Goal: Task Accomplishment & Management: Manage account settings

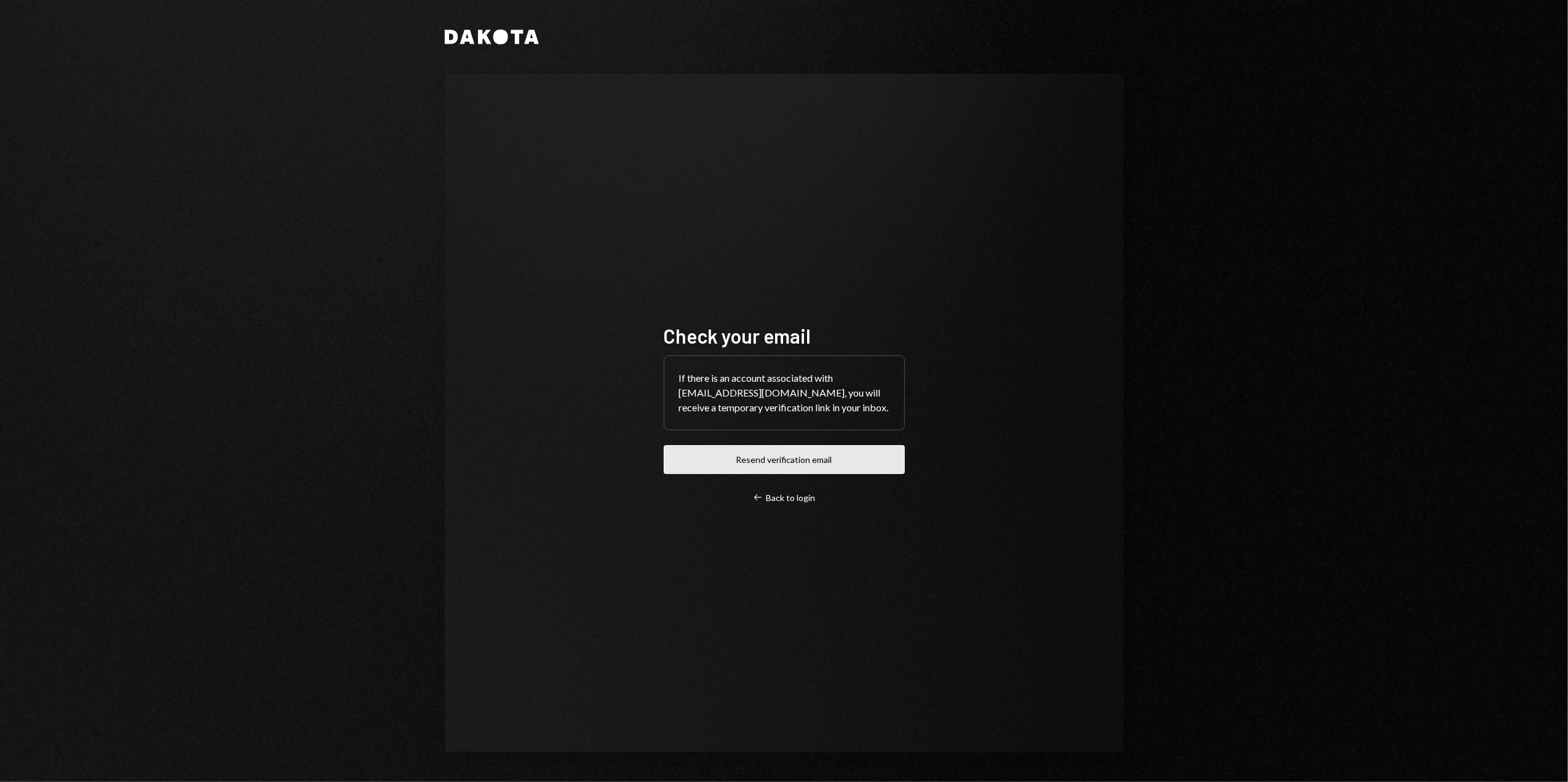
click at [796, 459] on button "Resend verification email" at bounding box center [784, 460] width 241 height 29
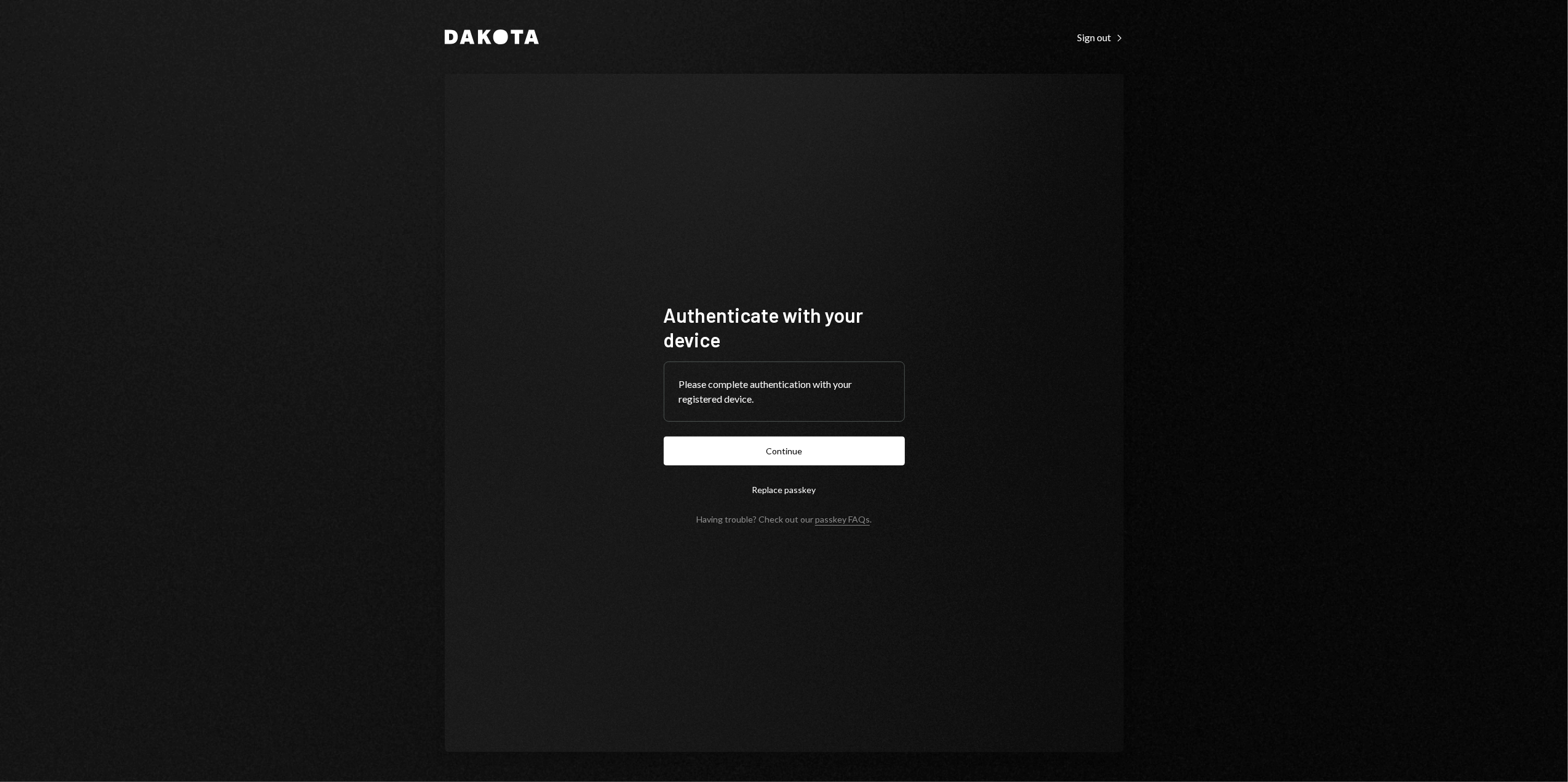
drag, startPoint x: 148, startPoint y: 119, endPoint x: 345, endPoint y: 212, distance: 217.8
click at [148, 119] on div "Dakota Sign out Right Caret Authenticate with your device Please complete authe…" at bounding box center [784, 391] width 1568 height 782
click at [784, 450] on button "Continue" at bounding box center [784, 451] width 241 height 29
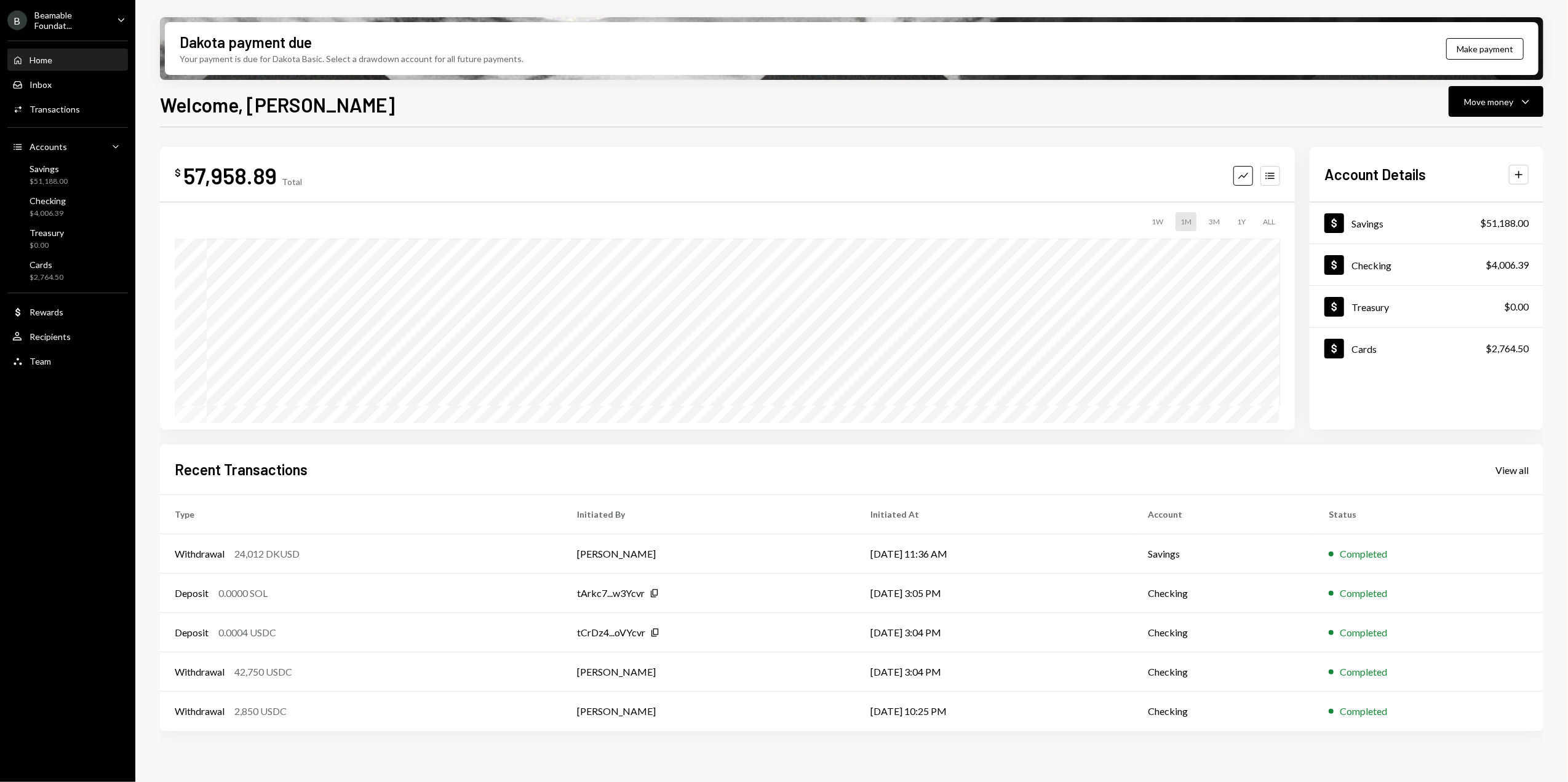
click at [510, 116] on div "Welcome, Dorothy Move money Caret Down" at bounding box center [852, 103] width 1384 height 27
click at [86, 17] on div "Beamable Foundat..." at bounding box center [70, 20] width 73 height 21
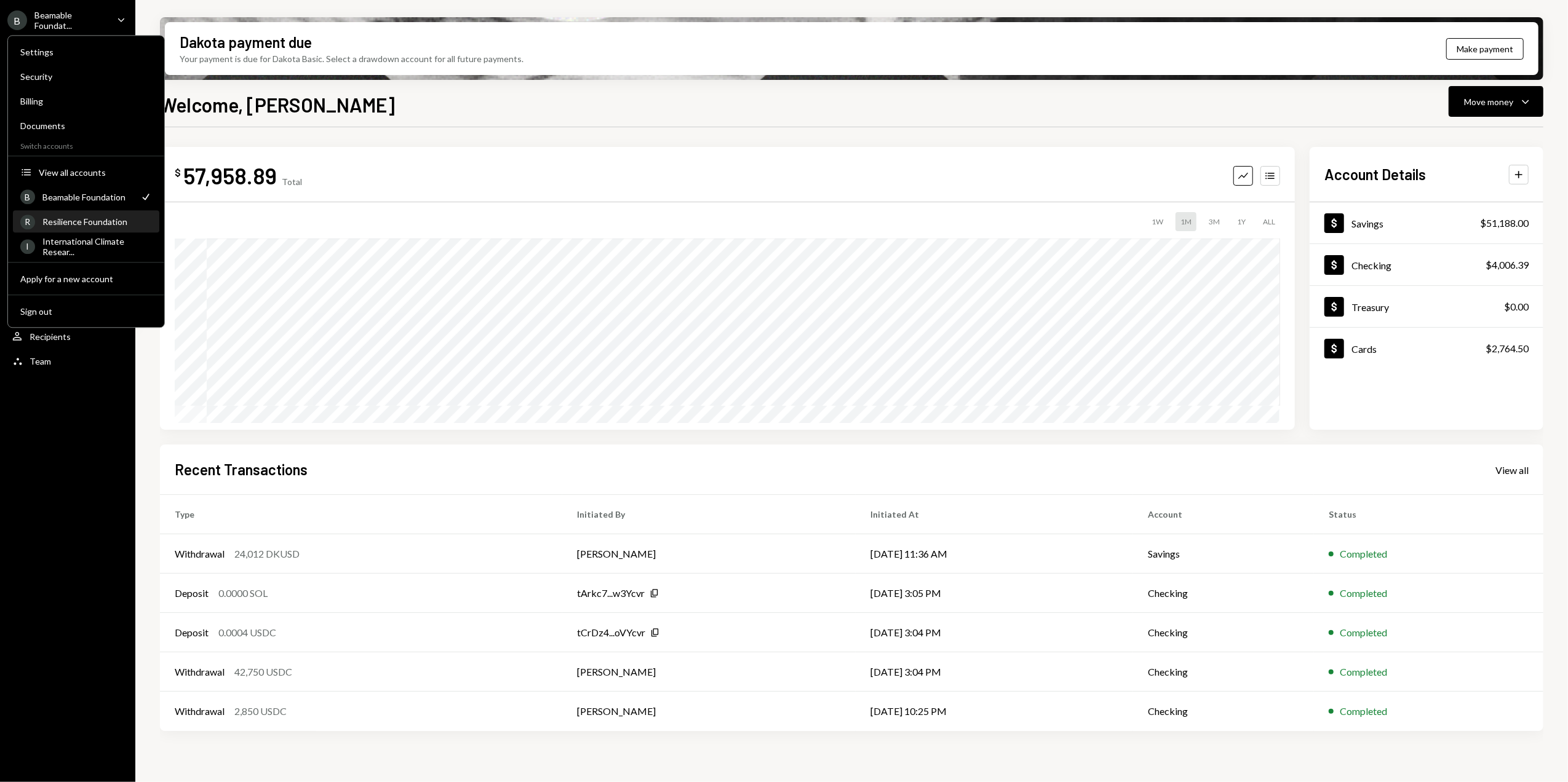
click at [76, 220] on div "Resilience Foundation" at bounding box center [97, 222] width 110 height 10
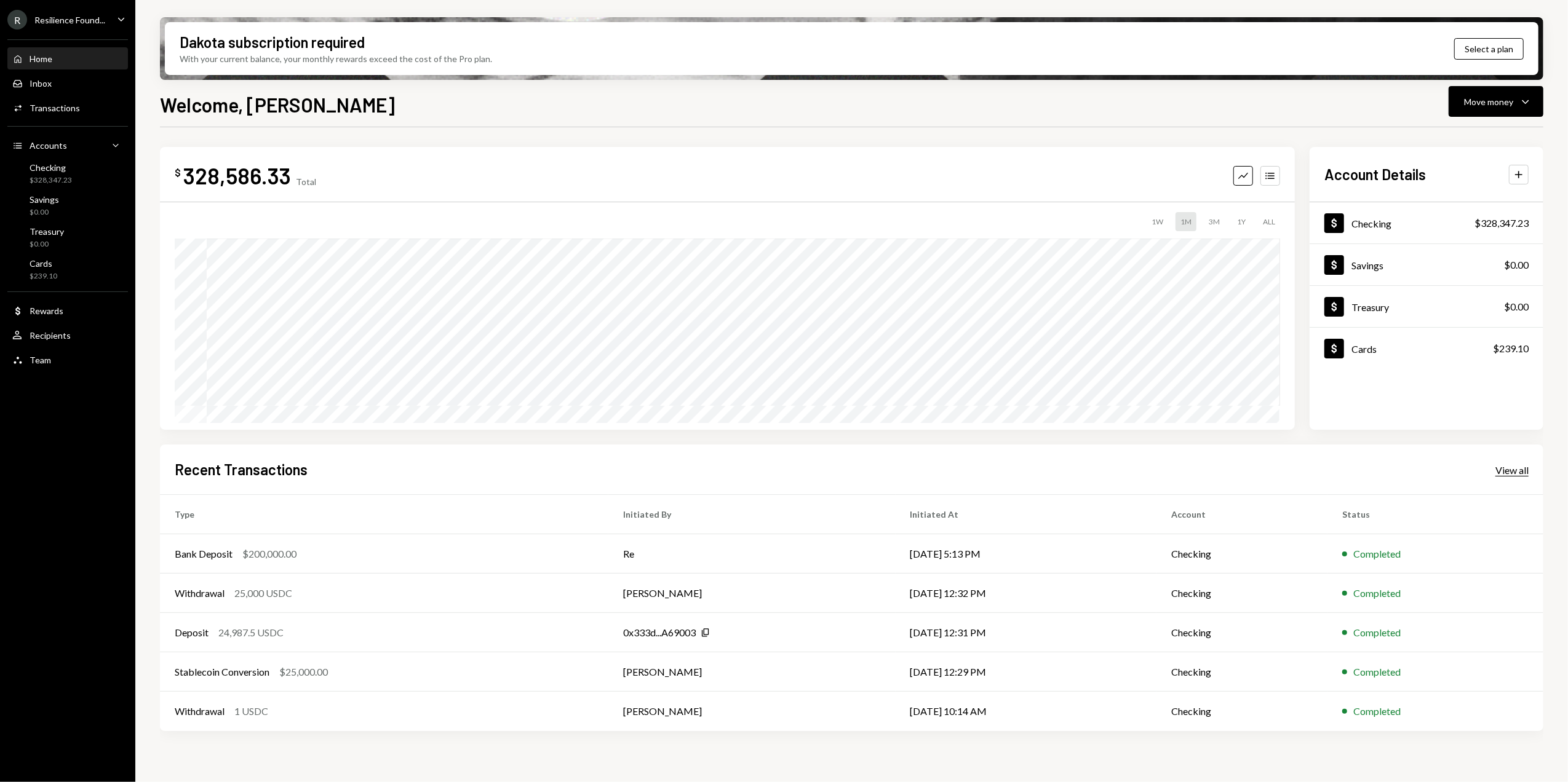
click at [1510, 470] on div "View all" at bounding box center [1512, 470] width 33 height 12
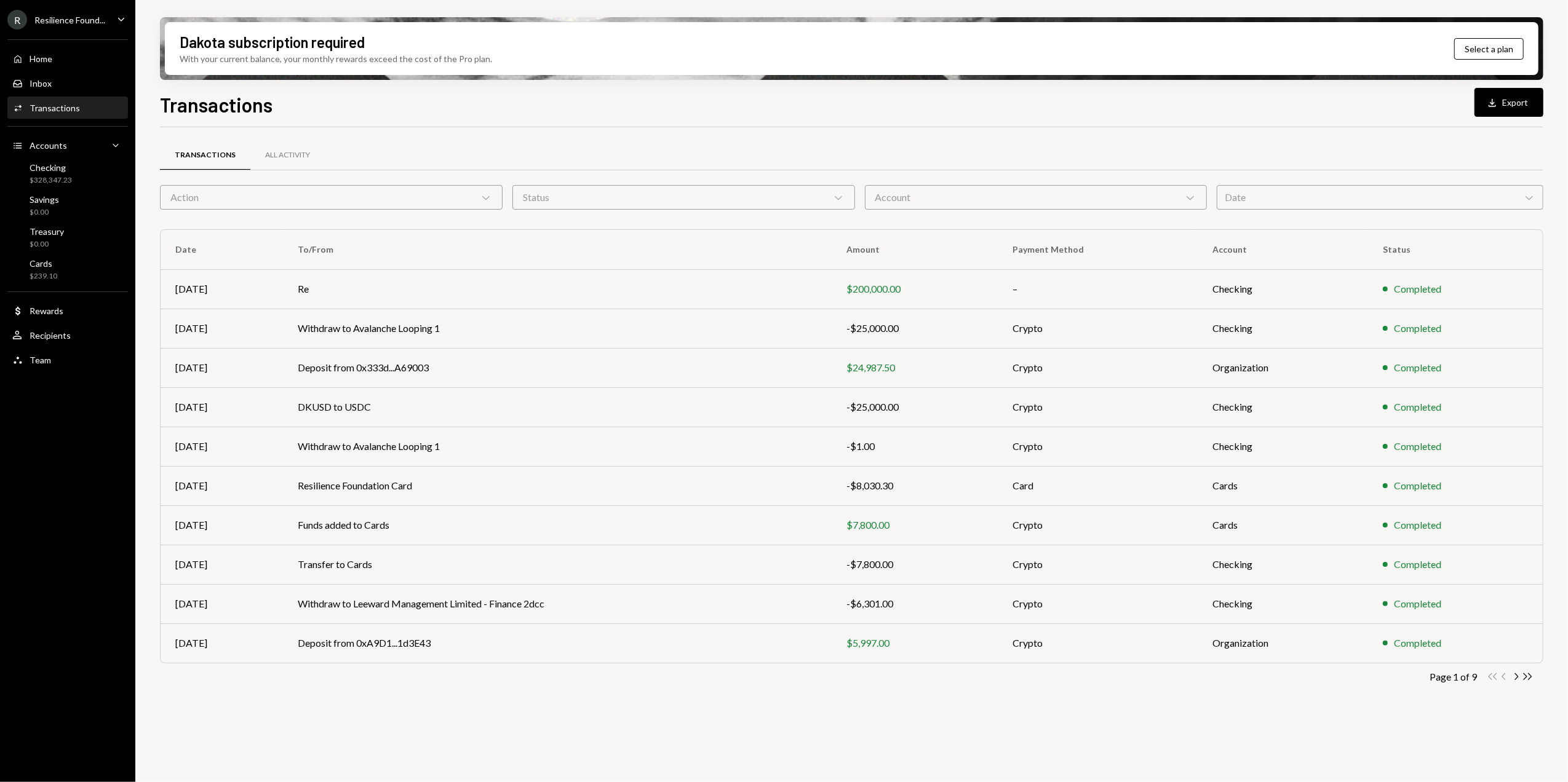
click at [528, 112] on div "Transactions Download Export" at bounding box center [852, 103] width 1384 height 27
click at [415, 112] on div "Transactions Download Export" at bounding box center [852, 103] width 1384 height 27
click at [58, 182] on div "$328,347.23" at bounding box center [51, 180] width 43 height 10
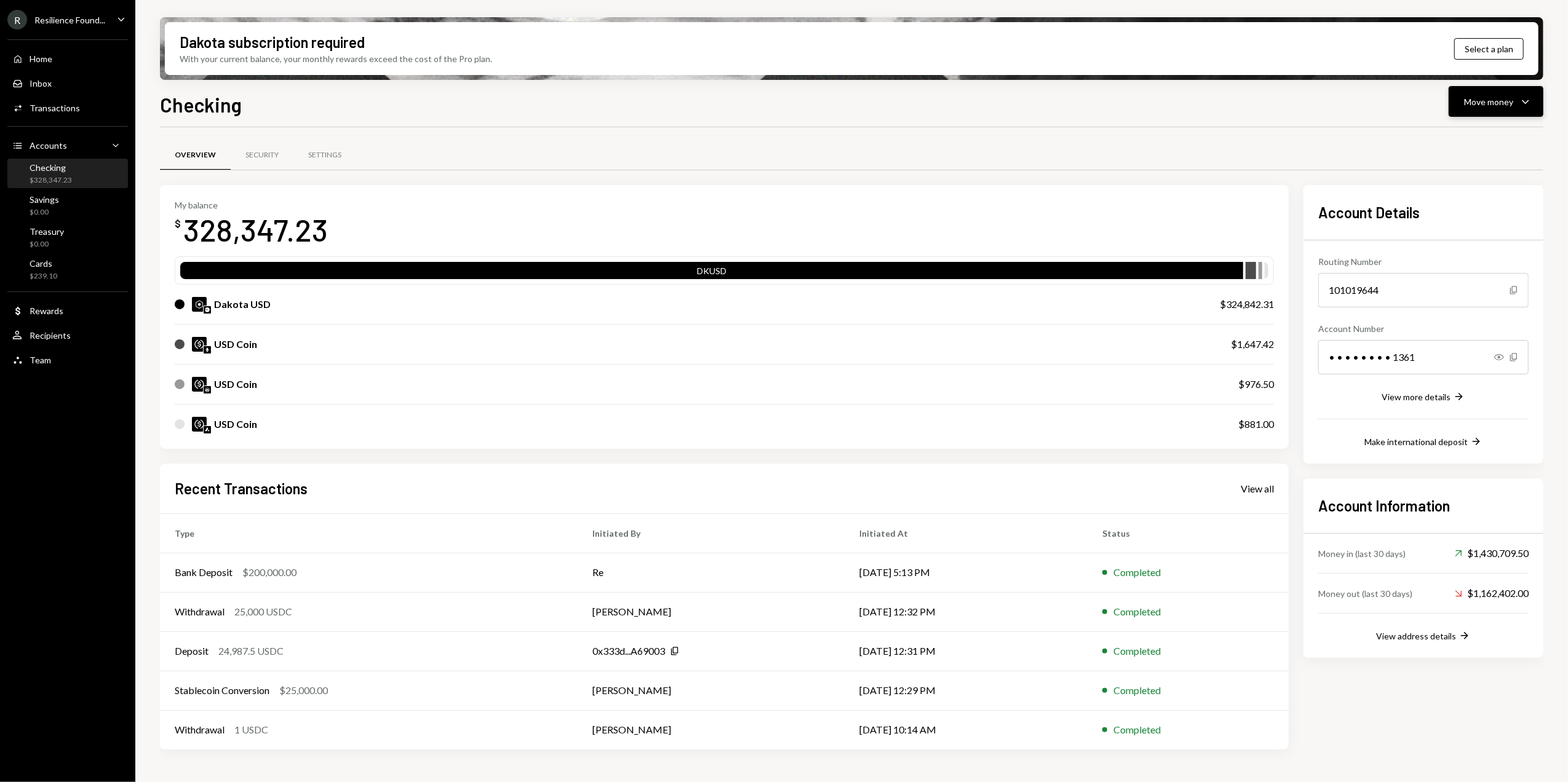
click at [1484, 92] on button "Move money Caret Down" at bounding box center [1496, 101] width 95 height 31
click at [1445, 141] on div "Send" at bounding box center [1486, 139] width 90 height 13
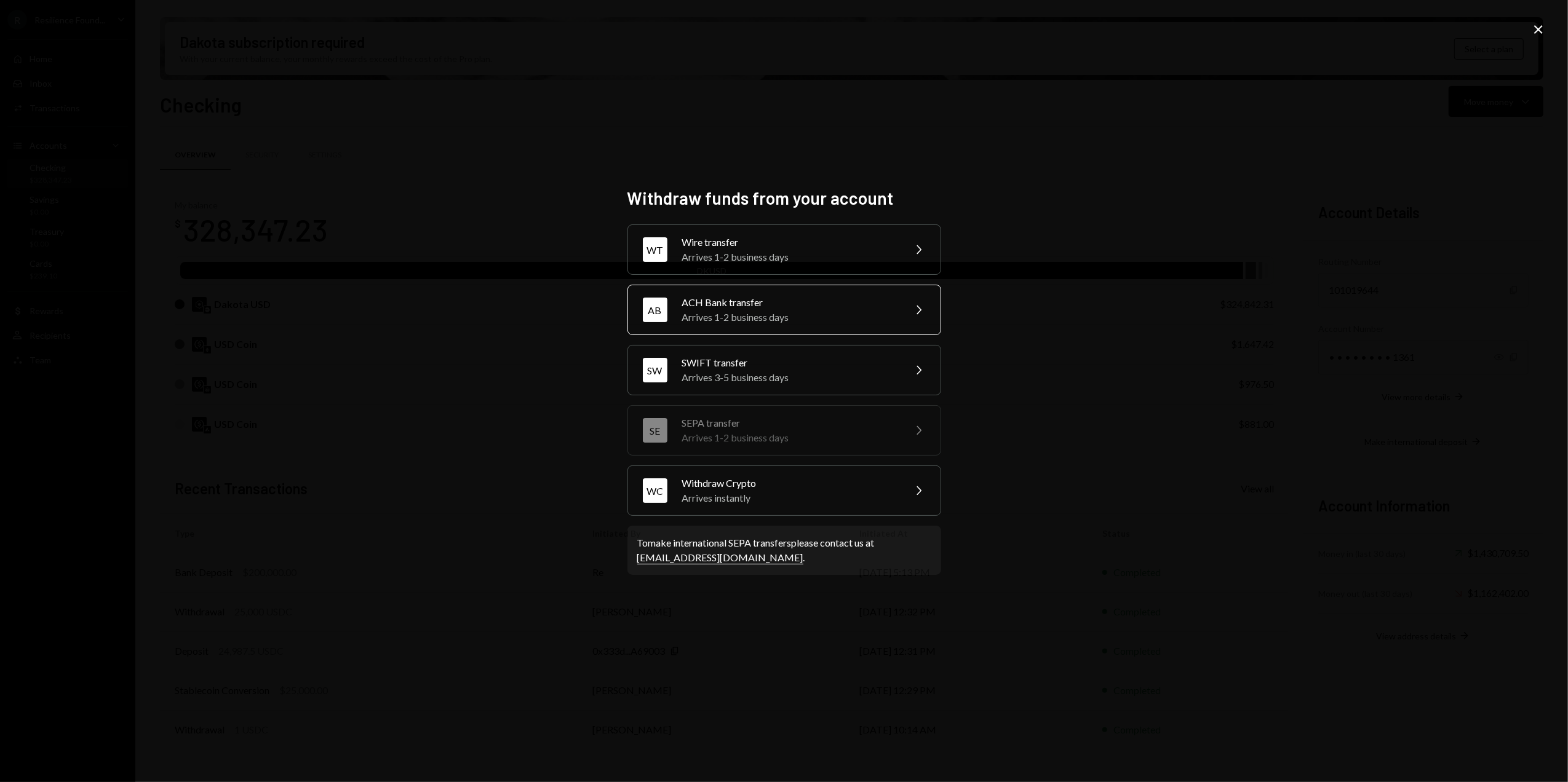
click at [803, 316] on div "Arrives 1-2 business days" at bounding box center [789, 317] width 214 height 14
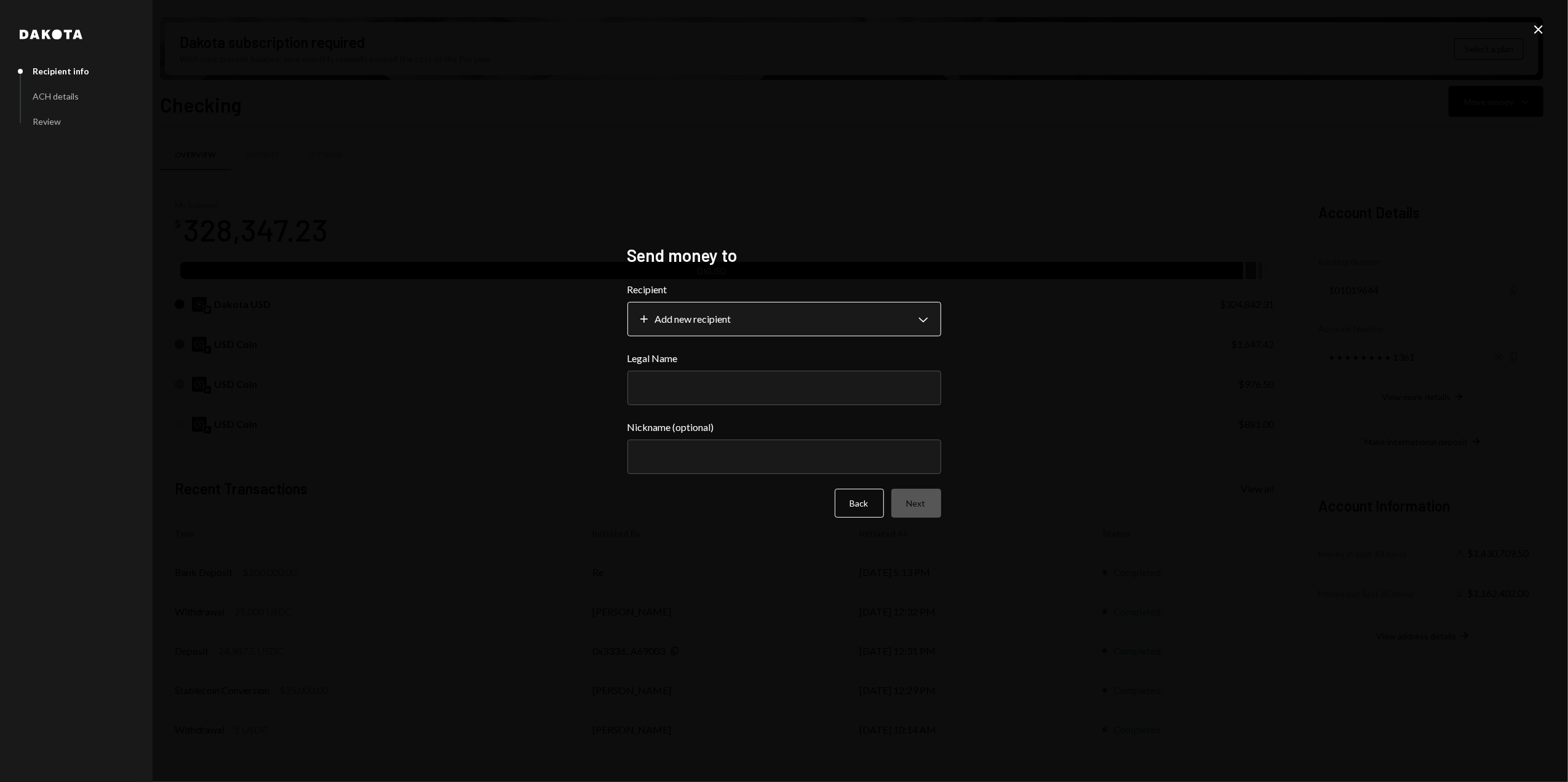
click at [740, 322] on body "R Resilience Found... Caret Down Home Home Inbox Inbox Activities Transactions …" at bounding box center [784, 391] width 1568 height 782
click at [855, 497] on button "Back" at bounding box center [859, 503] width 49 height 29
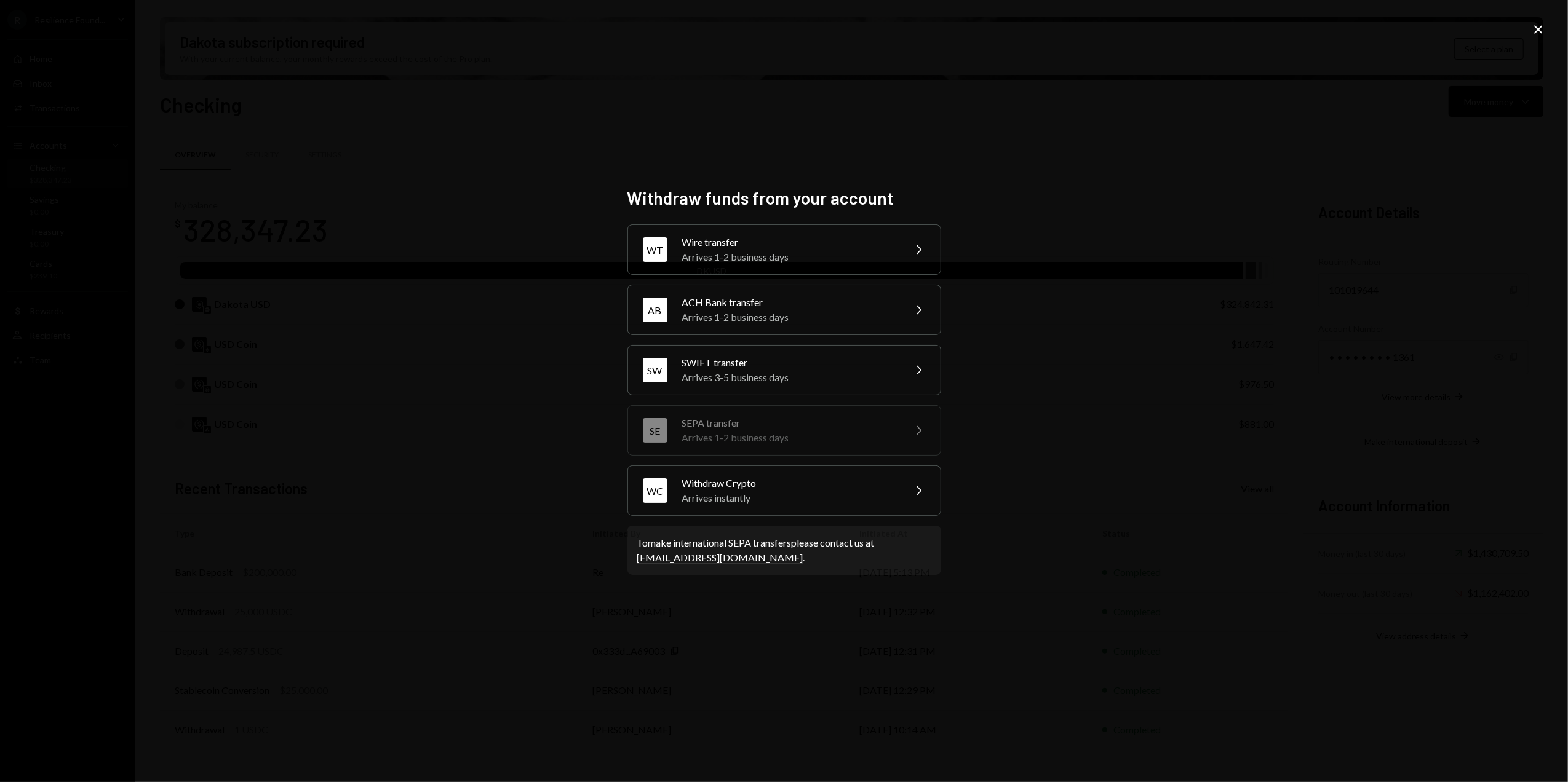
click at [773, 258] on div "Arrives 1-2 business days" at bounding box center [789, 257] width 214 height 14
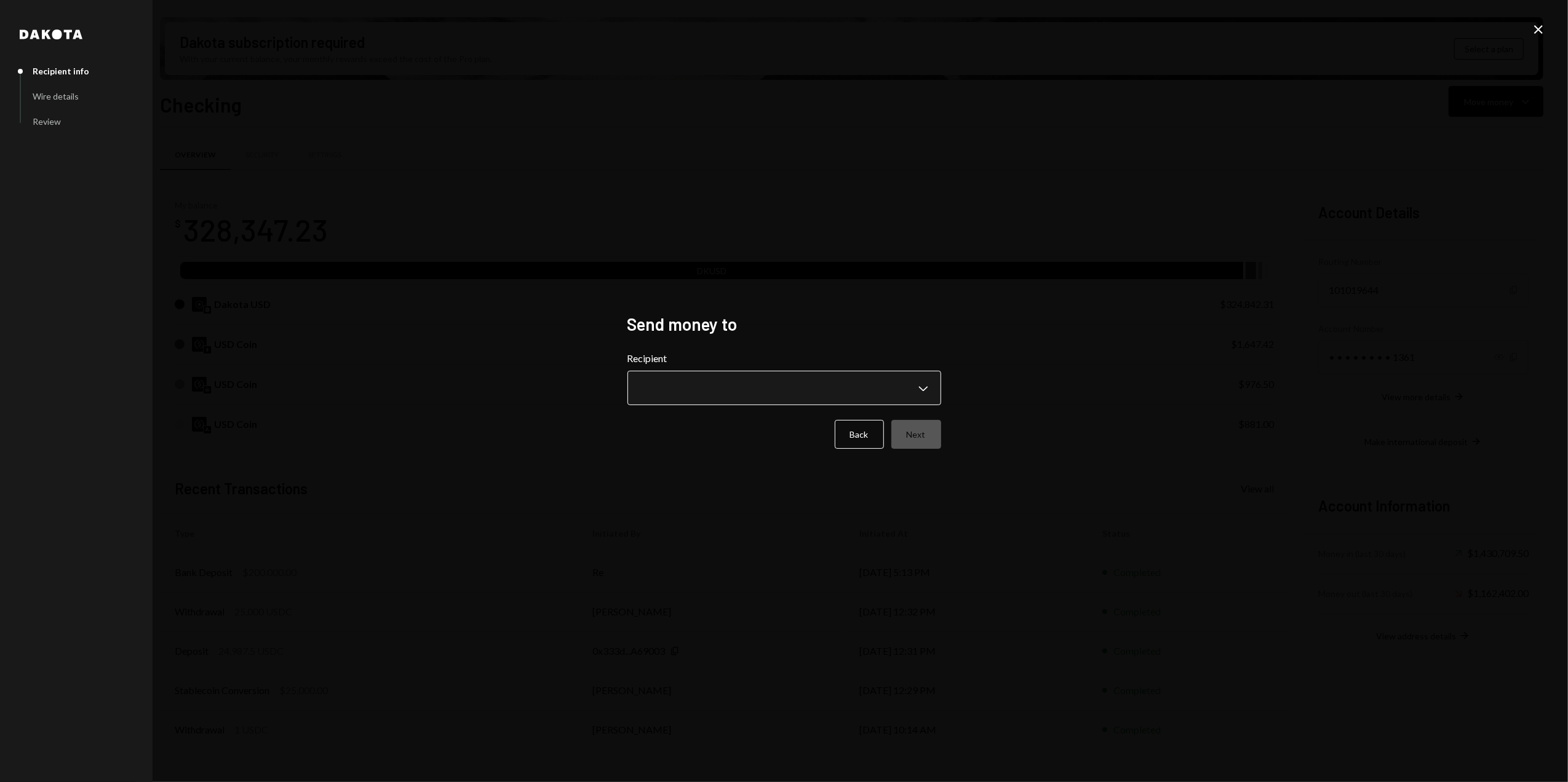
click at [803, 385] on body "R Resilience Found... Caret Down Home Home Inbox Inbox Activities Transactions …" at bounding box center [784, 391] width 1568 height 782
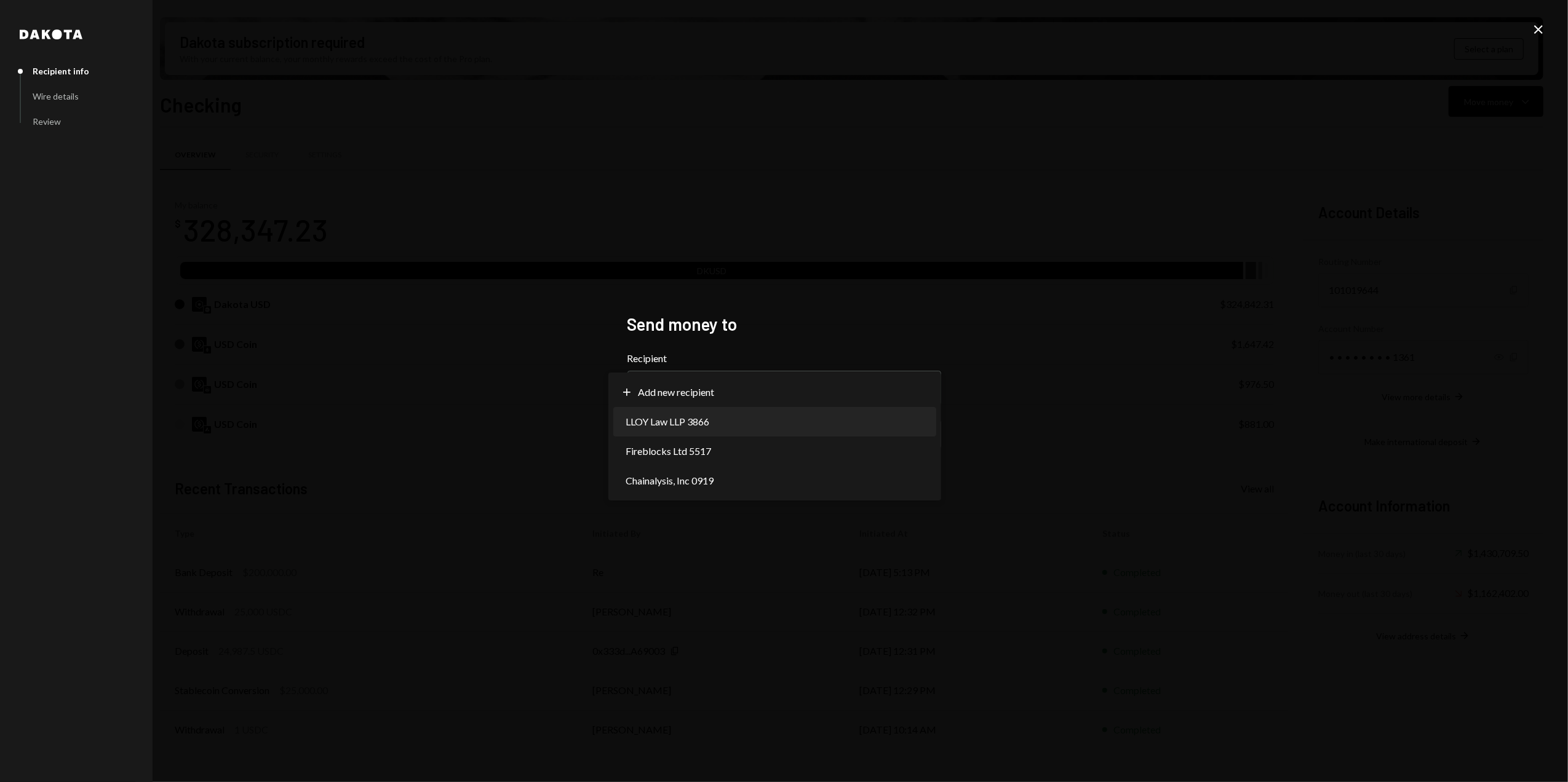
select select "**********"
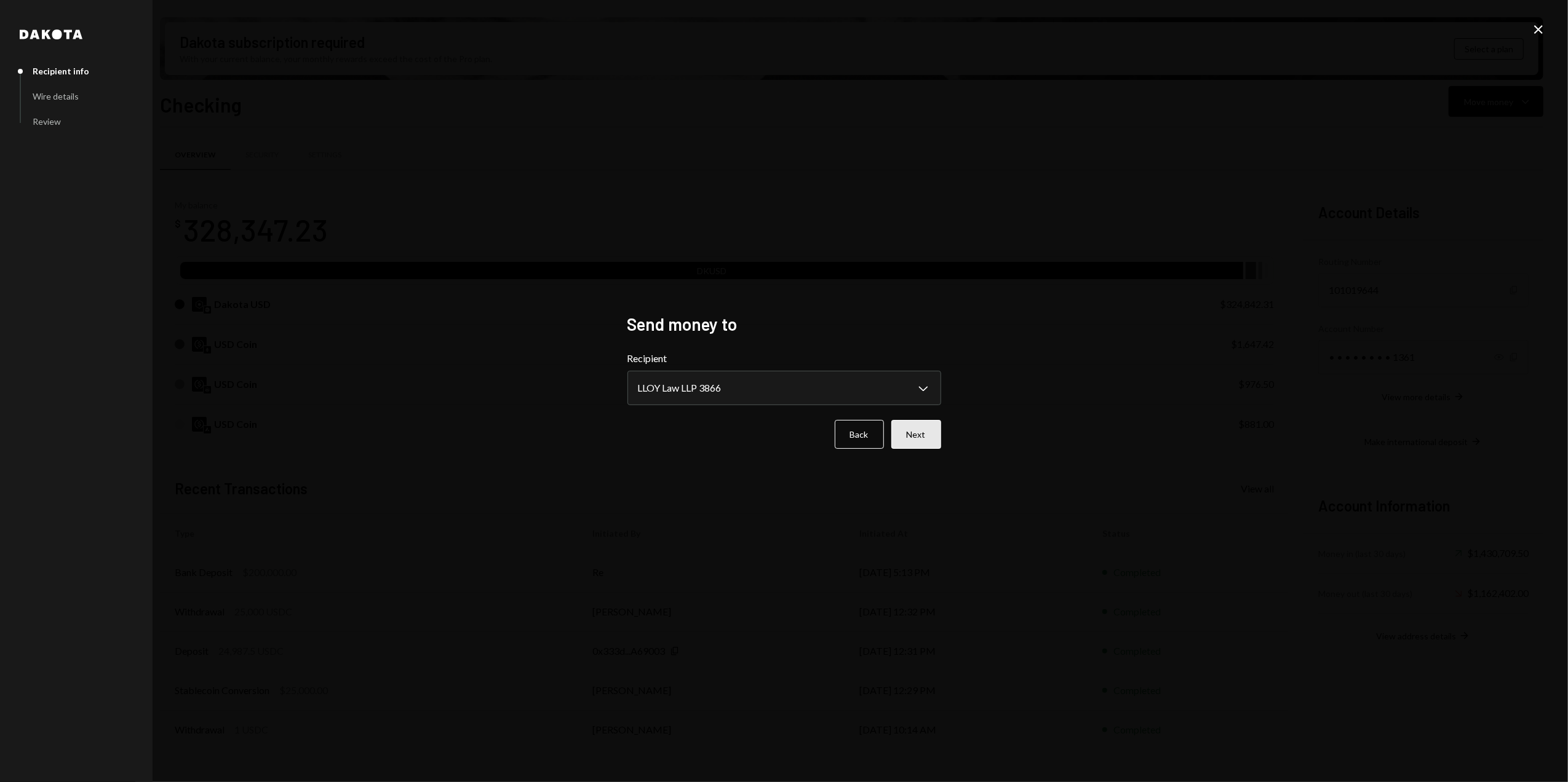
click at [916, 443] on button "Next" at bounding box center [916, 434] width 50 height 29
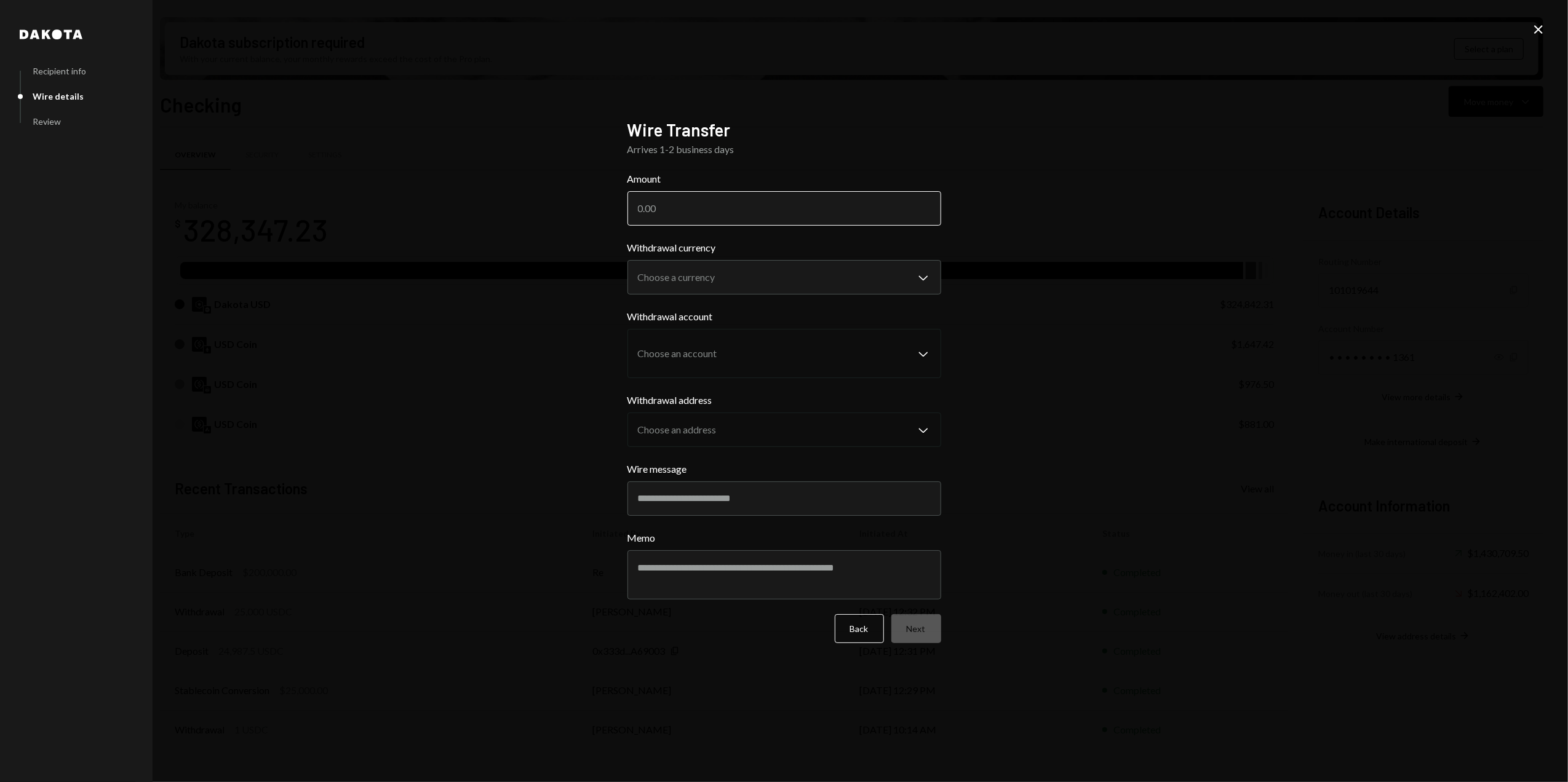
click at [694, 208] on input "Amount" at bounding box center [784, 208] width 314 height 34
type input "2970"
click at [785, 281] on body "R Resilience Found... Caret Down Home Home Inbox Inbox Activities Transactions …" at bounding box center [784, 391] width 1568 height 782
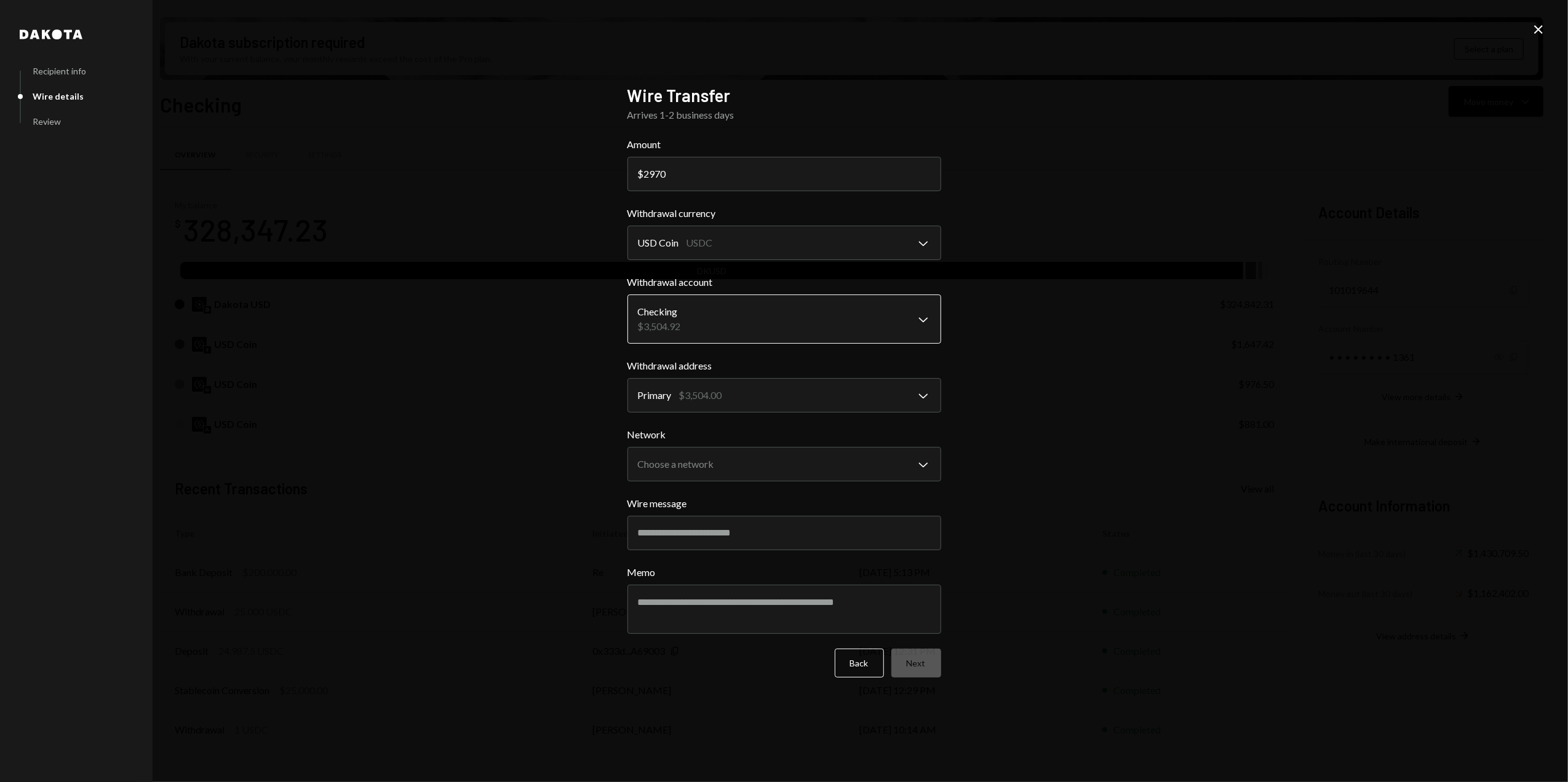
click at [716, 327] on body "R Resilience Found... Caret Down Home Home Inbox Inbox Activities Transactions …" at bounding box center [784, 391] width 1568 height 782
click at [719, 253] on body "R Resilience Found... Caret Down Home Home Inbox Inbox Activities Transactions …" at bounding box center [784, 391] width 1568 height 782
select select "*****"
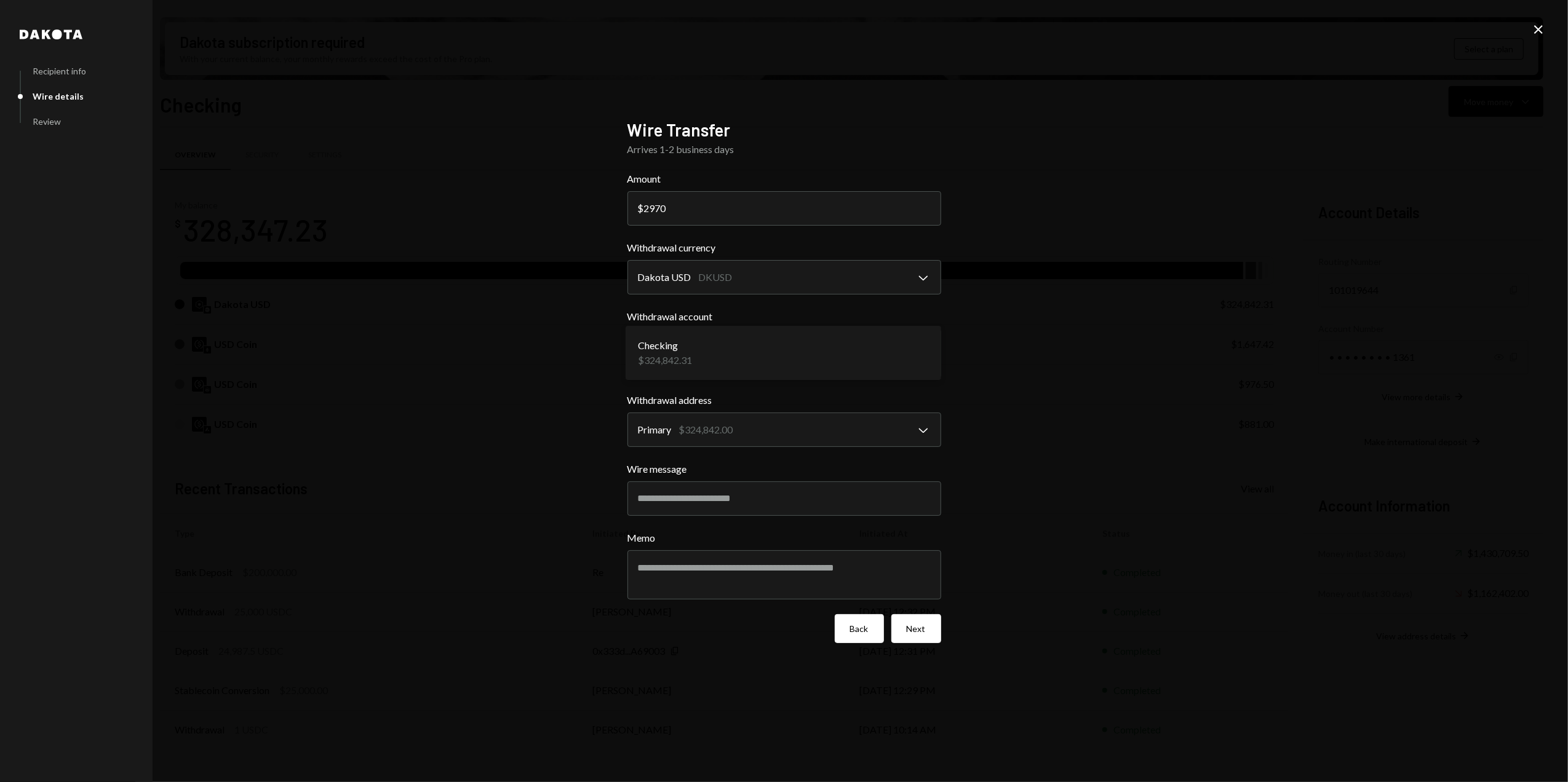
click at [847, 632] on button "Back" at bounding box center [859, 628] width 49 height 29
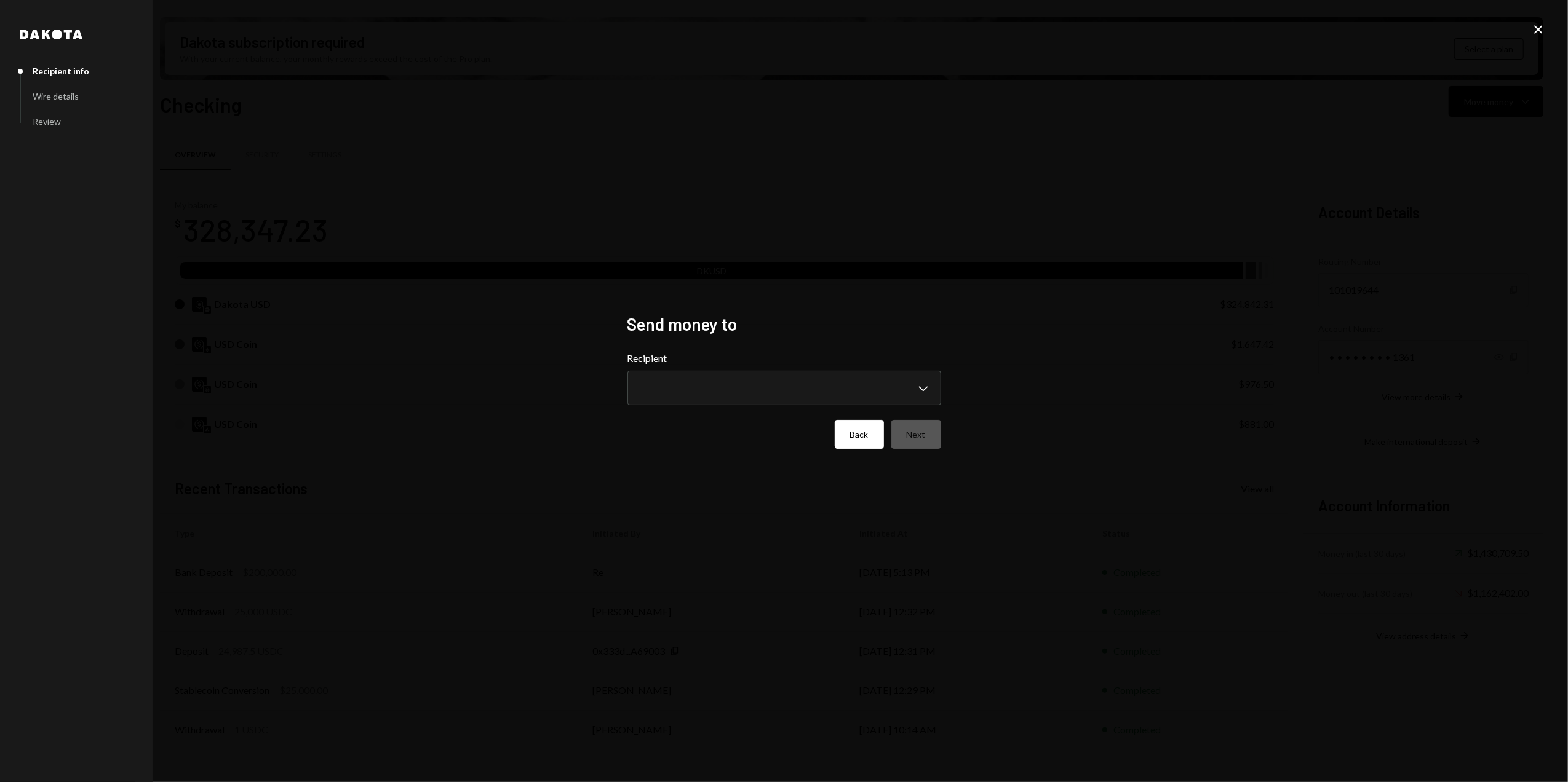
click at [862, 442] on button "Back" at bounding box center [859, 434] width 49 height 29
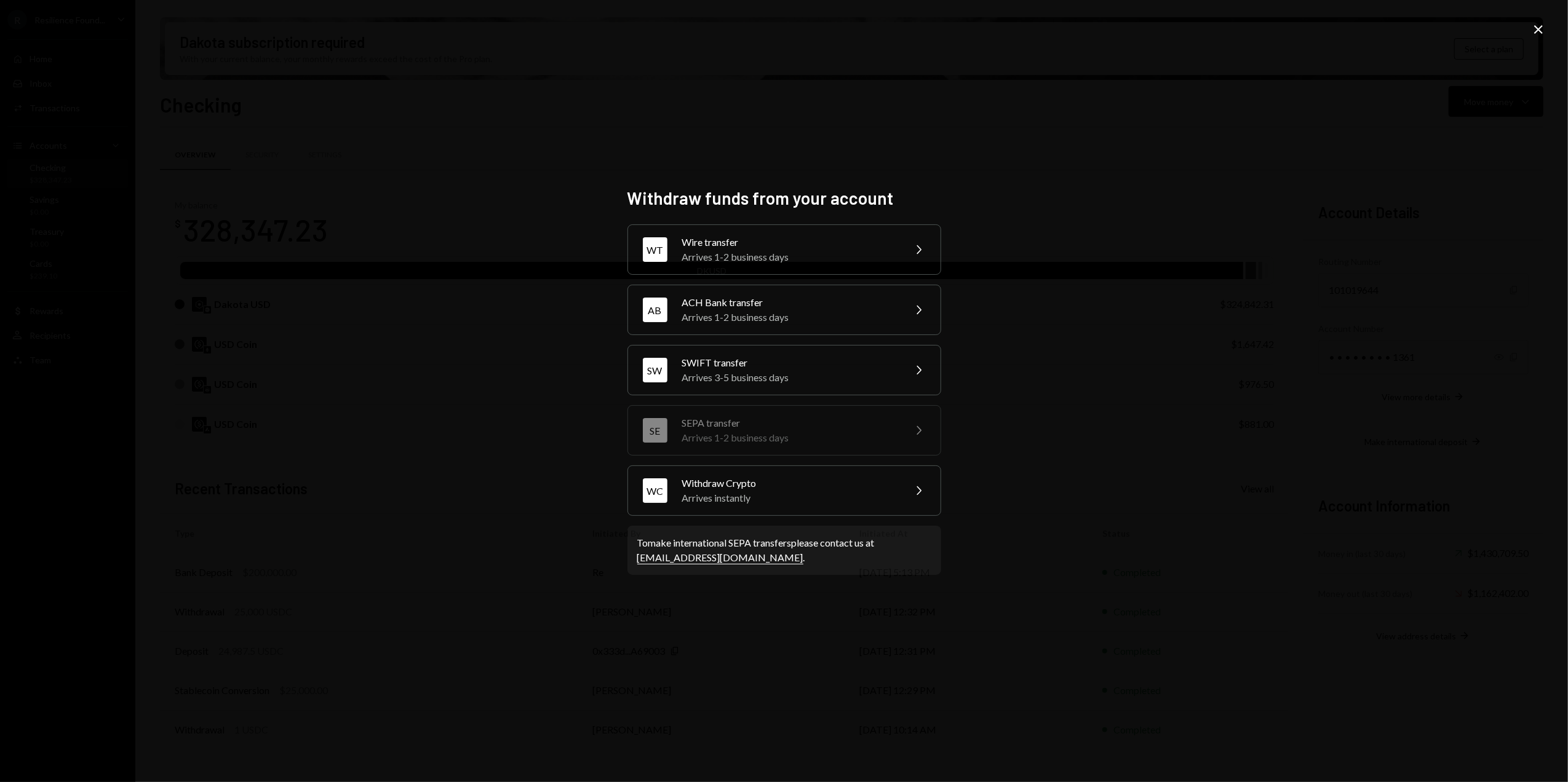
click at [1539, 25] on icon "Close" at bounding box center [1538, 30] width 14 height 14
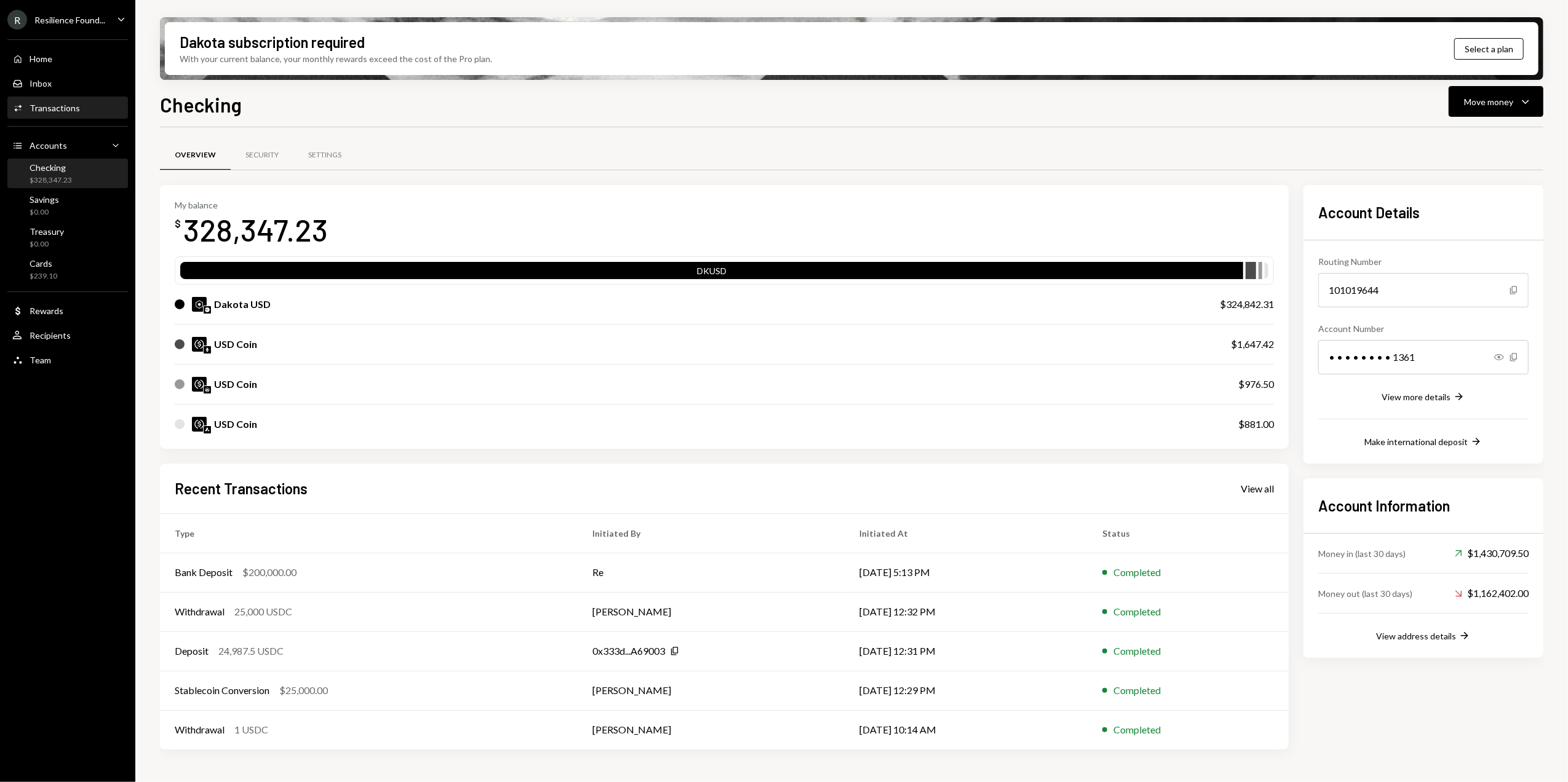
click at [44, 98] on div "Activities Transactions" at bounding box center [68, 108] width 111 height 21
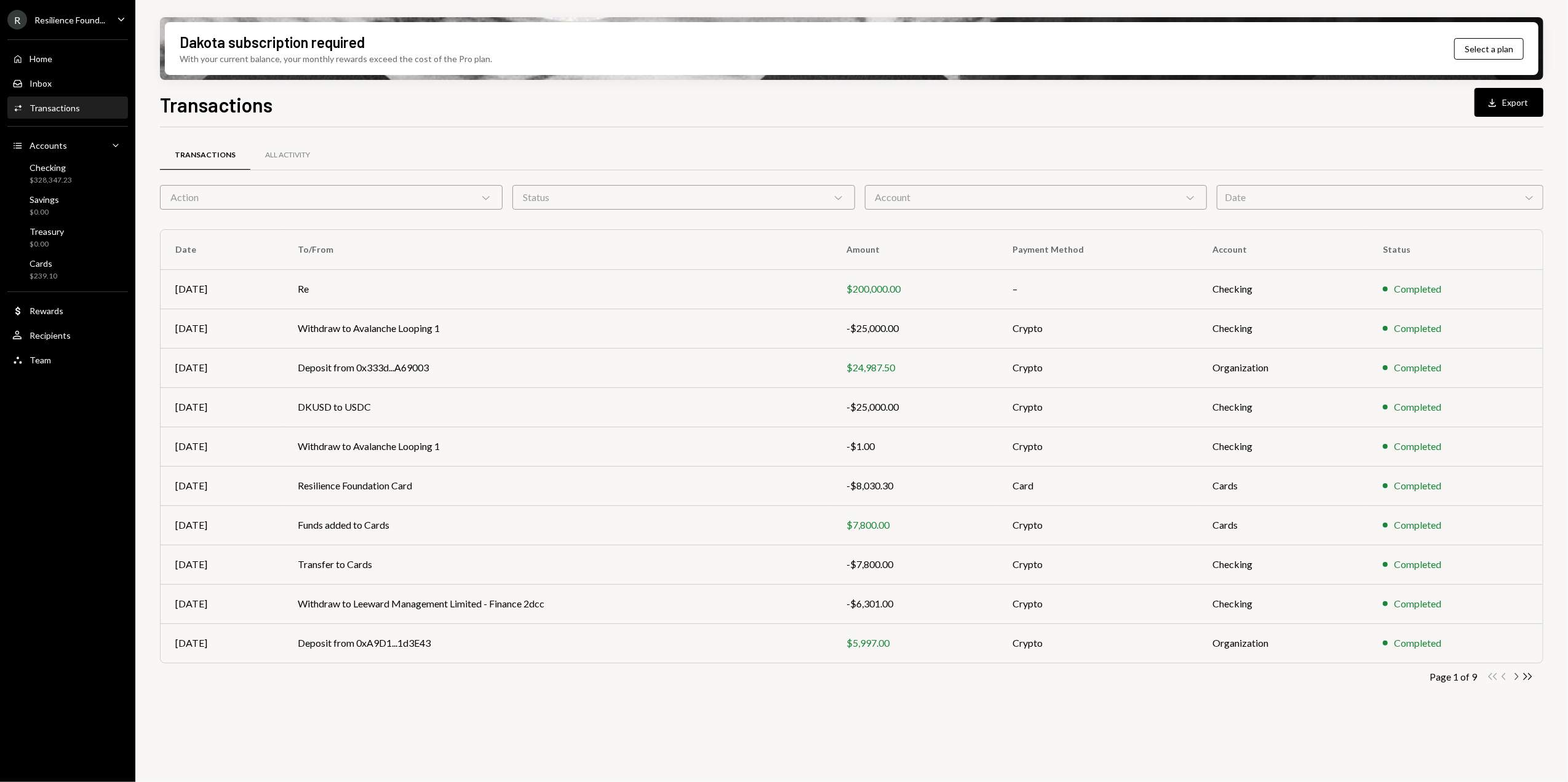
click at [1515, 680] on icon "Chevron Right" at bounding box center [1516, 677] width 12 height 12
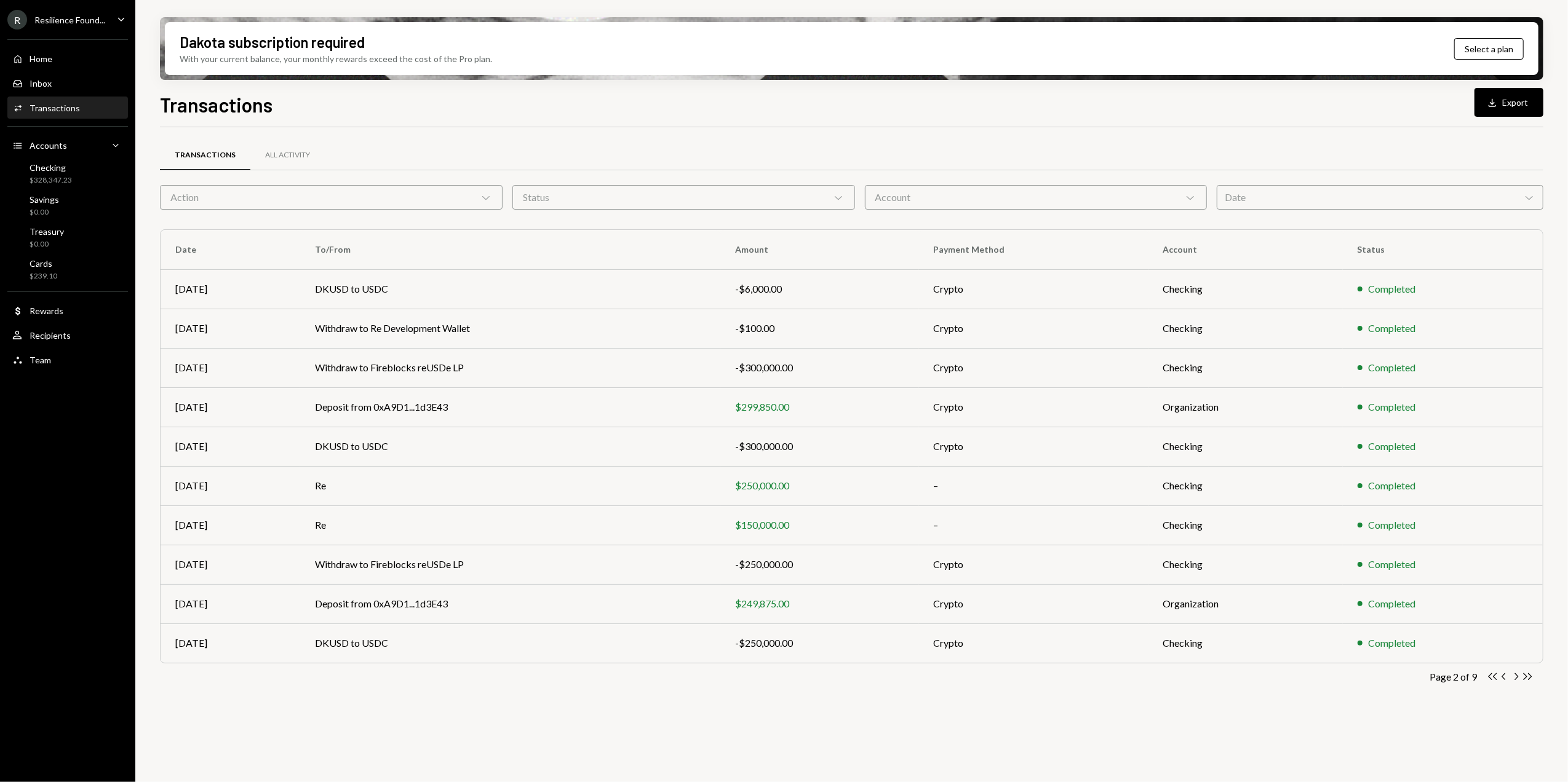
click at [1515, 679] on icon "Chevron Right" at bounding box center [1516, 677] width 12 height 12
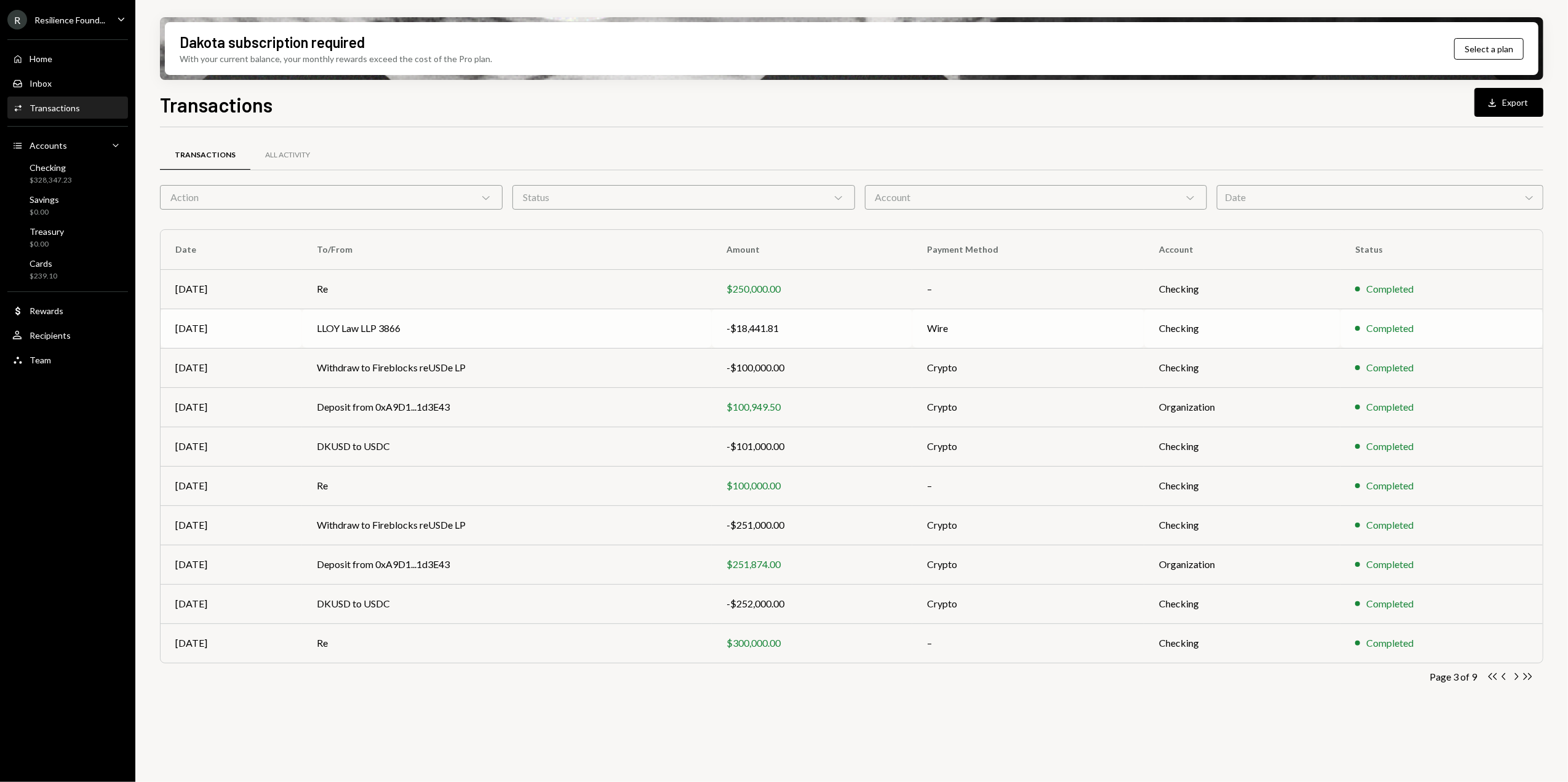
click at [658, 323] on td "LLOY Law LLP 3866" at bounding box center [507, 328] width 410 height 39
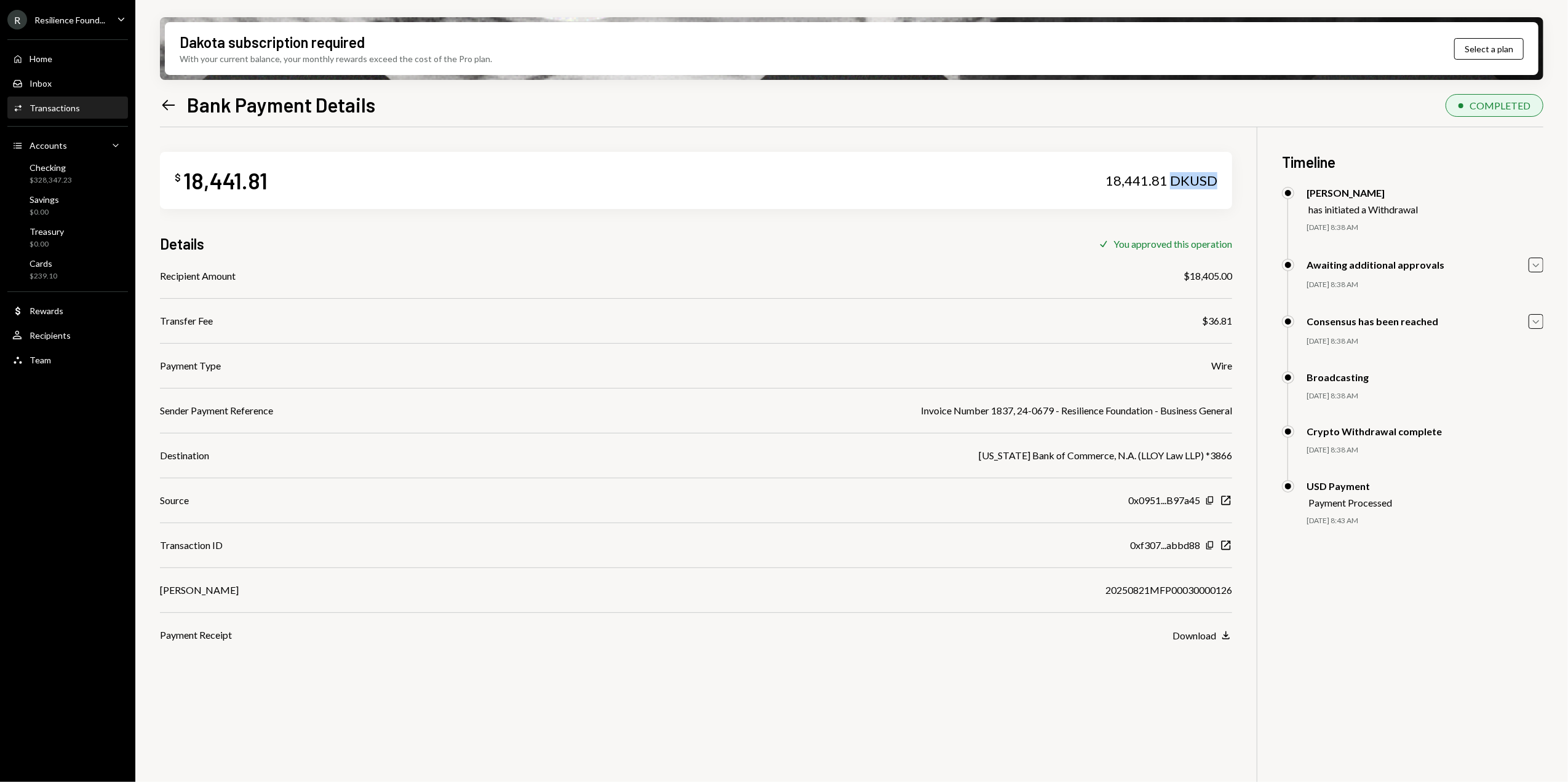
drag, startPoint x: 1186, startPoint y: 183, endPoint x: 1221, endPoint y: 188, distance: 35.4
click at [1221, 188] on div "$ 18,441.81 18,441.81 DKUSD" at bounding box center [696, 180] width 1072 height 57
click at [1189, 635] on div "Download" at bounding box center [1194, 636] width 44 height 12
click at [60, 177] on div "$328,347.23" at bounding box center [51, 180] width 43 height 10
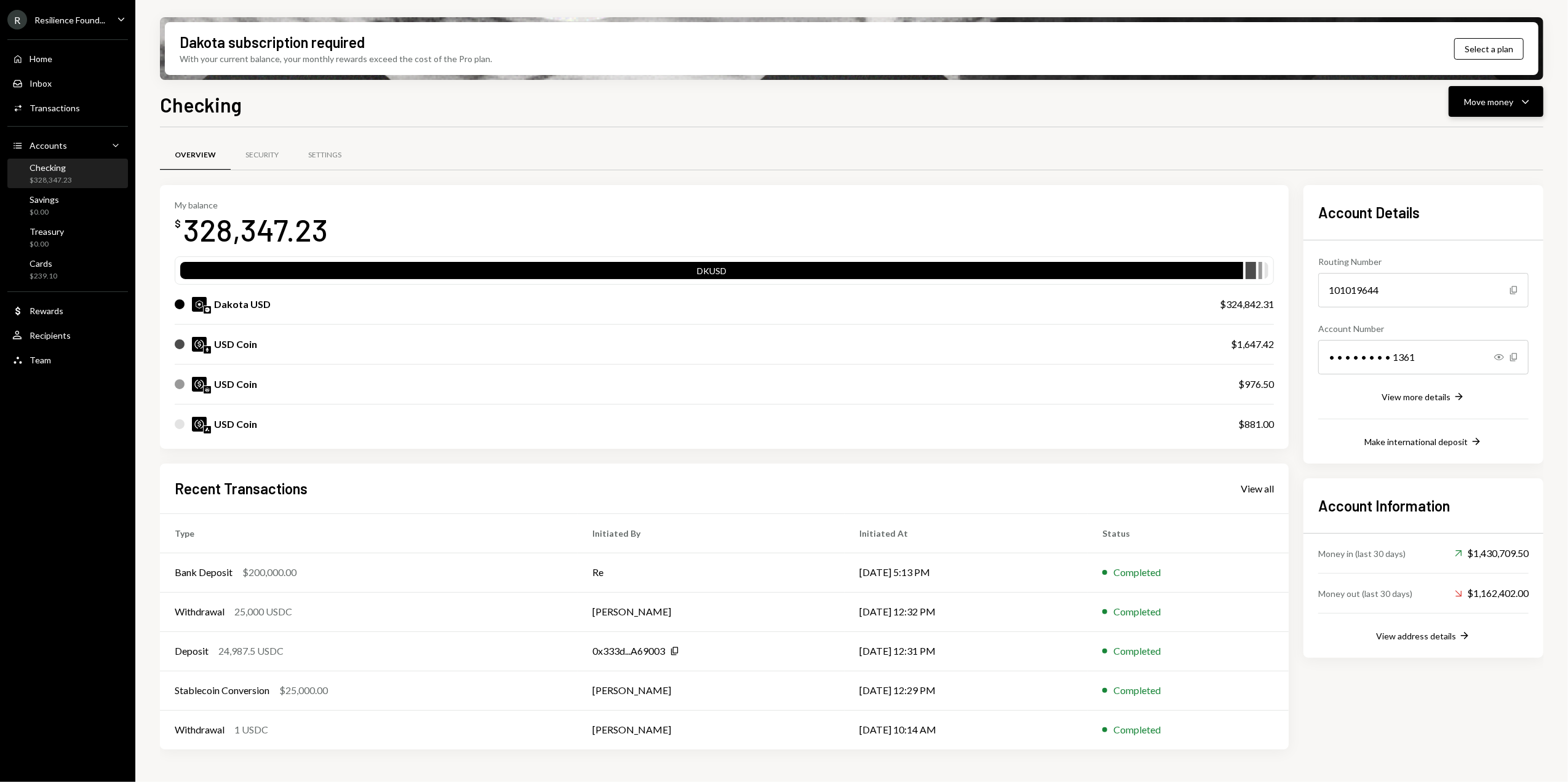
click at [1489, 100] on div "Move money" at bounding box center [1489, 102] width 49 height 13
click at [1462, 141] on div "Send" at bounding box center [1486, 139] width 90 height 13
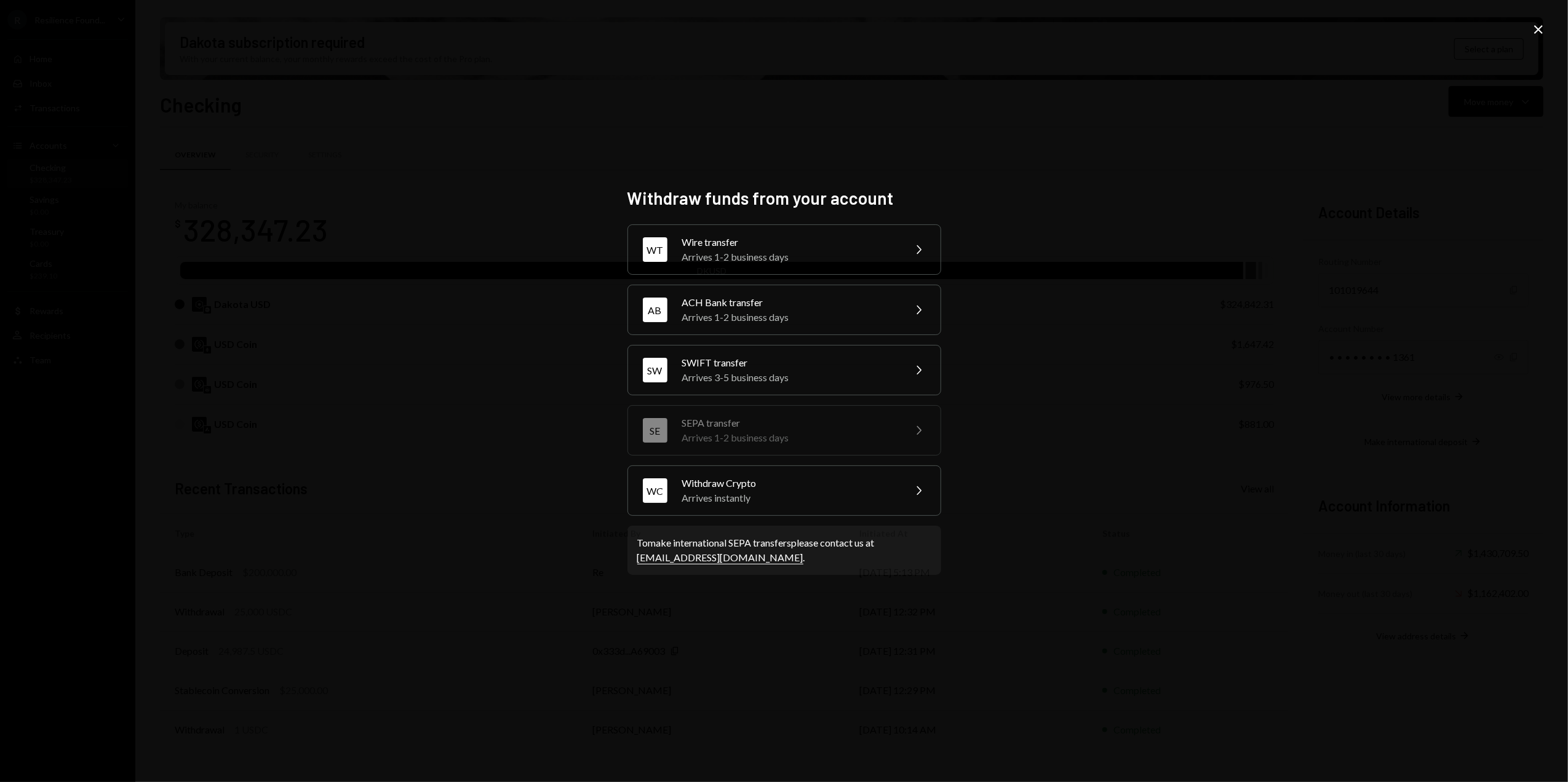
click at [1538, 26] on icon "Close" at bounding box center [1538, 30] width 14 height 14
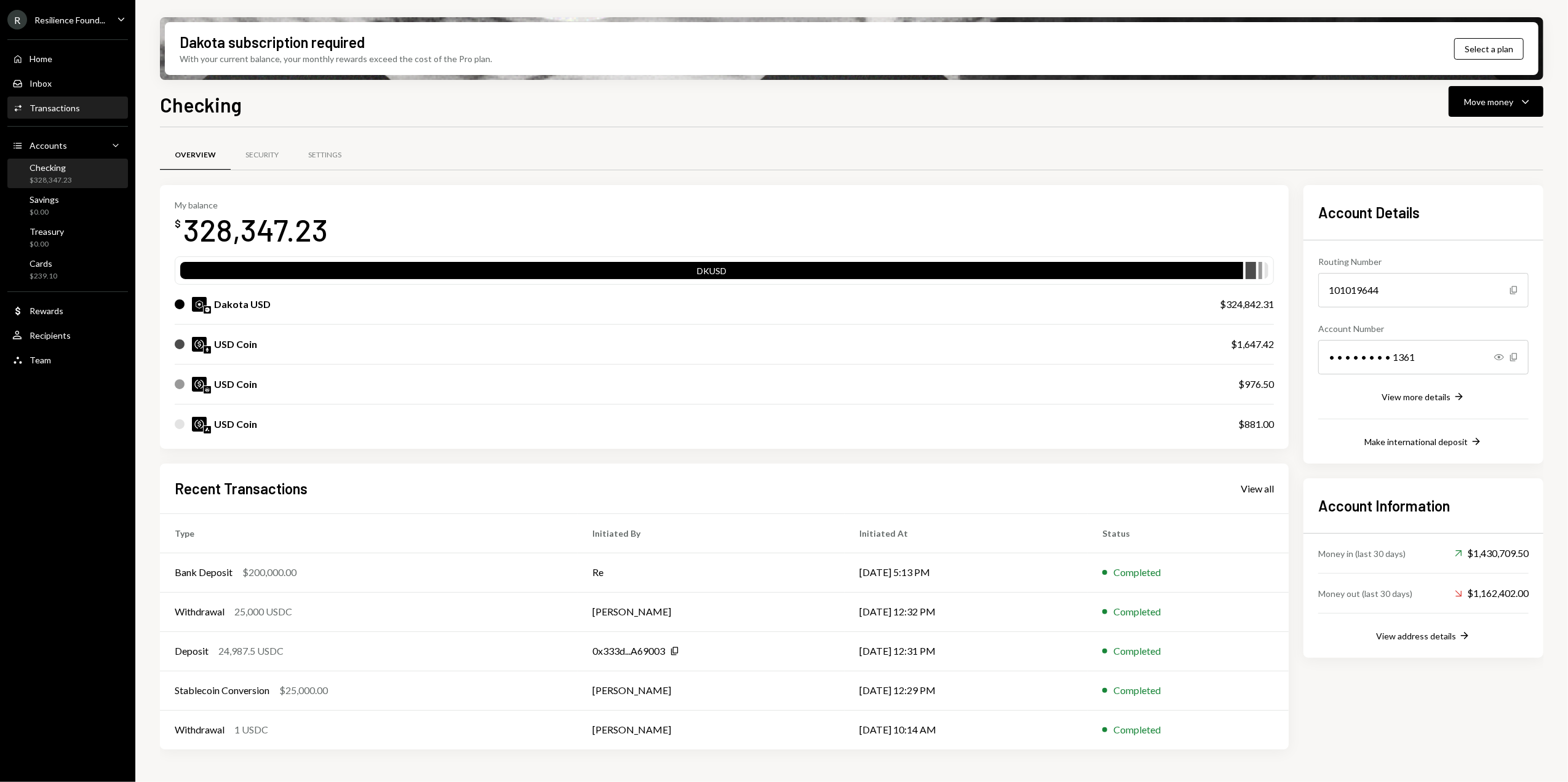
click at [62, 106] on div "Transactions" at bounding box center [54, 108] width 51 height 10
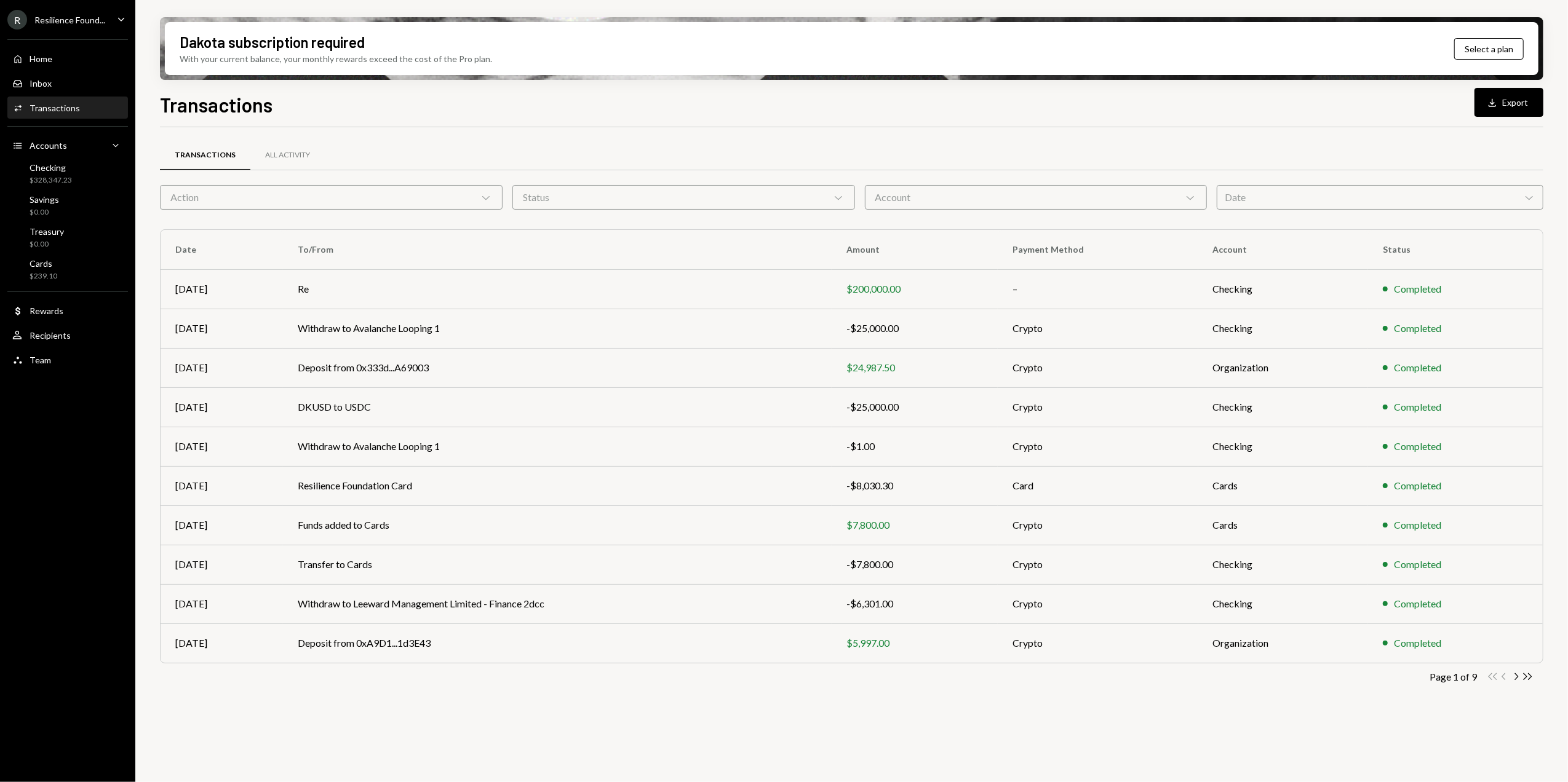
click at [648, 196] on div "Status Chevron Down" at bounding box center [684, 197] width 343 height 24
click at [670, 153] on div "Transactions All Activity" at bounding box center [852, 155] width 1384 height 31
click at [1041, 184] on div "Transactions All Activity" at bounding box center [852, 162] width 1384 height 45
click at [1054, 198] on div "Account Chevron Down" at bounding box center [1036, 197] width 343 height 24
click at [1197, 160] on div "Transactions All Activity" at bounding box center [852, 155] width 1384 height 31
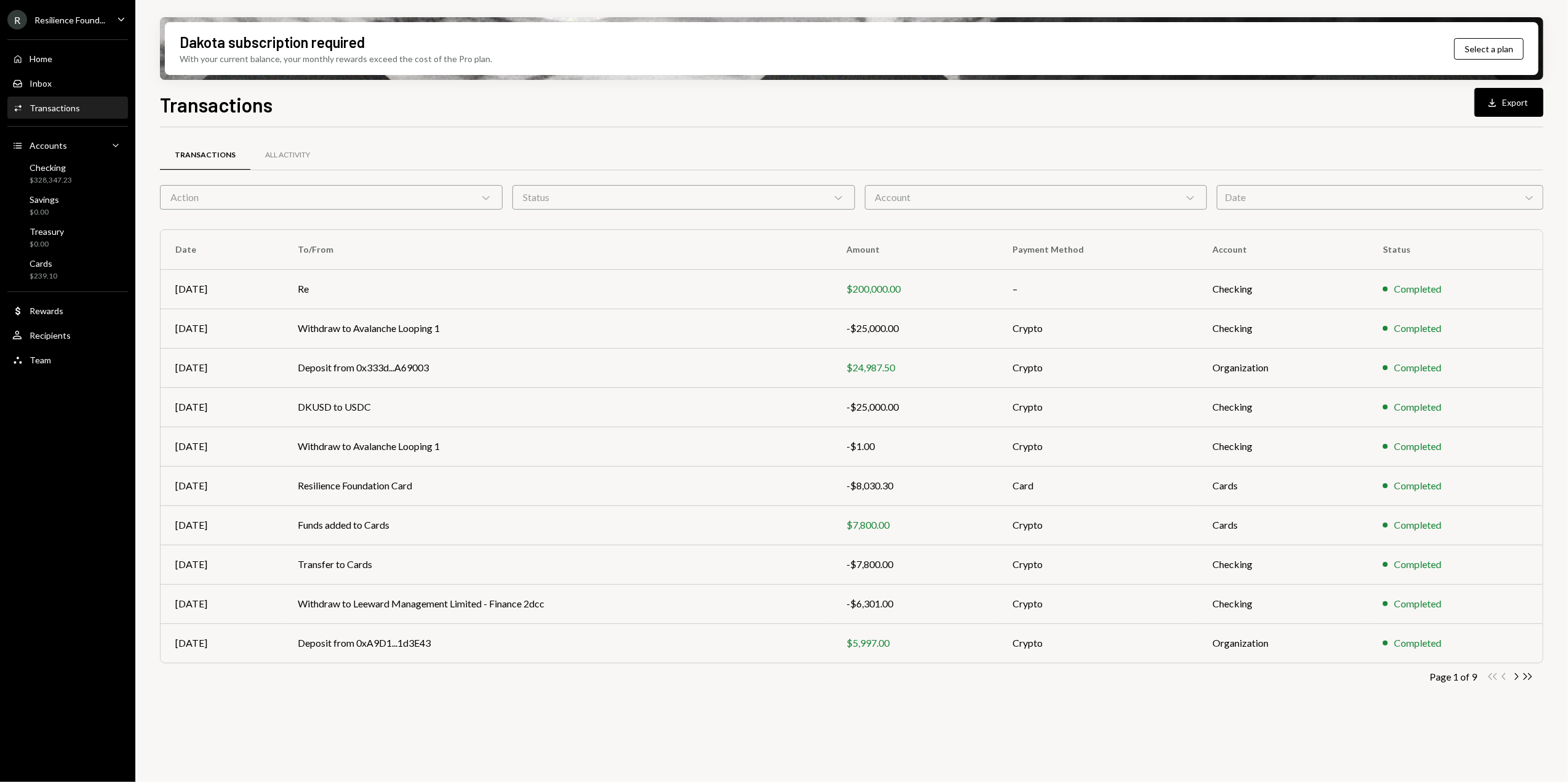
click at [1294, 207] on div "Date Chevron Down" at bounding box center [1380, 197] width 327 height 24
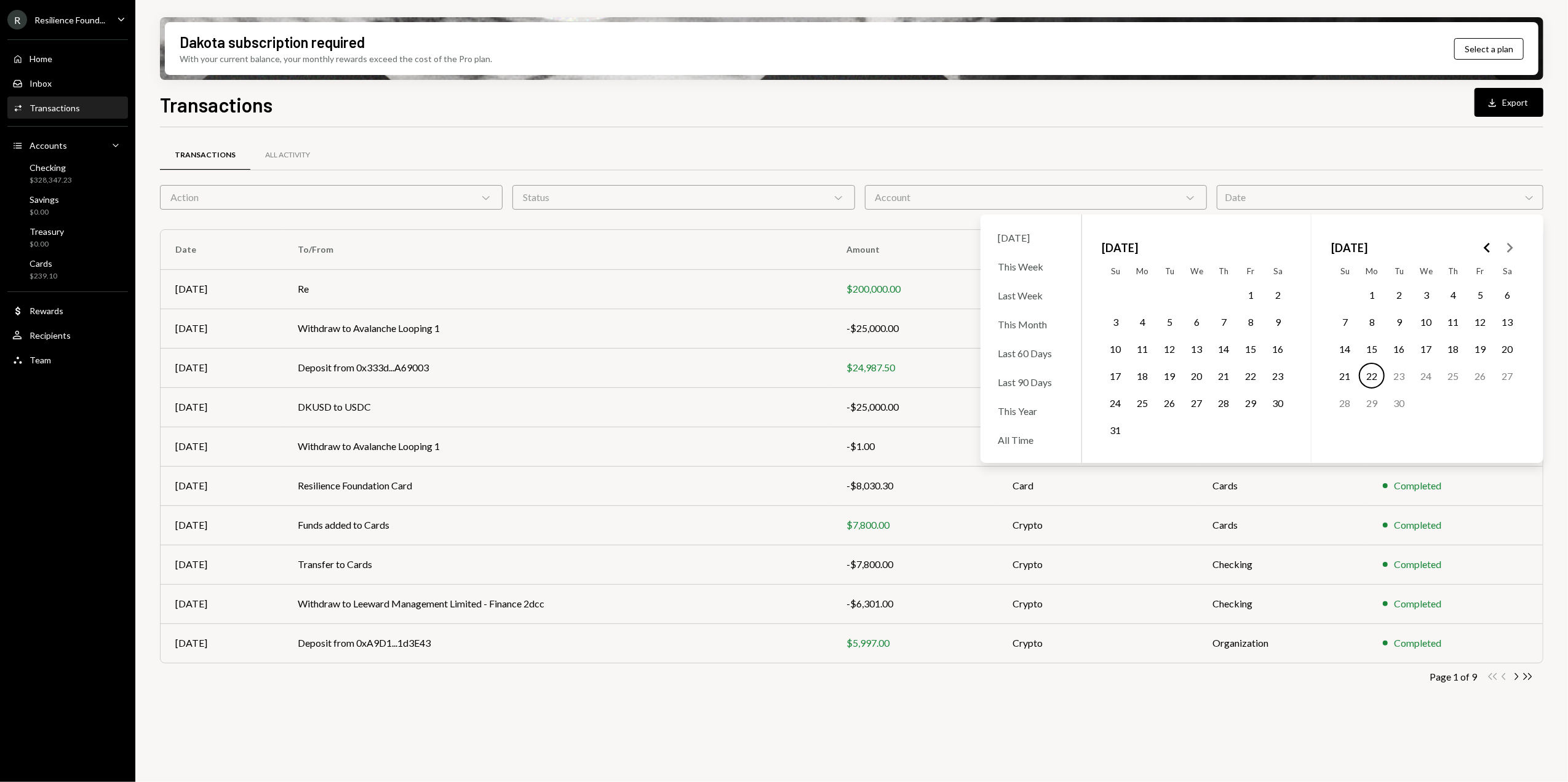
click at [1372, 294] on button "1" at bounding box center [1371, 294] width 26 height 26
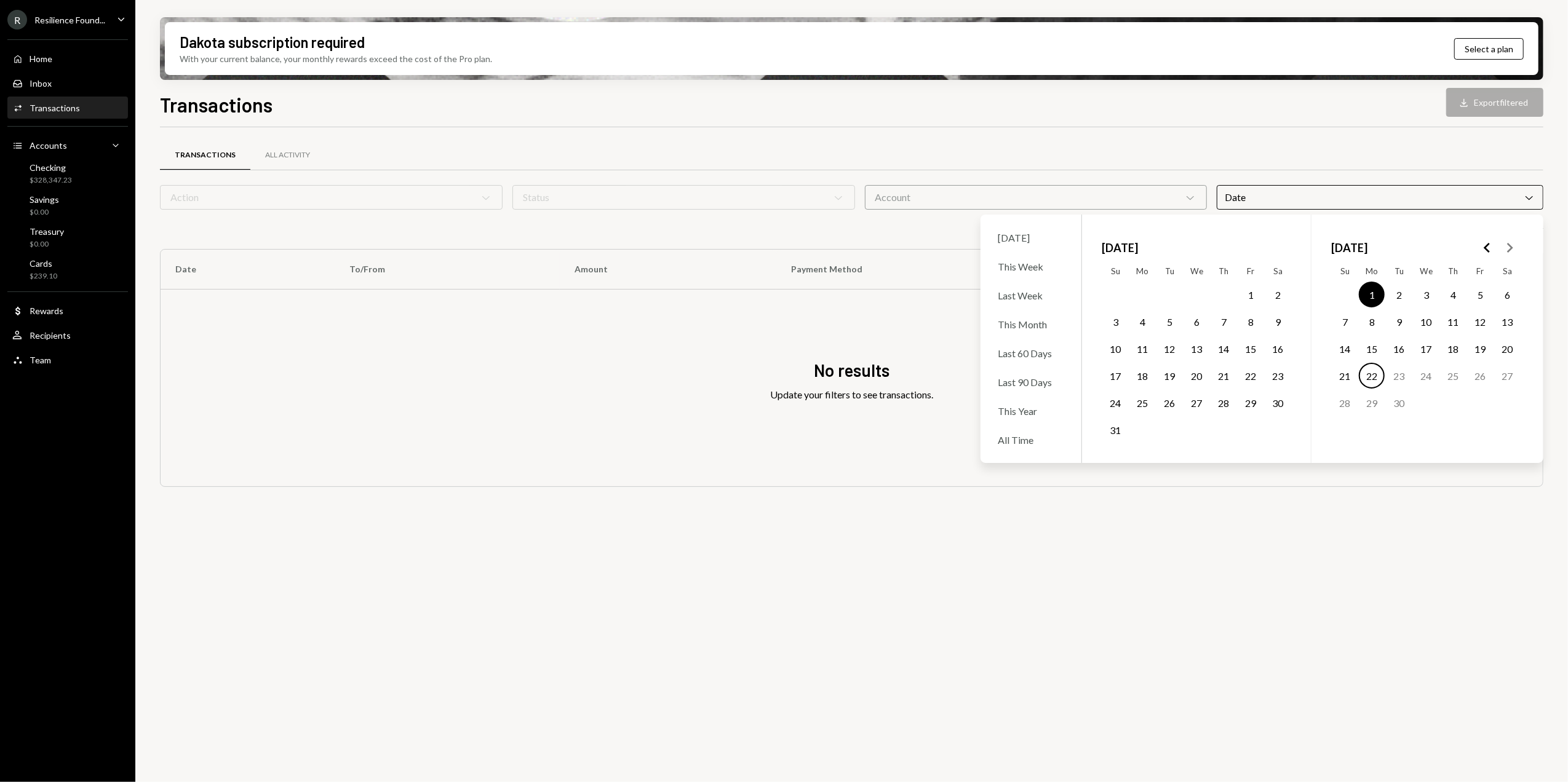
click at [1369, 377] on button "22" at bounding box center [1371, 375] width 26 height 26
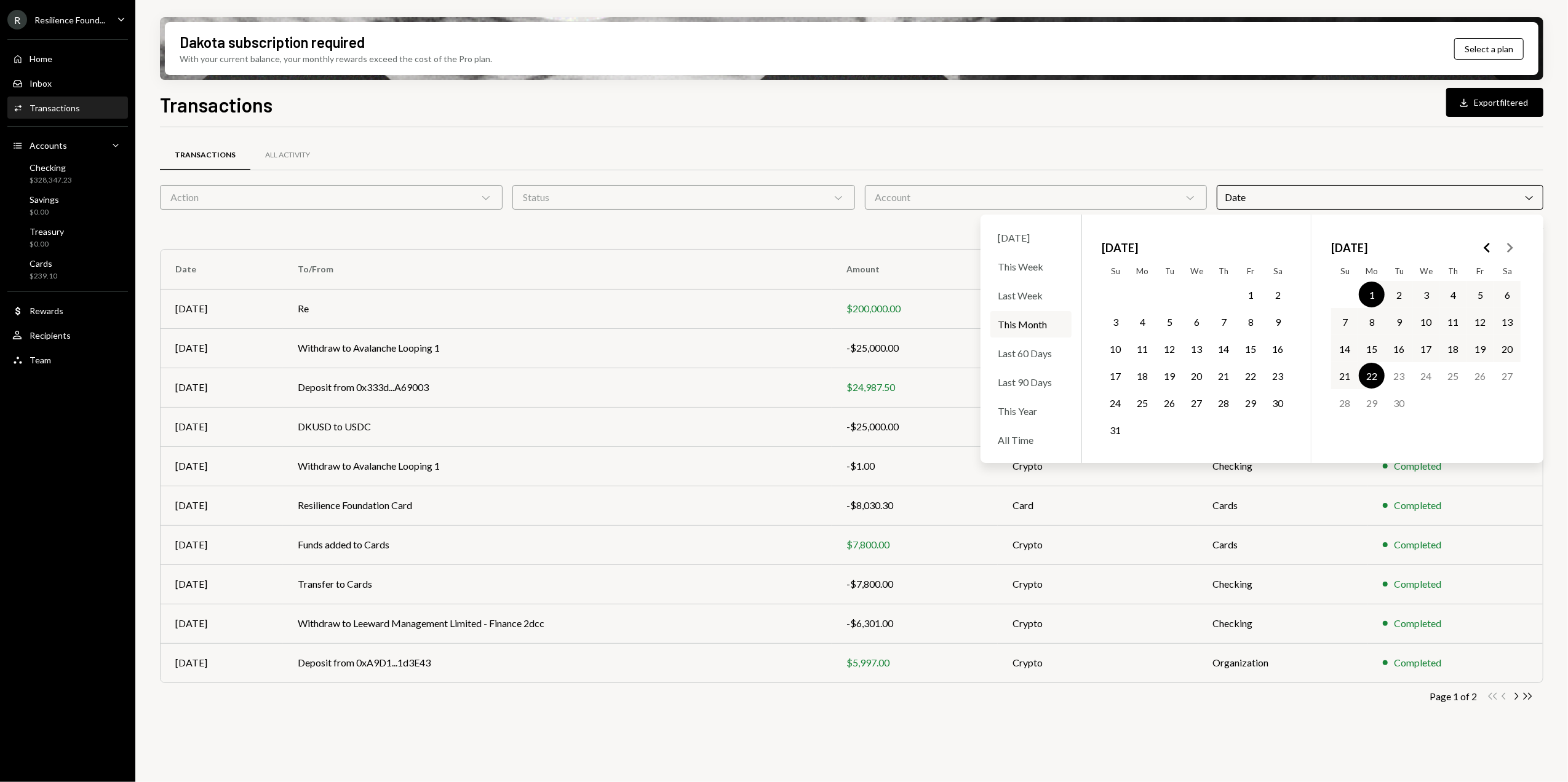
click at [1261, 169] on div "Transactions All Activity" at bounding box center [852, 155] width 1384 height 31
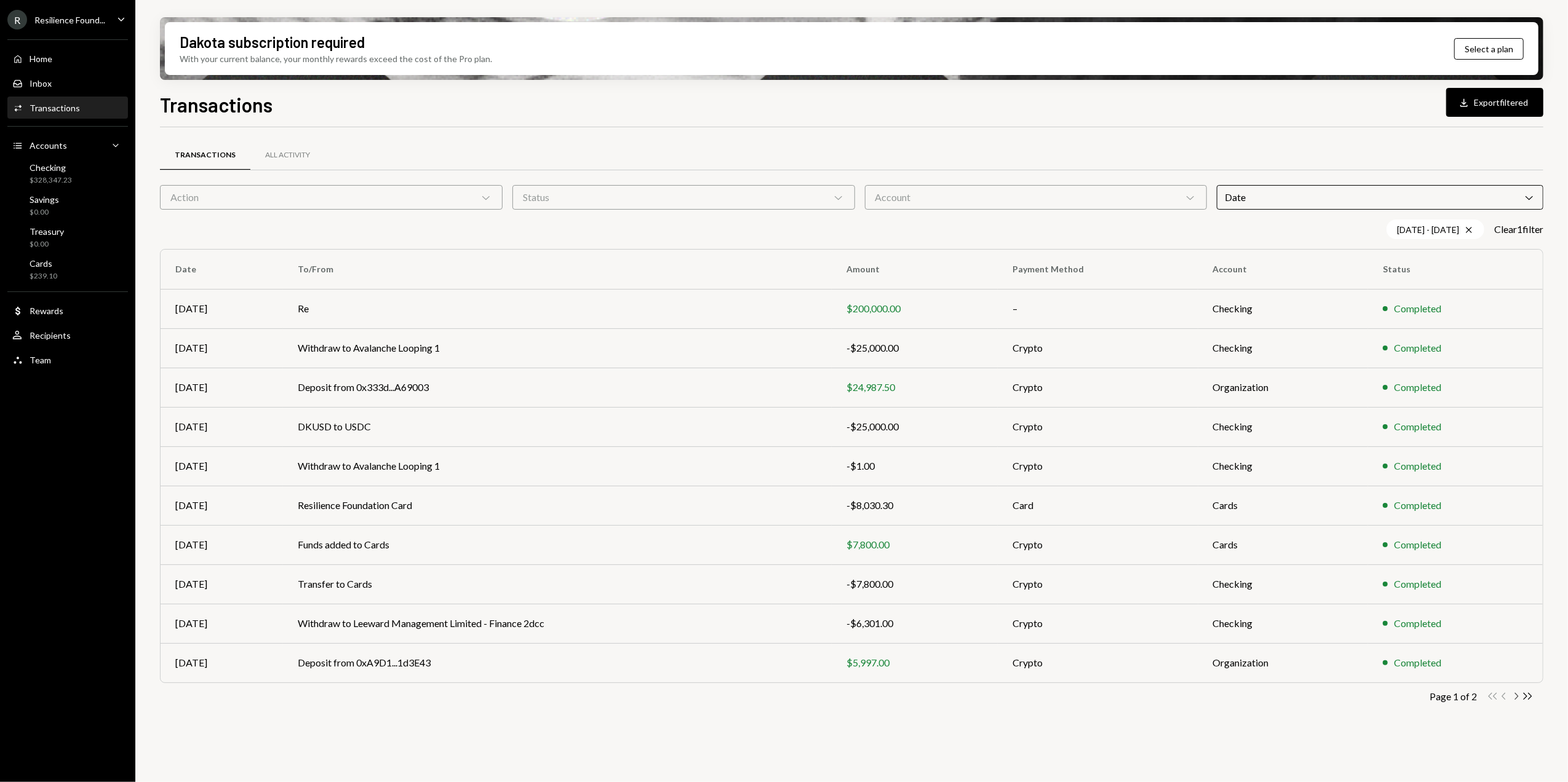
click at [1517, 699] on icon "Chevron Right" at bounding box center [1516, 696] width 12 height 12
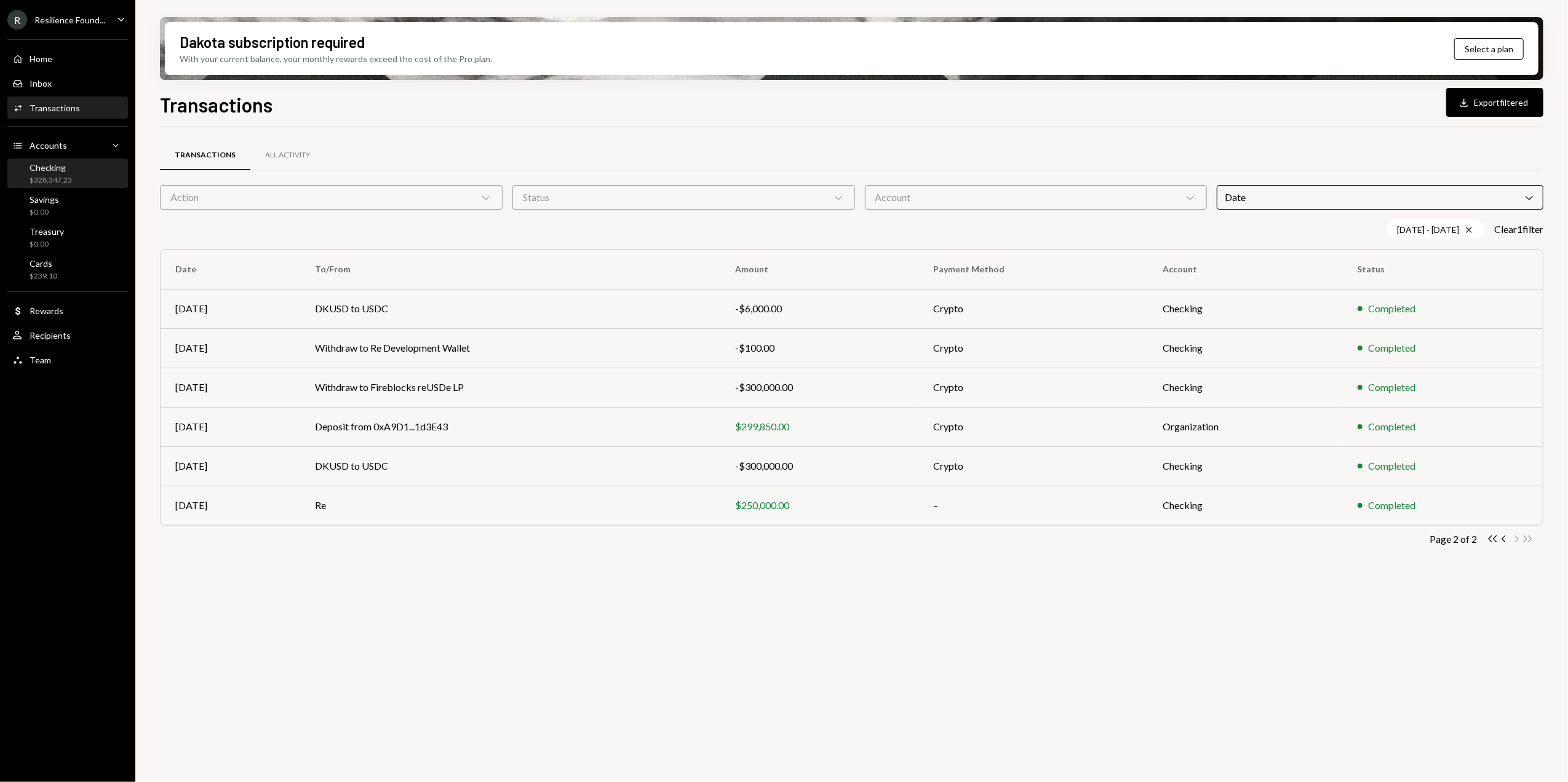
click at [64, 159] on link "Checking $328,347.23" at bounding box center [68, 173] width 121 height 30
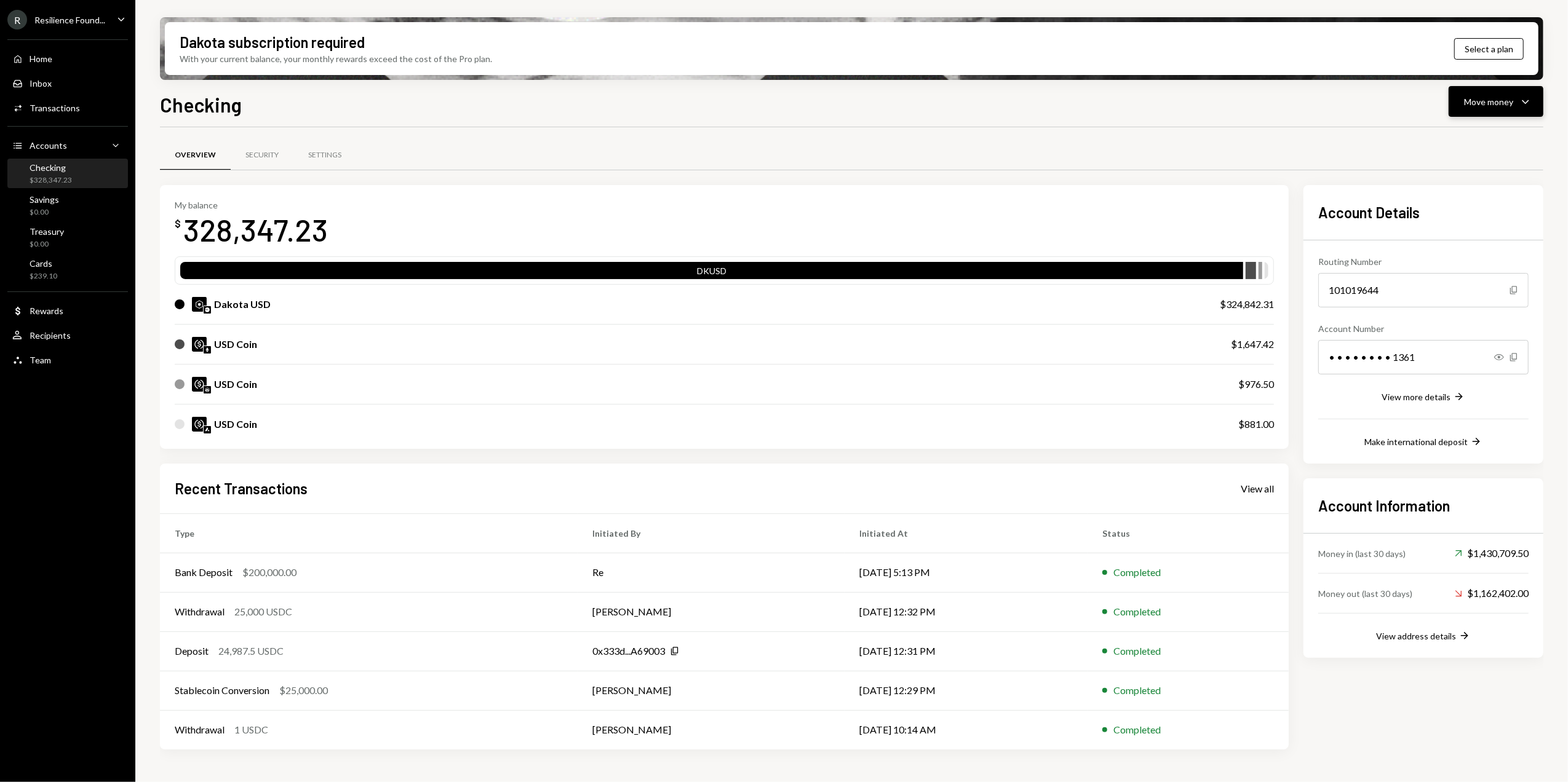
click at [1477, 106] on div "Move money" at bounding box center [1489, 102] width 49 height 13
click at [1448, 139] on div "Send" at bounding box center [1486, 139] width 90 height 13
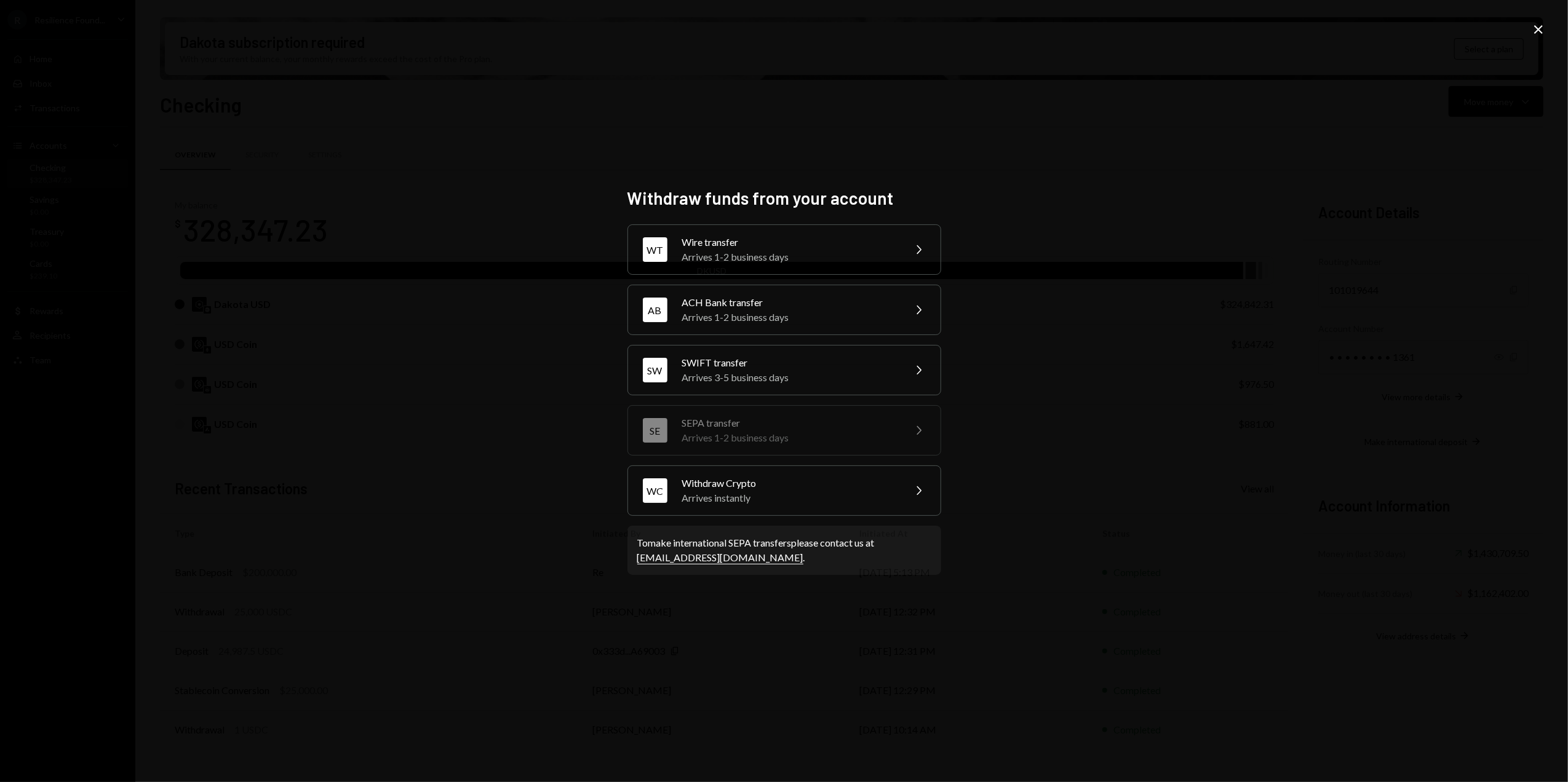
click at [730, 251] on div "Arrives 1-2 business days" at bounding box center [789, 257] width 214 height 14
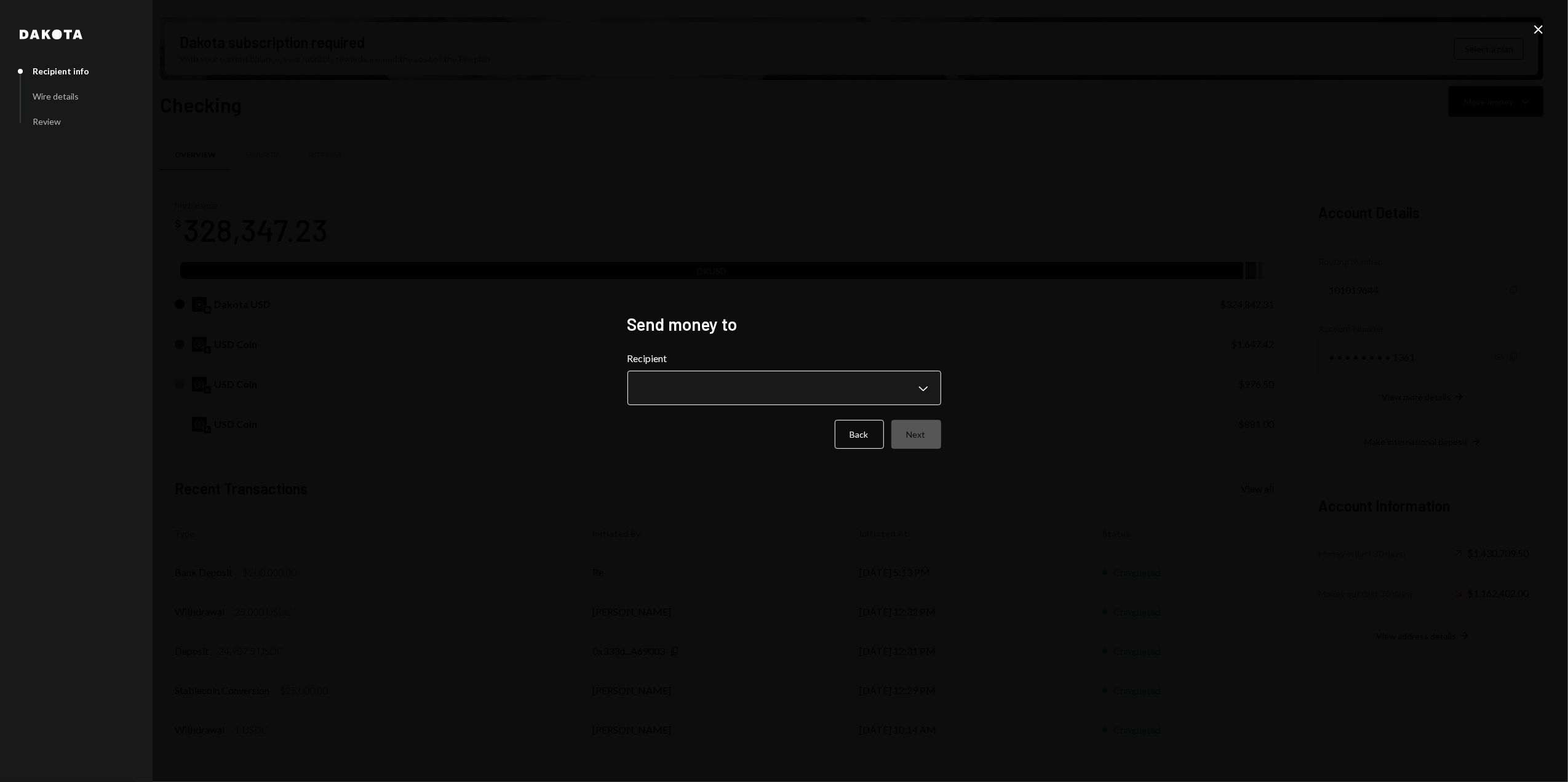
click at [768, 398] on body "R Resilience Found... Caret Down Home Home Inbox Inbox Activities Transactions …" at bounding box center [784, 391] width 1568 height 782
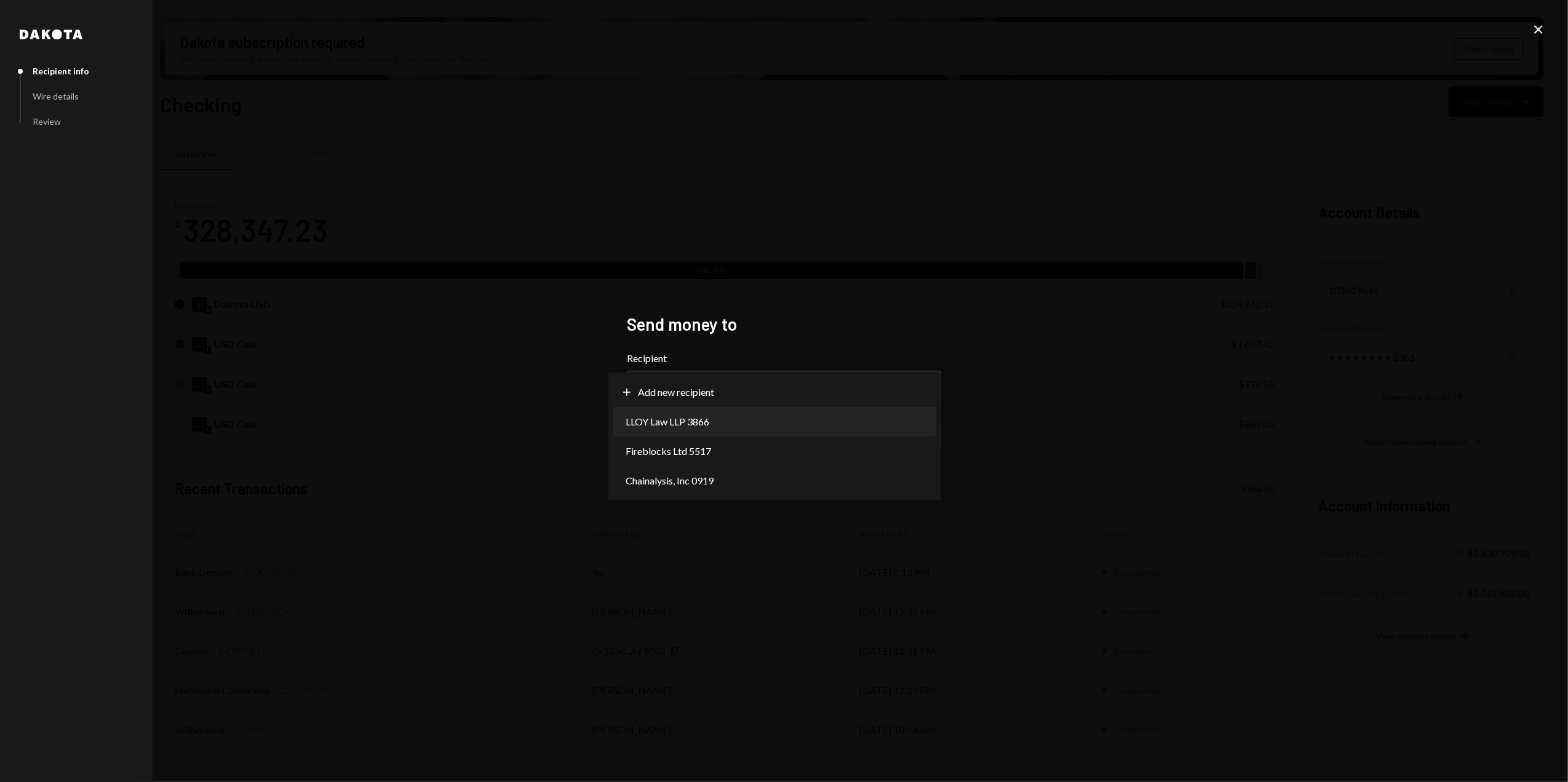
select select "**********"
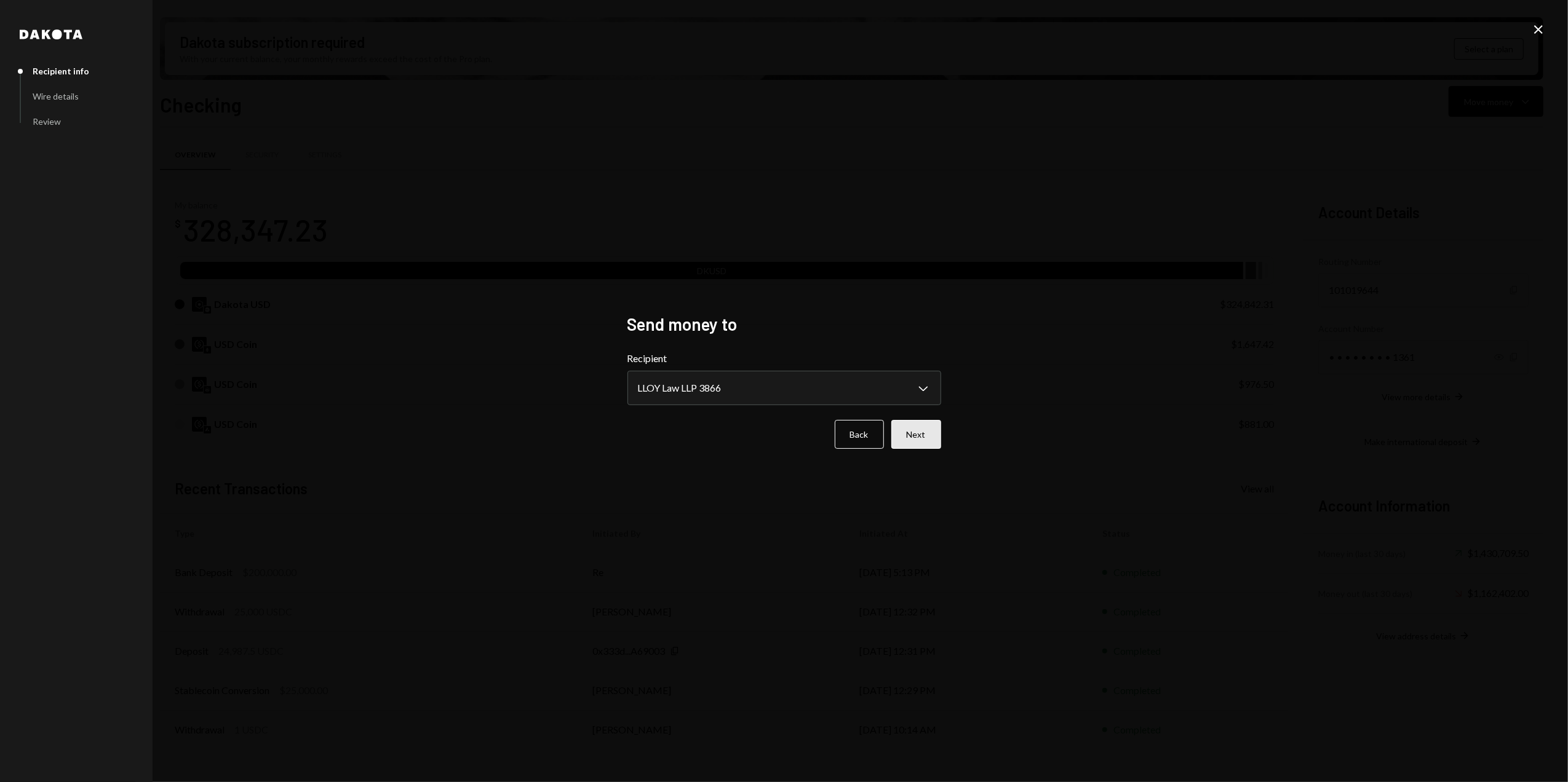
click at [928, 444] on button "Next" at bounding box center [916, 434] width 50 height 29
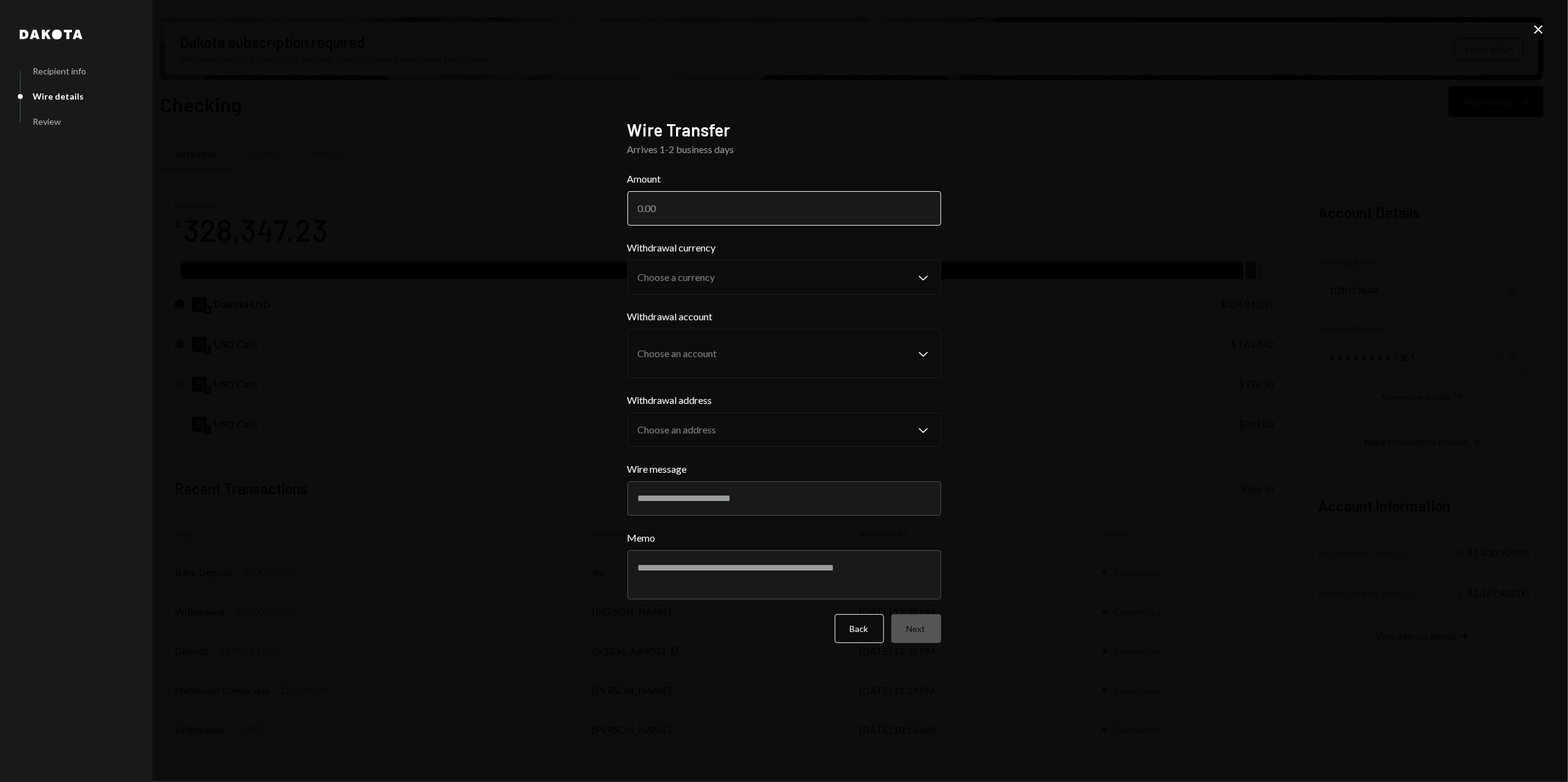
click at [706, 217] on input "Amount" at bounding box center [784, 208] width 314 height 34
type input "2970"
click at [720, 283] on body "R Resilience Found... Caret Down Home Home Inbox Inbox Activities Transactions …" at bounding box center [784, 391] width 1568 height 782
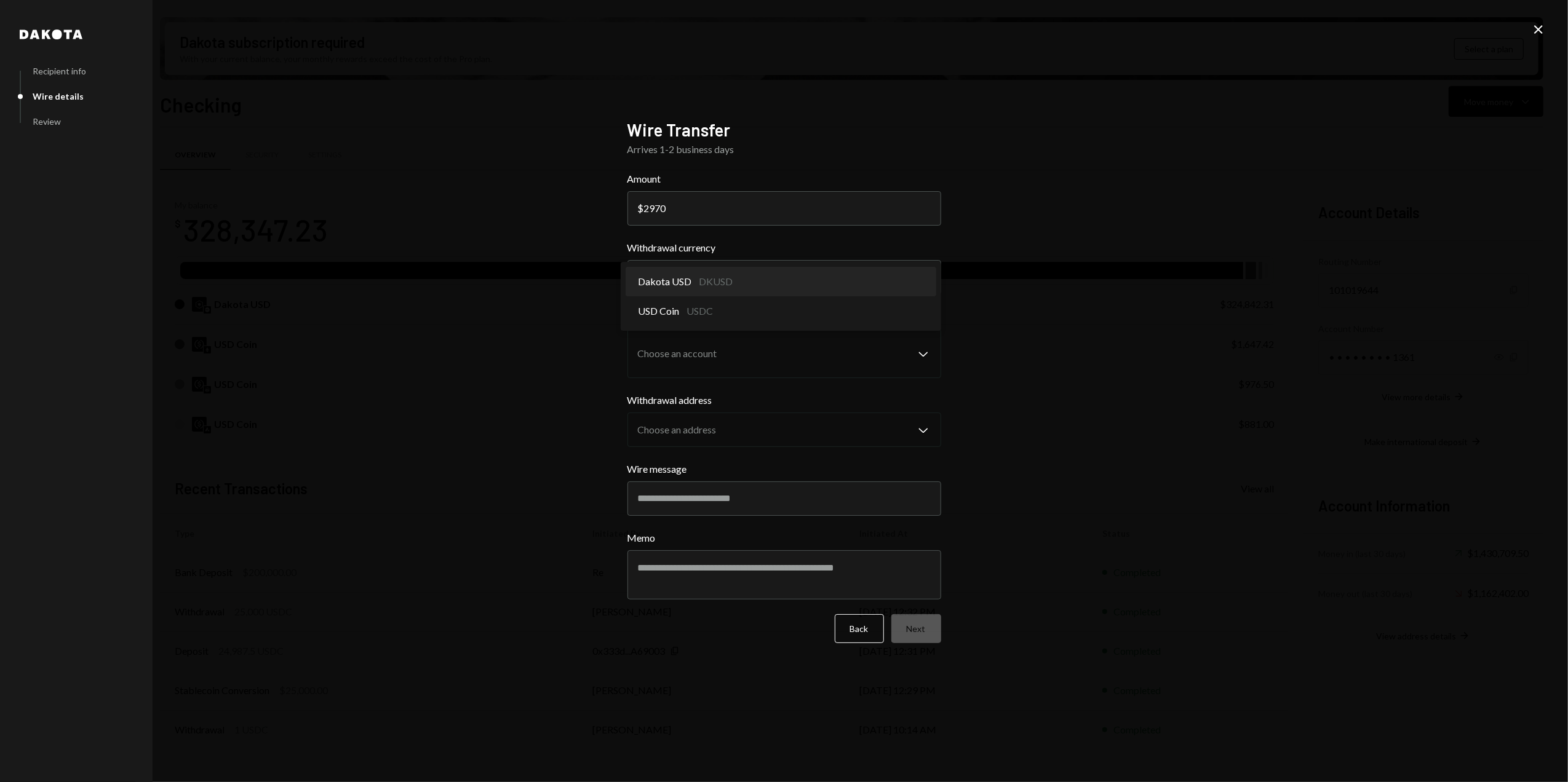
select select "*****"
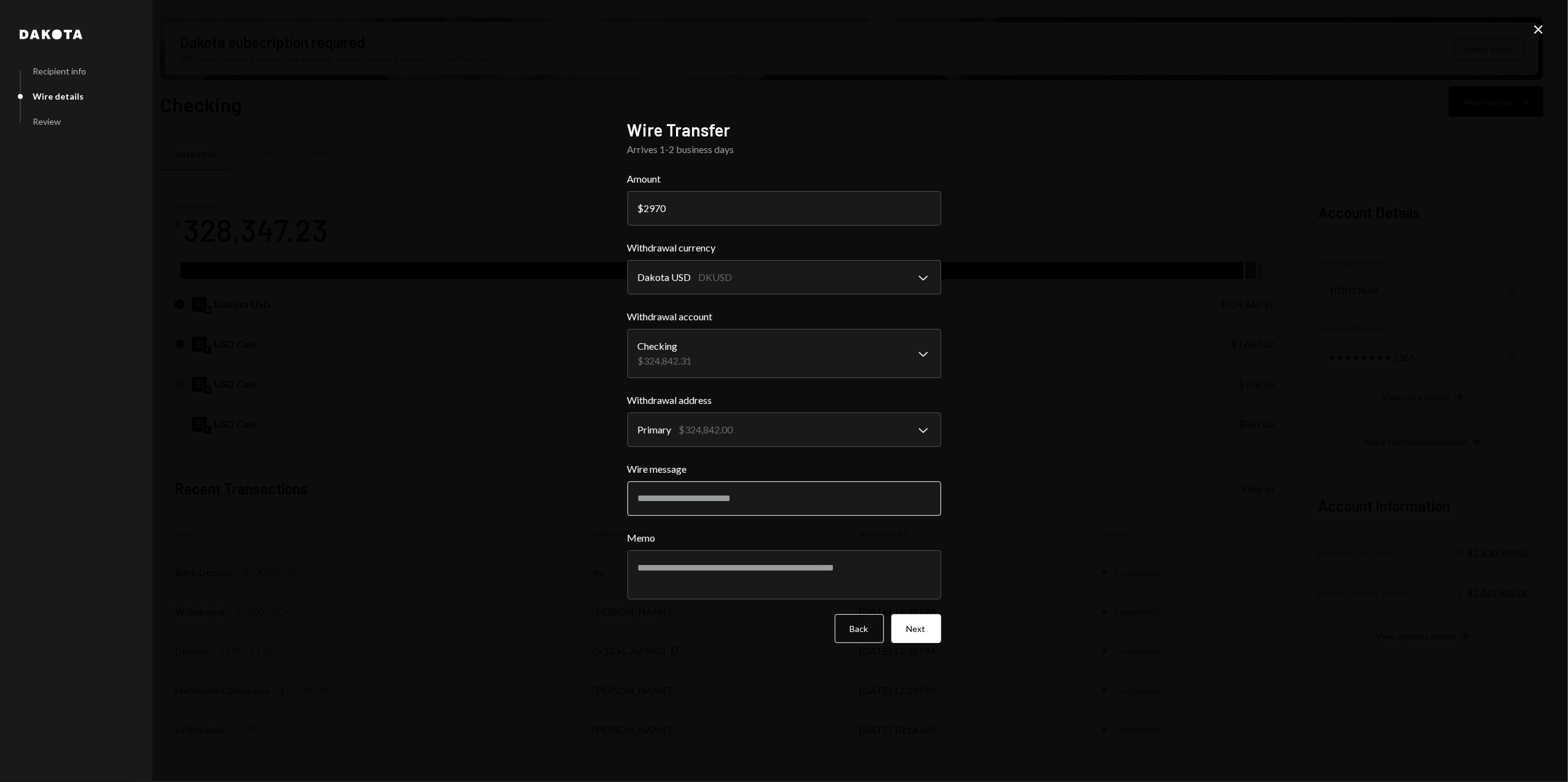
click at [671, 503] on input "Wire message" at bounding box center [784, 499] width 314 height 34
type input "*"
click at [746, 495] on input "**********" at bounding box center [784, 499] width 314 height 34
click at [820, 503] on input "**********" at bounding box center [784, 499] width 314 height 34
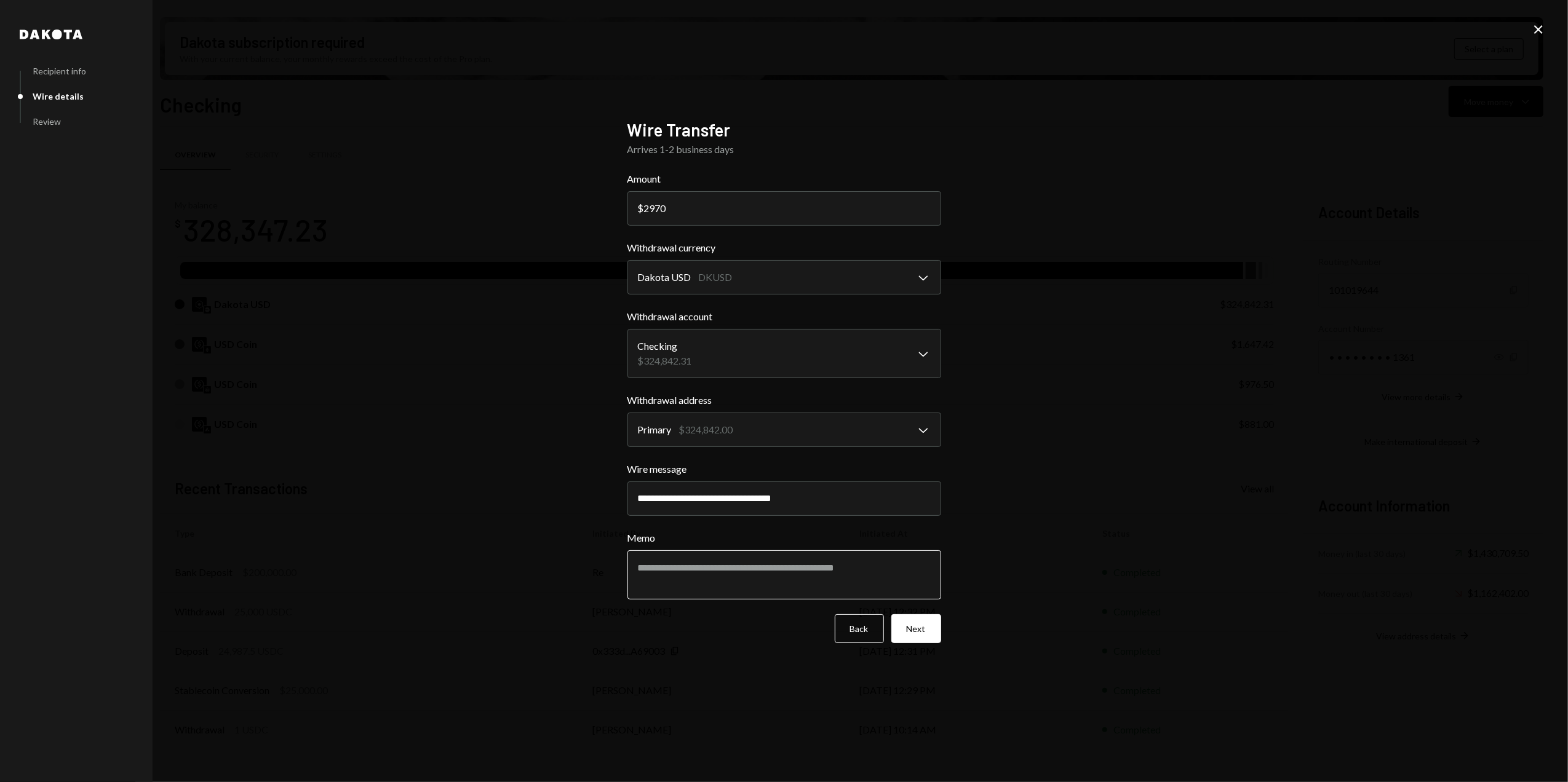
type input "**********"
click at [710, 568] on textarea "Memo" at bounding box center [784, 575] width 314 height 49
type textarea "**********"
click at [918, 631] on button "Next" at bounding box center [916, 628] width 50 height 29
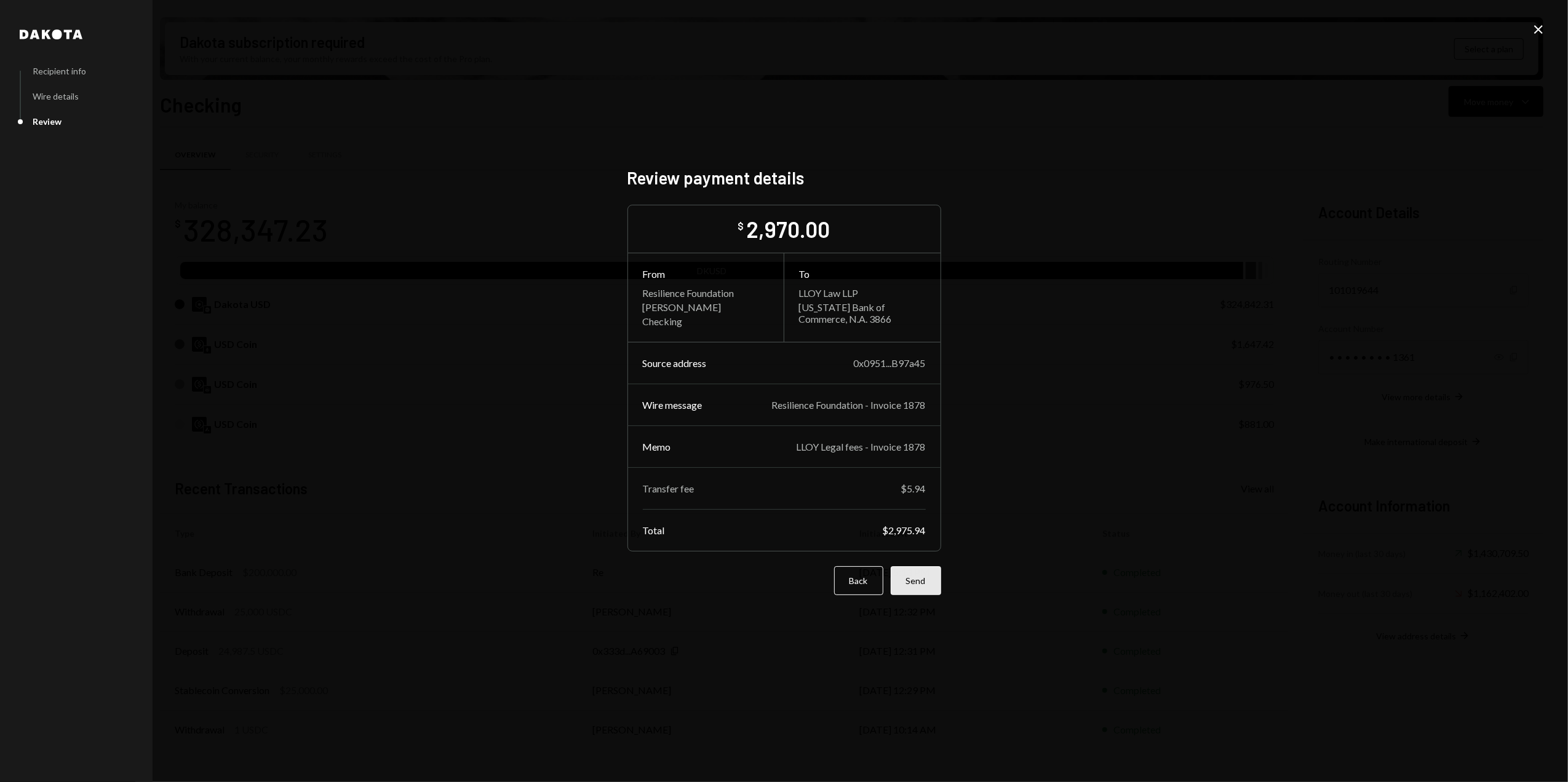
click at [916, 586] on button "Send" at bounding box center [916, 581] width 51 height 29
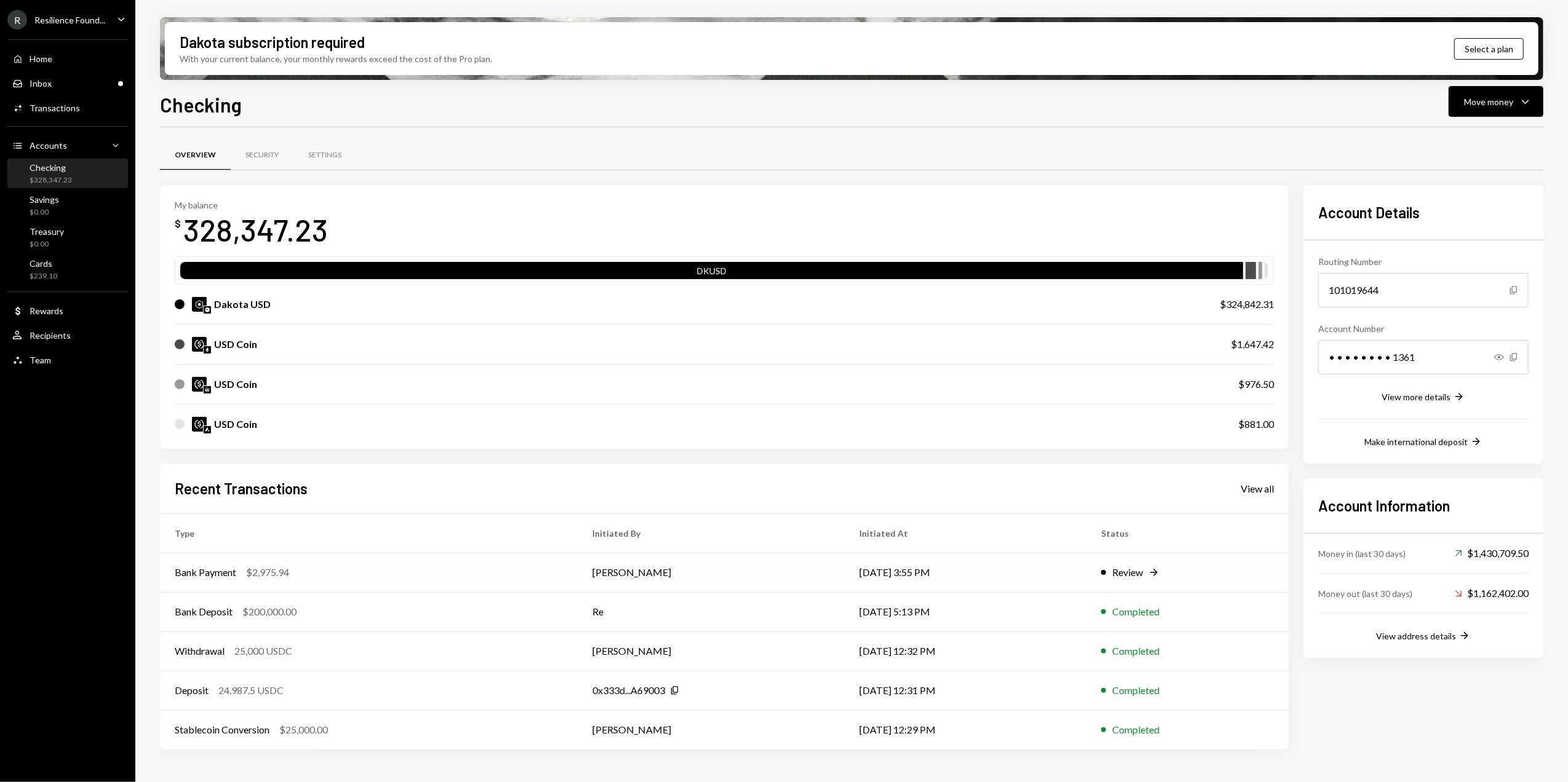
click at [1004, 572] on td "[DATE] 3:55 PM" at bounding box center [965, 573] width 242 height 39
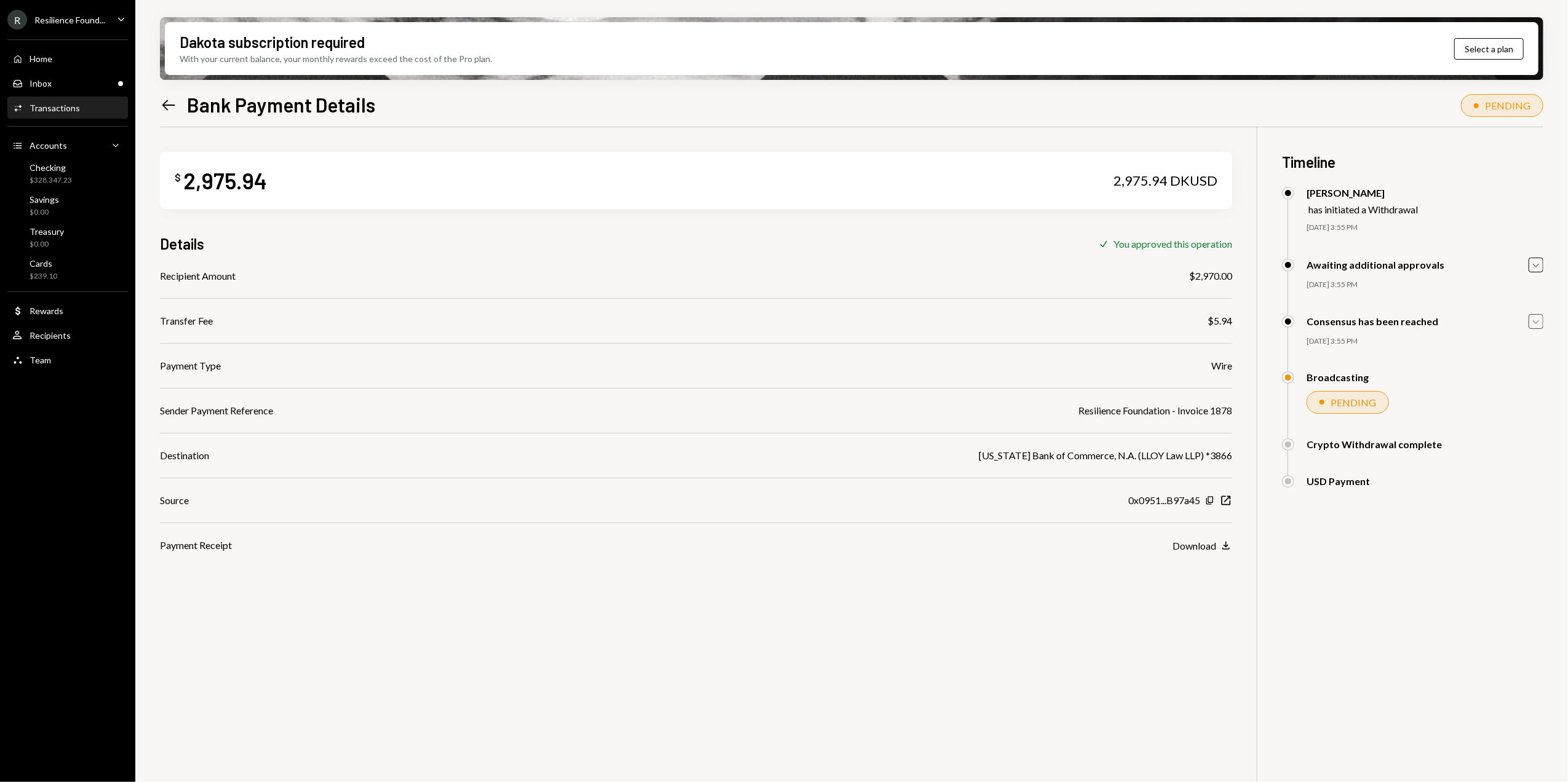
click at [1536, 322] on icon "Caret Down" at bounding box center [1536, 321] width 14 height 14
click at [1536, 322] on icon "Caret Up" at bounding box center [1536, 321] width 14 height 14
click at [1260, 118] on div "Left Arrow Bank Payment Details PENDING $ 2,975.94 2,975.94 DKUSD Details Check…" at bounding box center [852, 472] width 1384 height 765
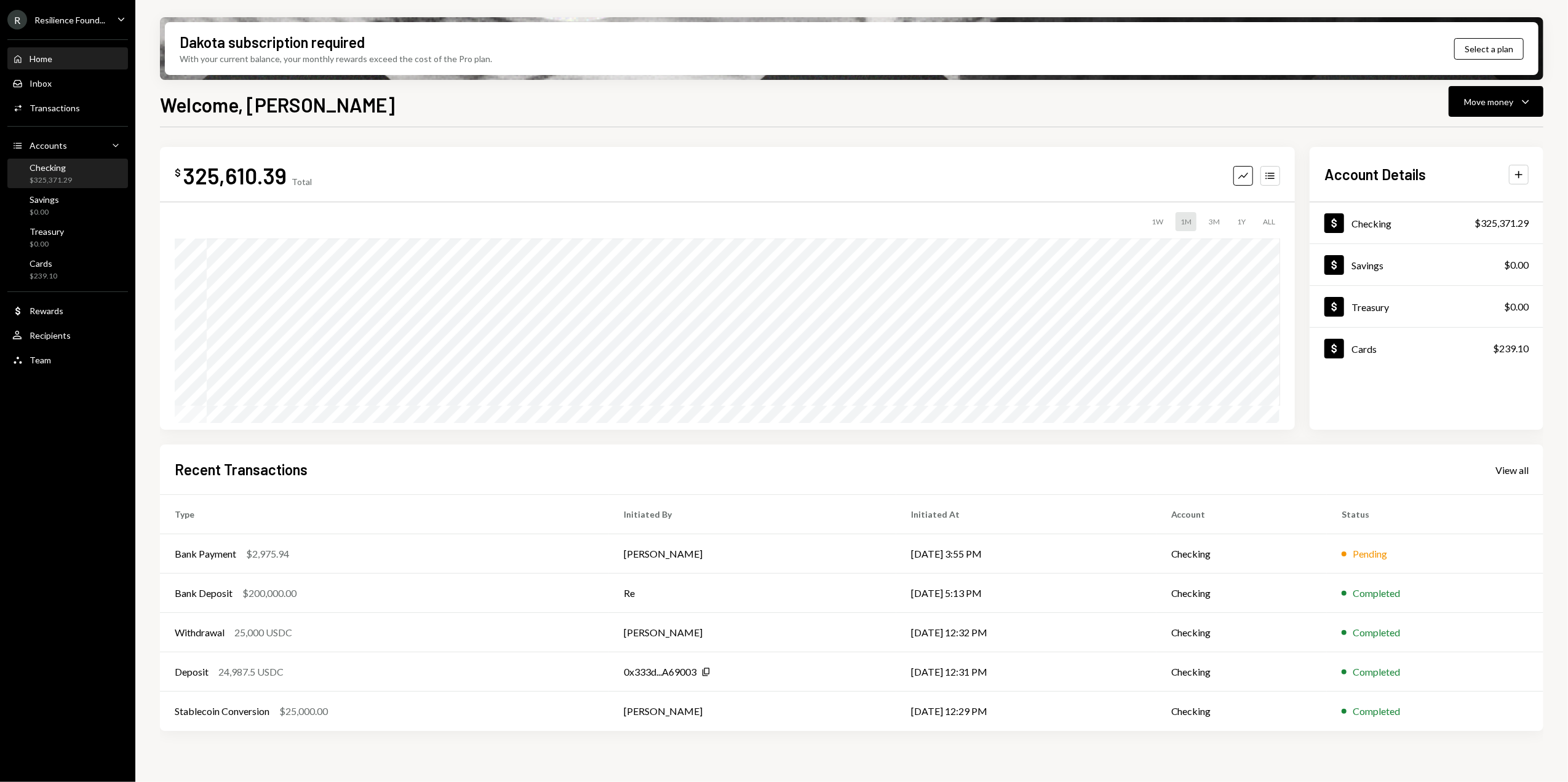
click at [72, 169] on div "Checking $325,371.29" at bounding box center [68, 174] width 111 height 24
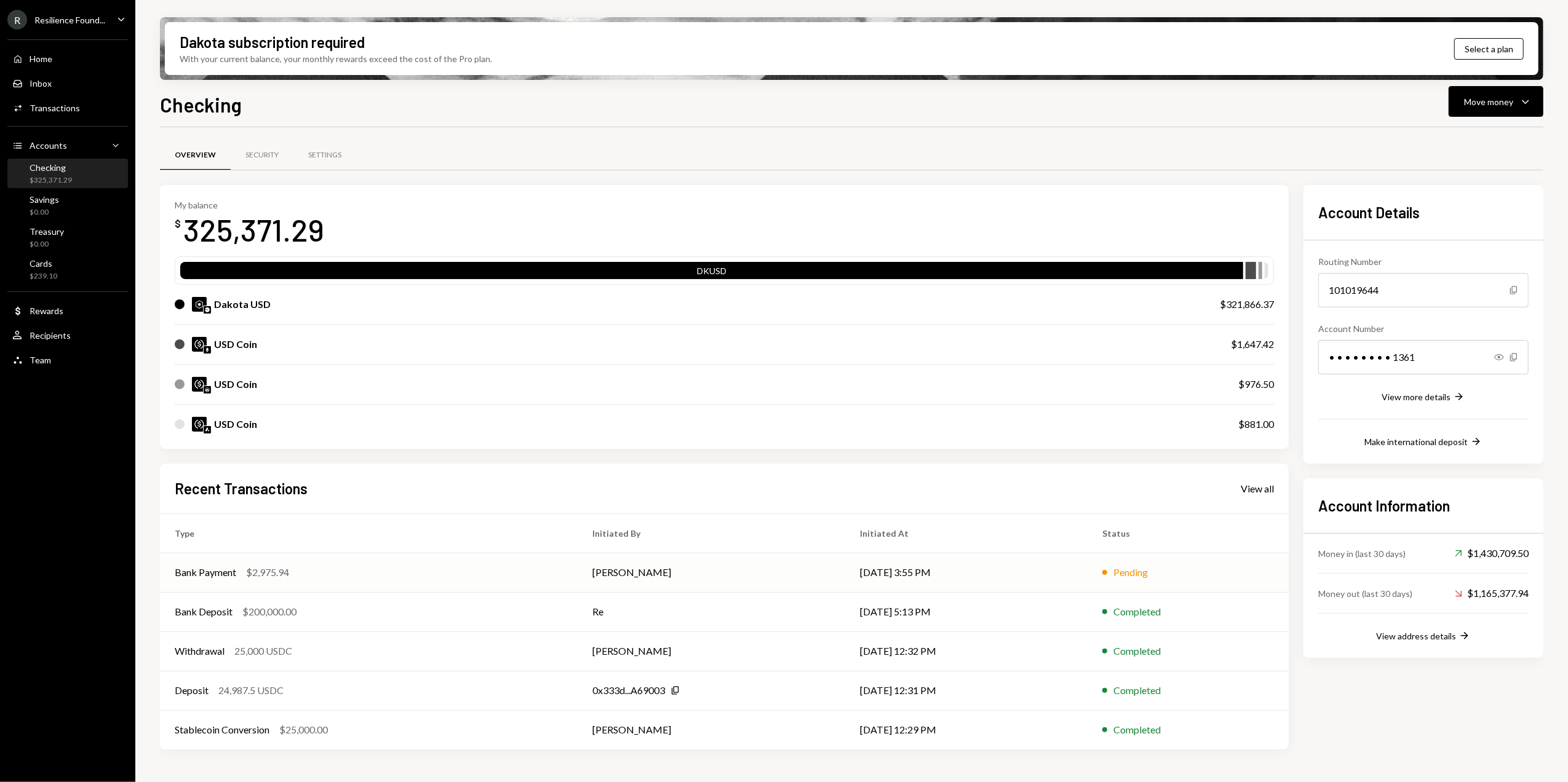
click at [1051, 563] on td "[DATE] 3:55 PM" at bounding box center [966, 573] width 242 height 39
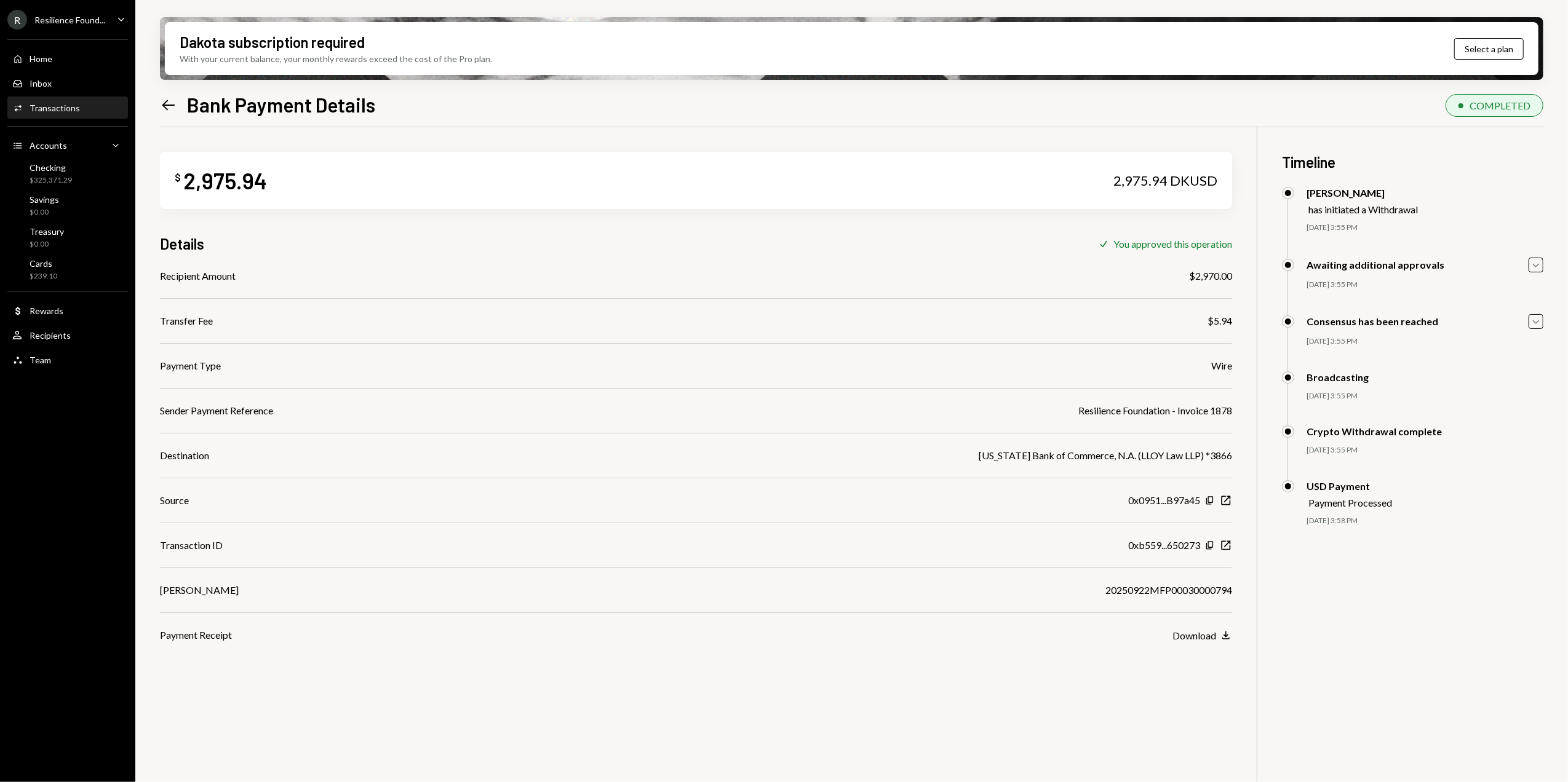
drag, startPoint x: 1191, startPoint y: 635, endPoint x: 1197, endPoint y: 623, distance: 13.4
click at [1191, 635] on div "Download" at bounding box center [1194, 636] width 44 height 12
click at [77, 107] on div "Transactions" at bounding box center [54, 108] width 51 height 10
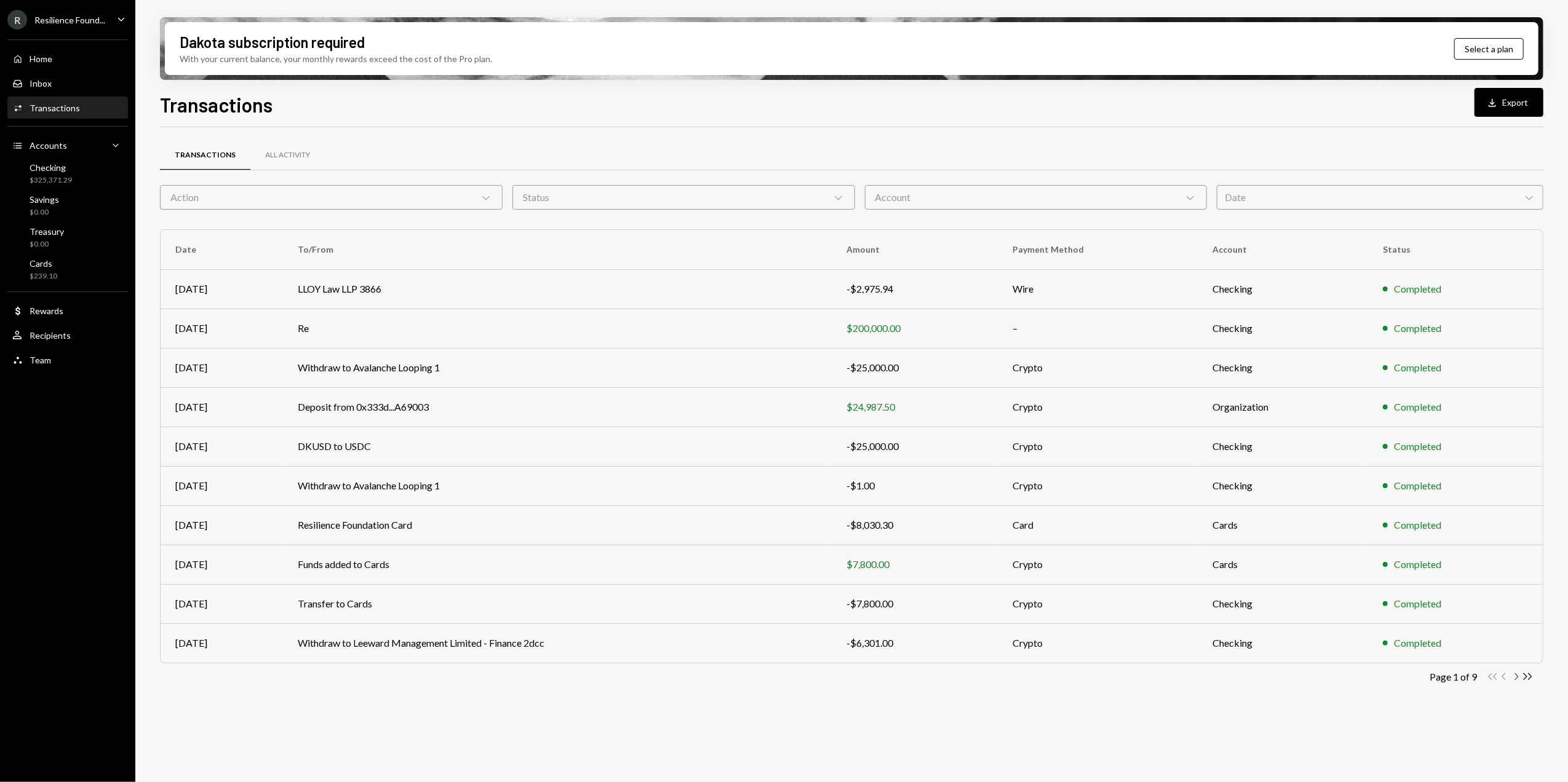
click at [1518, 680] on icon "Chevron Right" at bounding box center [1516, 677] width 12 height 12
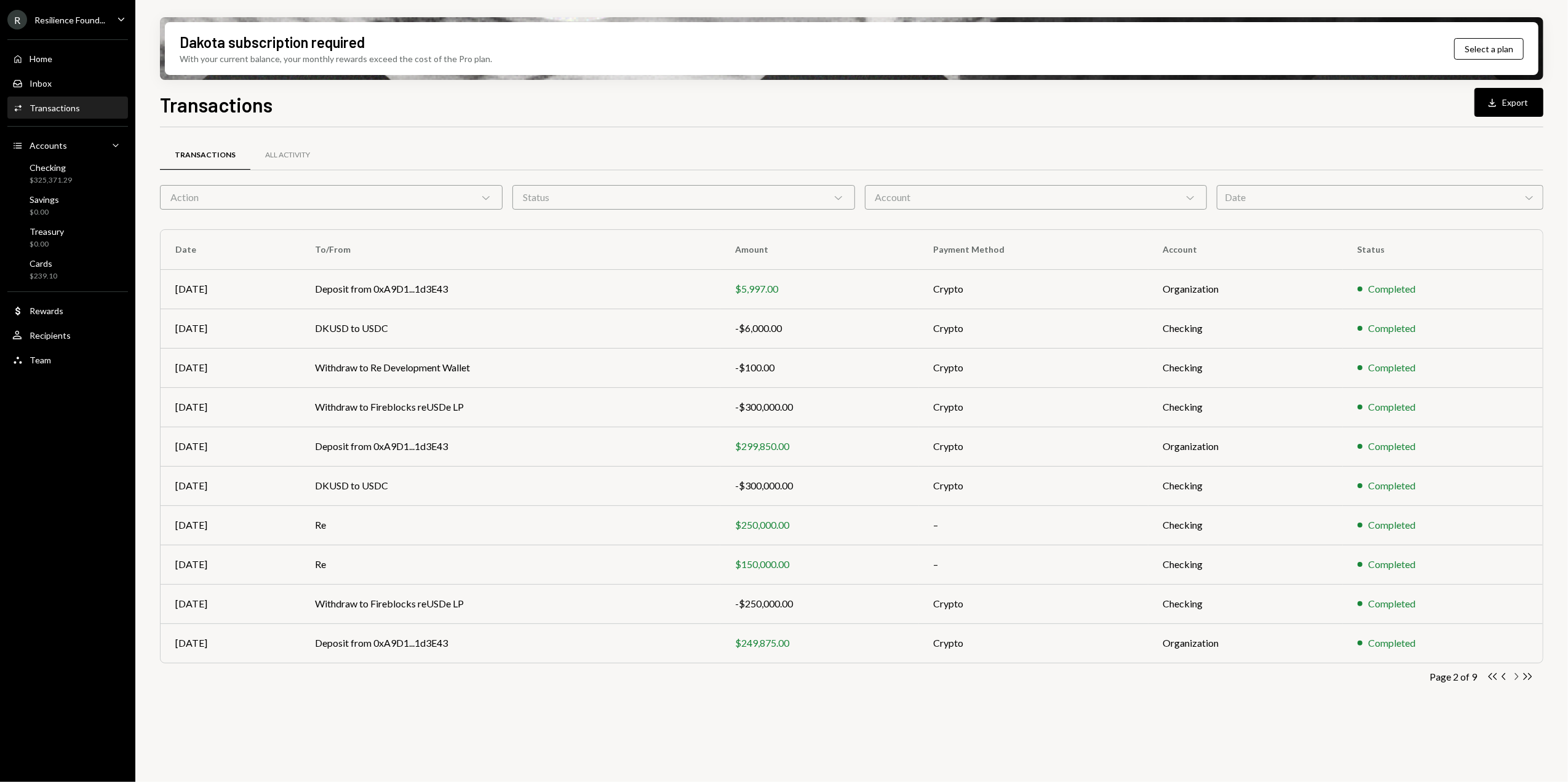
click at [1515, 677] on icon "Chevron Right" at bounding box center [1516, 677] width 12 height 12
click at [1515, 678] on icon "Chevron Right" at bounding box center [1516, 677] width 12 height 12
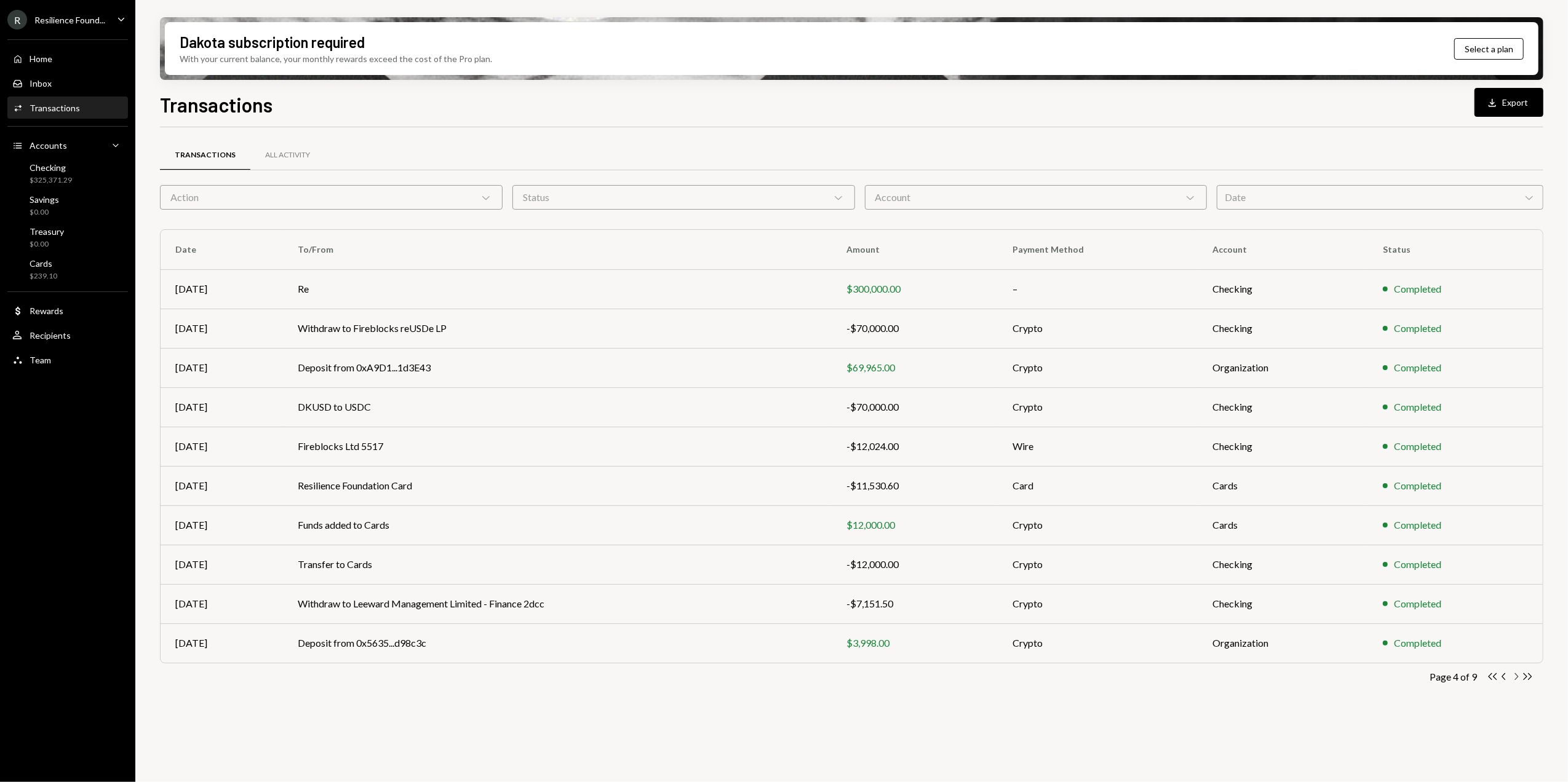
click at [1515, 678] on icon "Chevron Right" at bounding box center [1516, 677] width 12 height 12
click at [342, 191] on div "Action Chevron Down" at bounding box center [331, 197] width 343 height 24
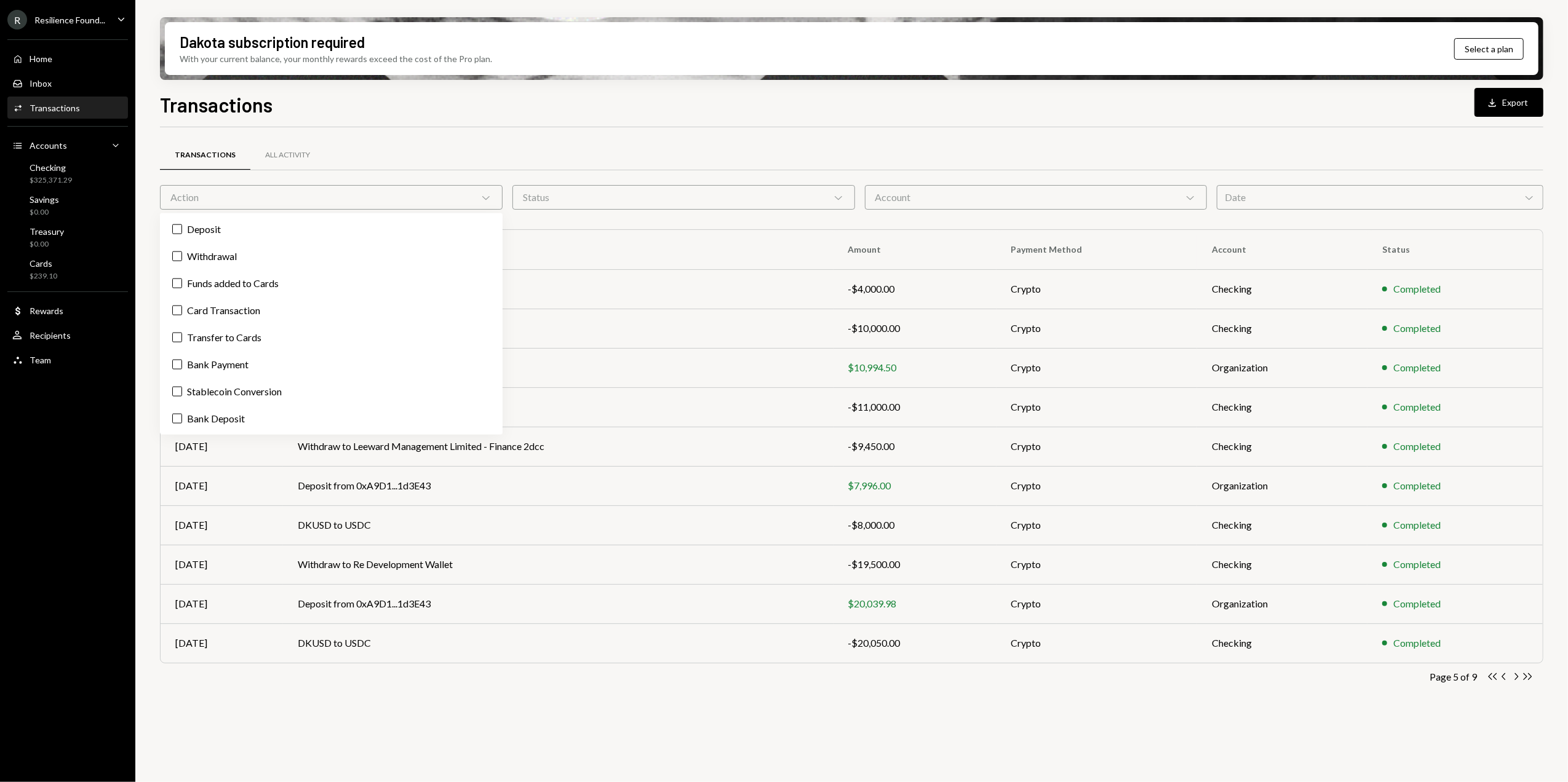
drag, startPoint x: 428, startPoint y: 144, endPoint x: 555, endPoint y: 173, distance: 130.3
click at [431, 144] on div "Transactions All Activity" at bounding box center [852, 155] width 1384 height 31
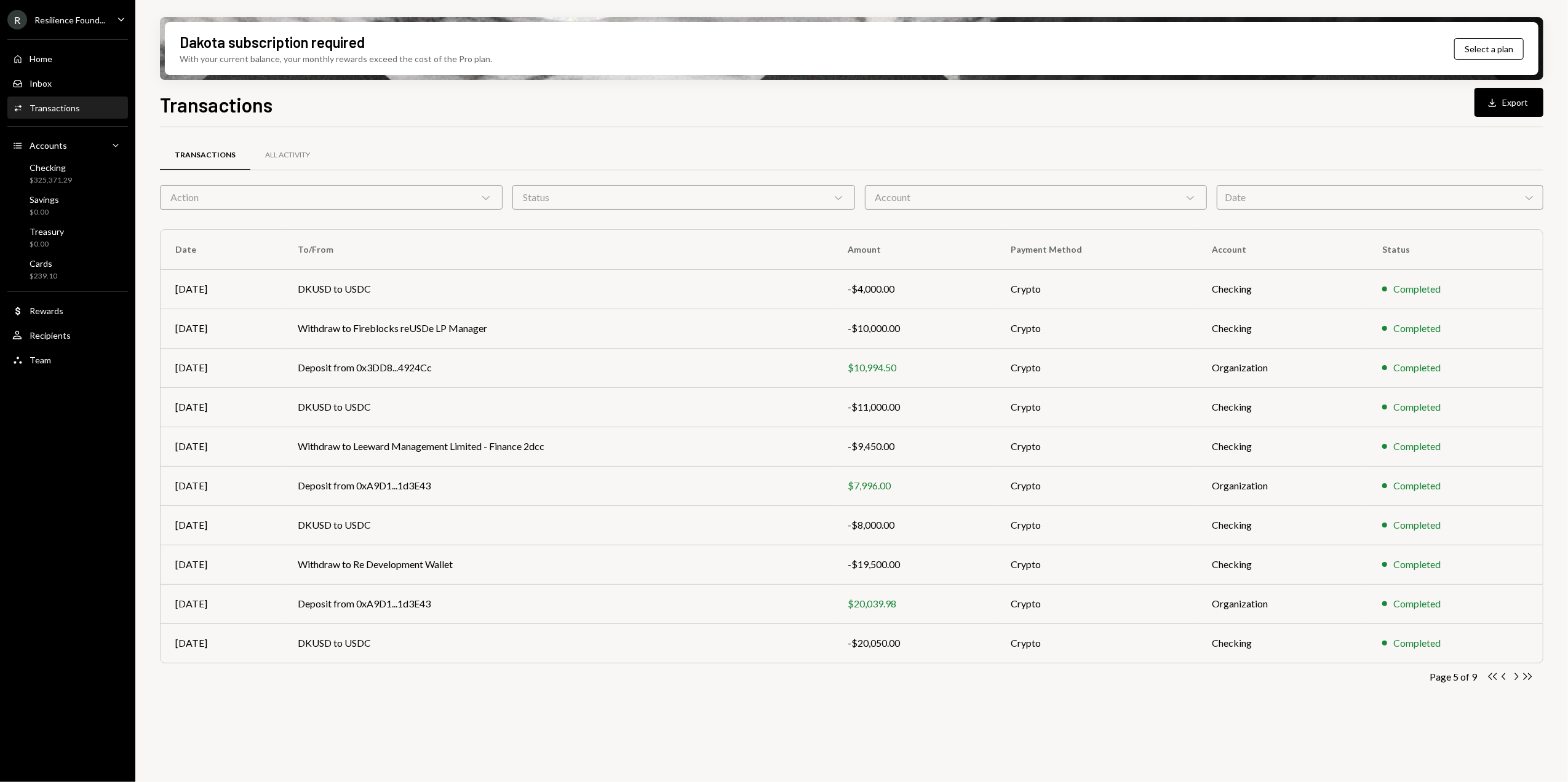
click at [586, 195] on div "Status Chevron Down" at bounding box center [684, 197] width 343 height 24
drag, startPoint x: 720, startPoint y: 151, endPoint x: 1009, endPoint y: 209, distance: 294.8
click at [736, 155] on div "Transactions All Activity" at bounding box center [852, 155] width 1384 height 31
drag, startPoint x: 1022, startPoint y: 215, endPoint x: 1019, endPoint y: 207, distance: 8.5
click at [1022, 216] on div "Transactions All Activity Action Chevron Down Status Chevron Down Account Chevr…" at bounding box center [852, 430] width 1384 height 567
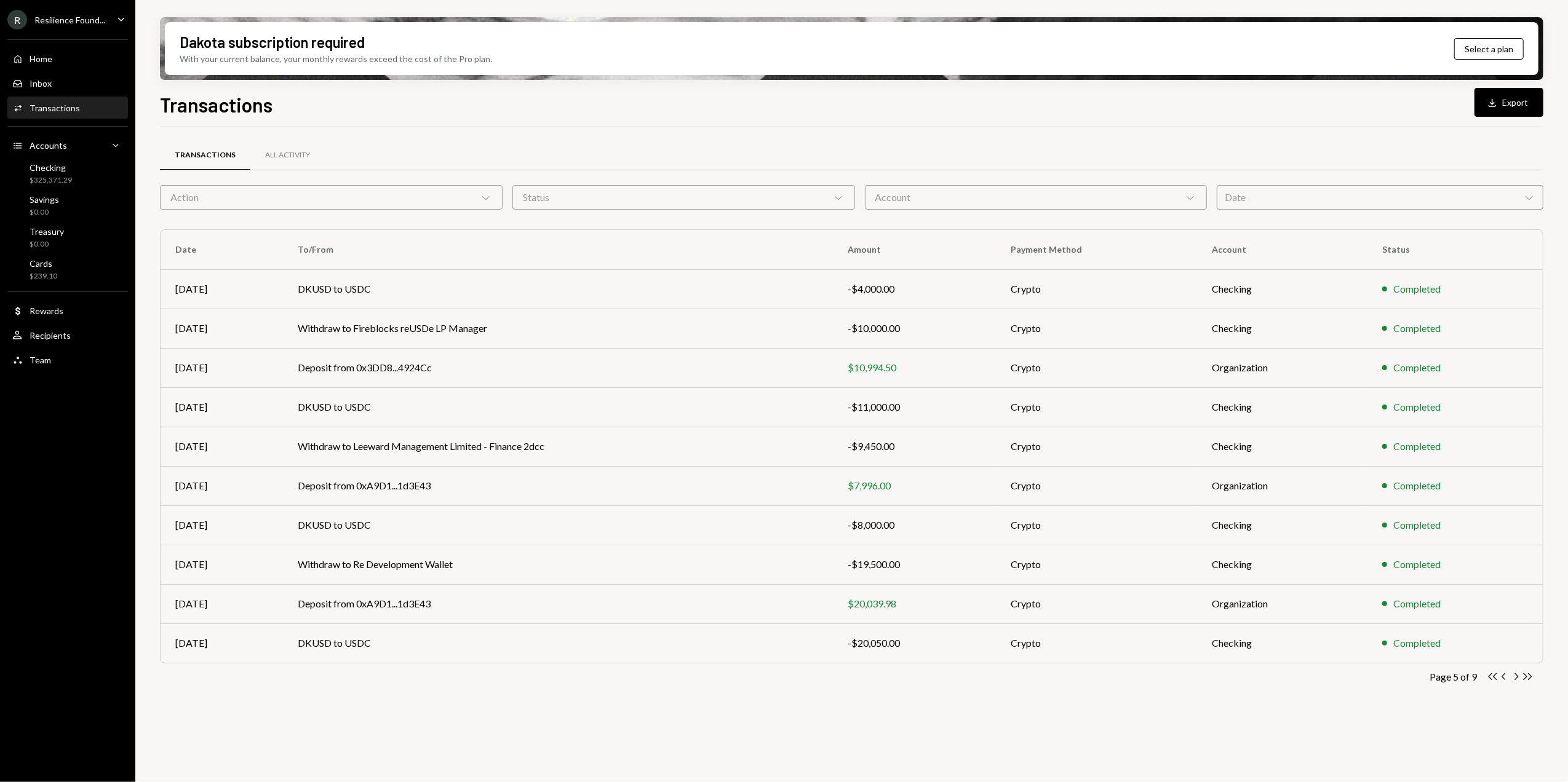
click at [1015, 198] on div "Account Chevron Down" at bounding box center [1036, 197] width 343 height 24
drag, startPoint x: 1051, startPoint y: 143, endPoint x: 1263, endPoint y: 197, distance: 218.8
click at [1058, 143] on div "Transactions All Activity" at bounding box center [852, 155] width 1384 height 31
click at [1271, 199] on div "Date Chevron Down" at bounding box center [1380, 197] width 327 height 24
click at [1271, 142] on div "Transactions All Activity" at bounding box center [852, 155] width 1384 height 31
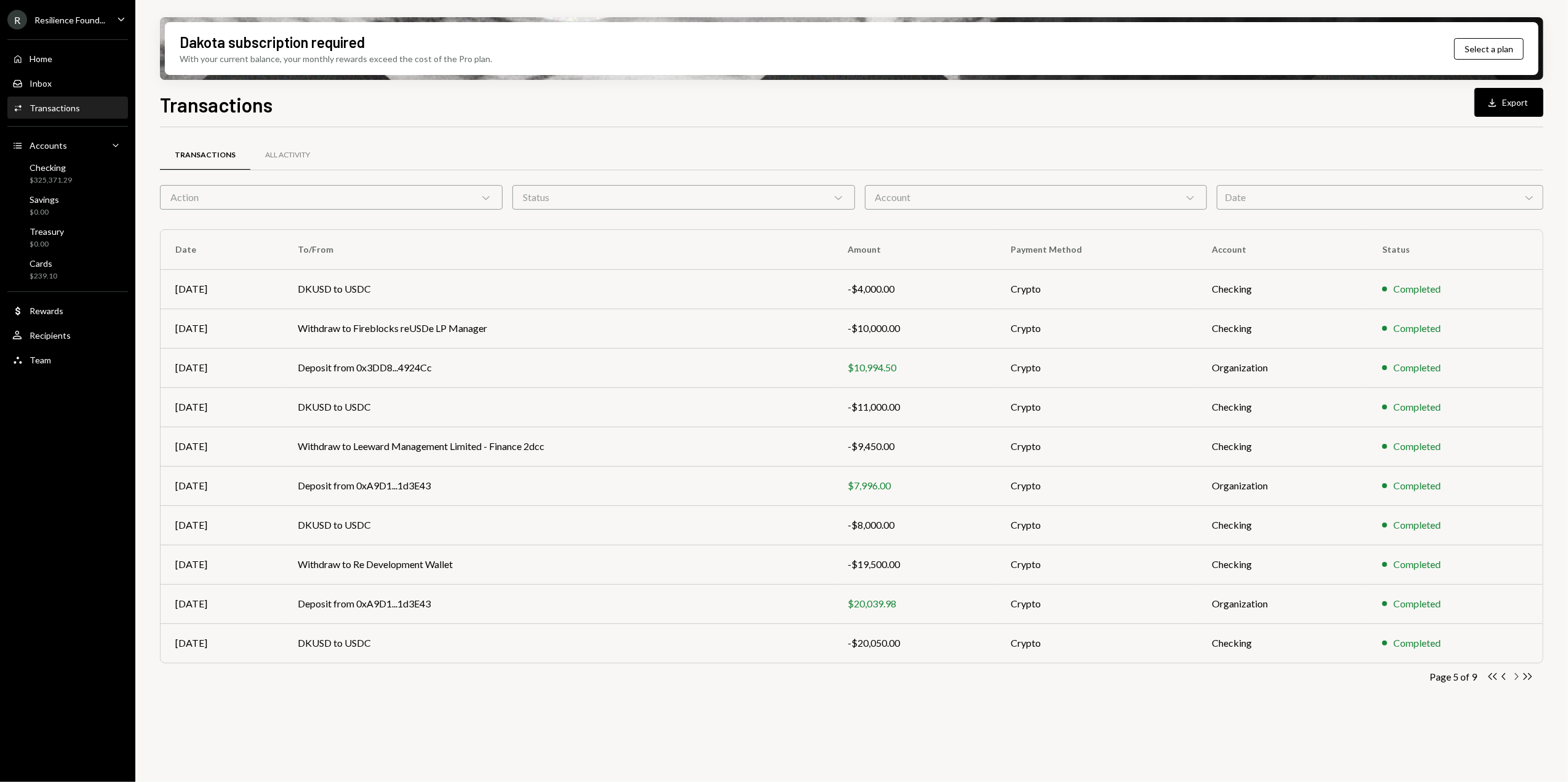
click at [1518, 678] on icon "button" at bounding box center [1517, 676] width 4 height 7
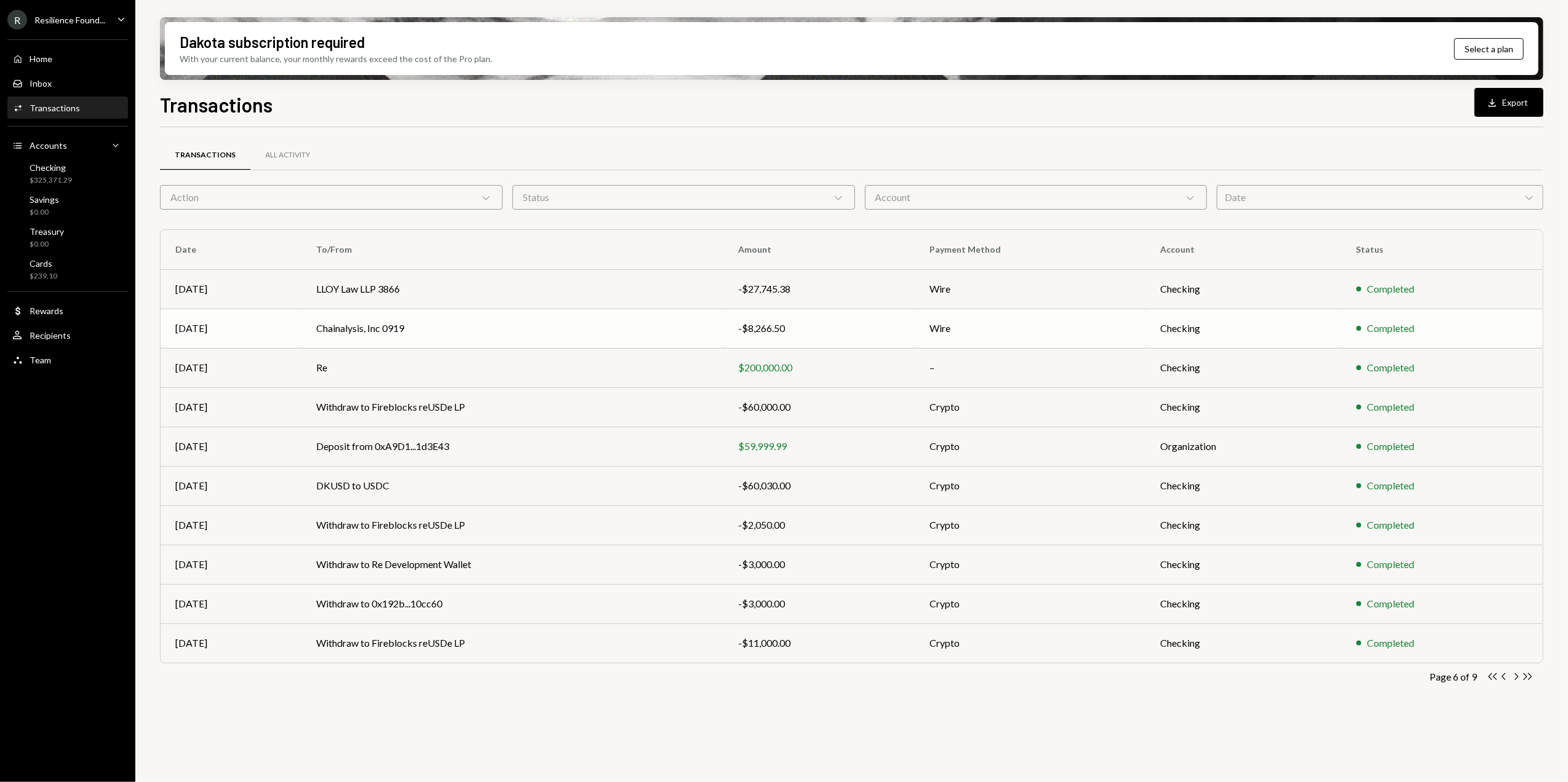
click at [384, 330] on td "Chainalysis, Inc 0919" at bounding box center [512, 328] width 422 height 39
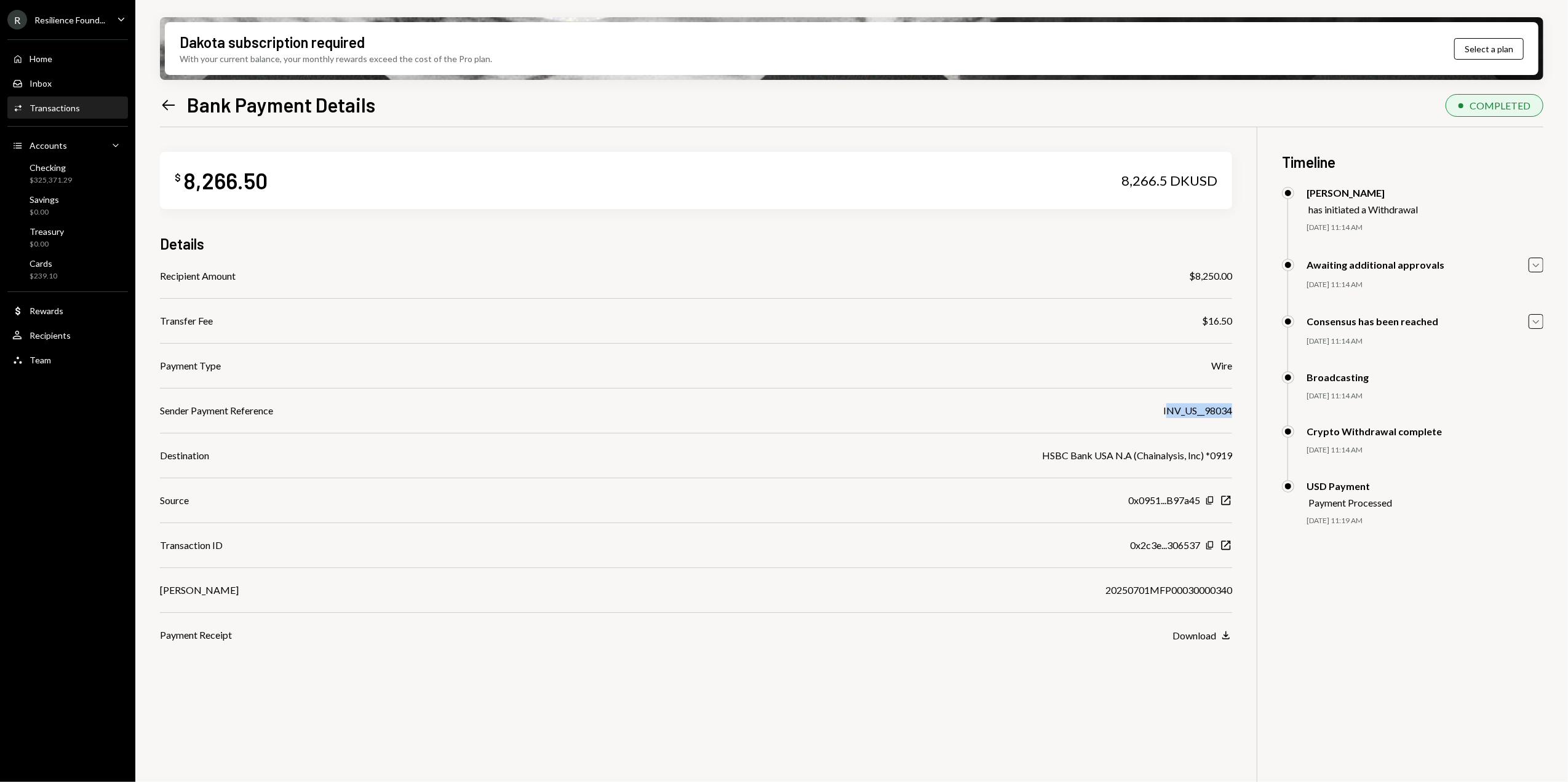
drag, startPoint x: 1233, startPoint y: 409, endPoint x: 1162, endPoint y: 411, distance: 71.0
click at [1162, 411] on div "$ 8,266.50 8,266.5 DKUSD Details Recipient Amount $8,250.00 Transfer Fee $16.50…" at bounding box center [852, 518] width 1384 height 782
drag, startPoint x: 1162, startPoint y: 411, endPoint x: 1122, endPoint y: 430, distance: 44.3
click at [1116, 418] on div "Recipient Amount $8,250.00 Transfer Fee $16.50 Payment Type Wire Sender Payment…" at bounding box center [696, 456] width 1072 height 374
click at [53, 64] on div "Home Home" at bounding box center [68, 59] width 111 height 21
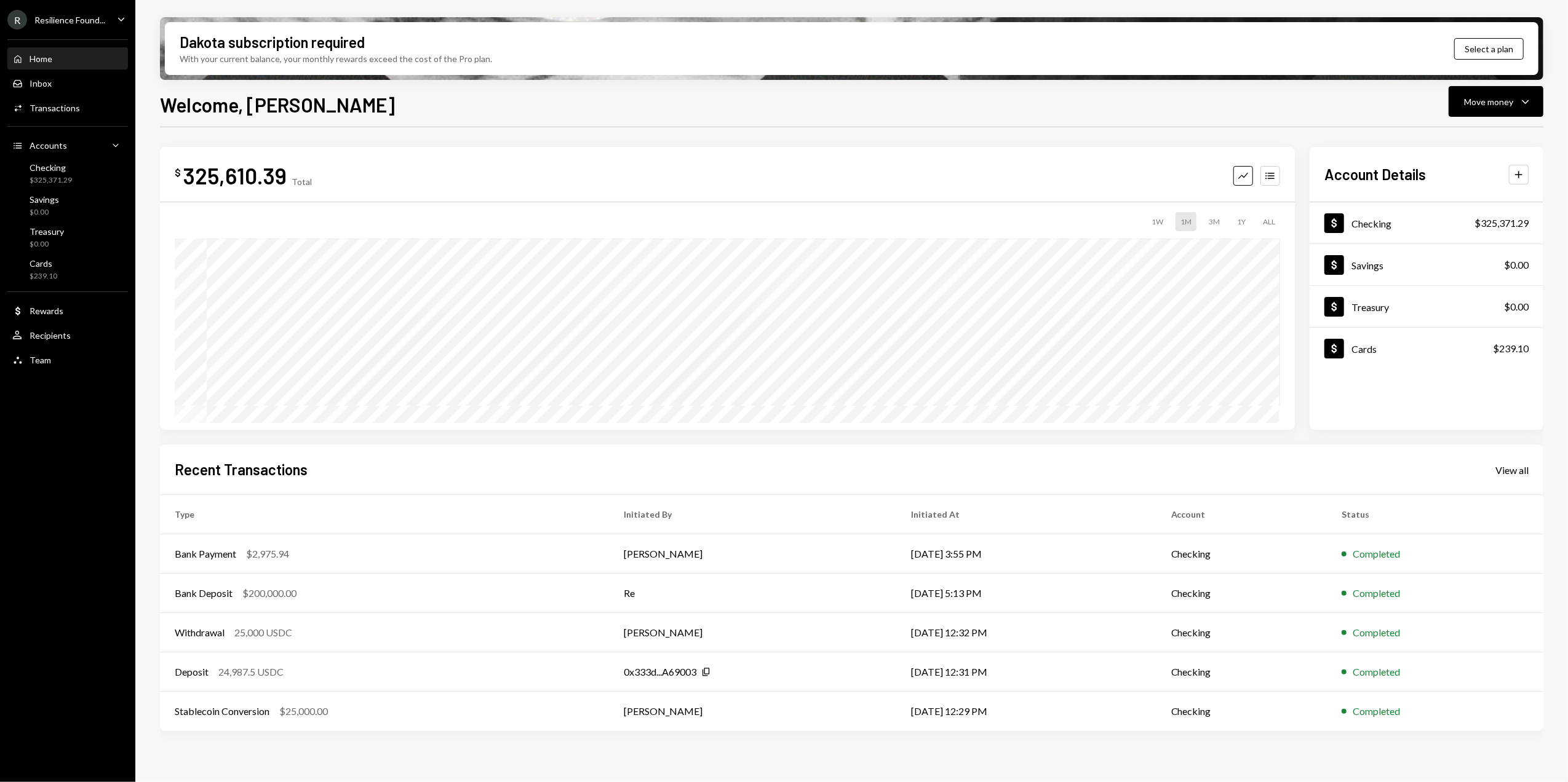
drag, startPoint x: 853, startPoint y: 106, endPoint x: 1201, endPoint y: 6, distance: 362.1
click at [854, 106] on div "Welcome, [PERSON_NAME] Move money Caret Down" at bounding box center [852, 103] width 1384 height 27
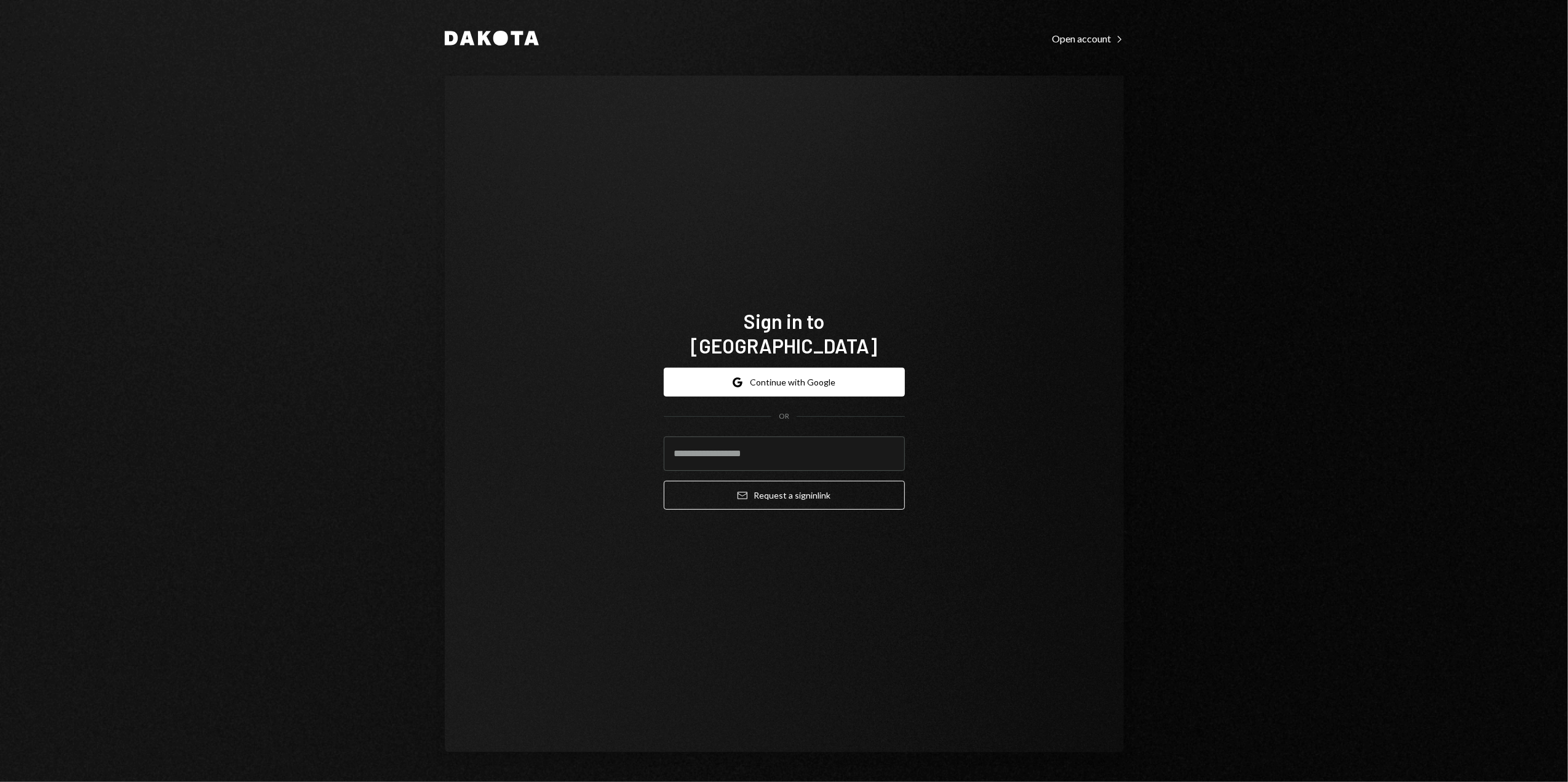
type input "**********"
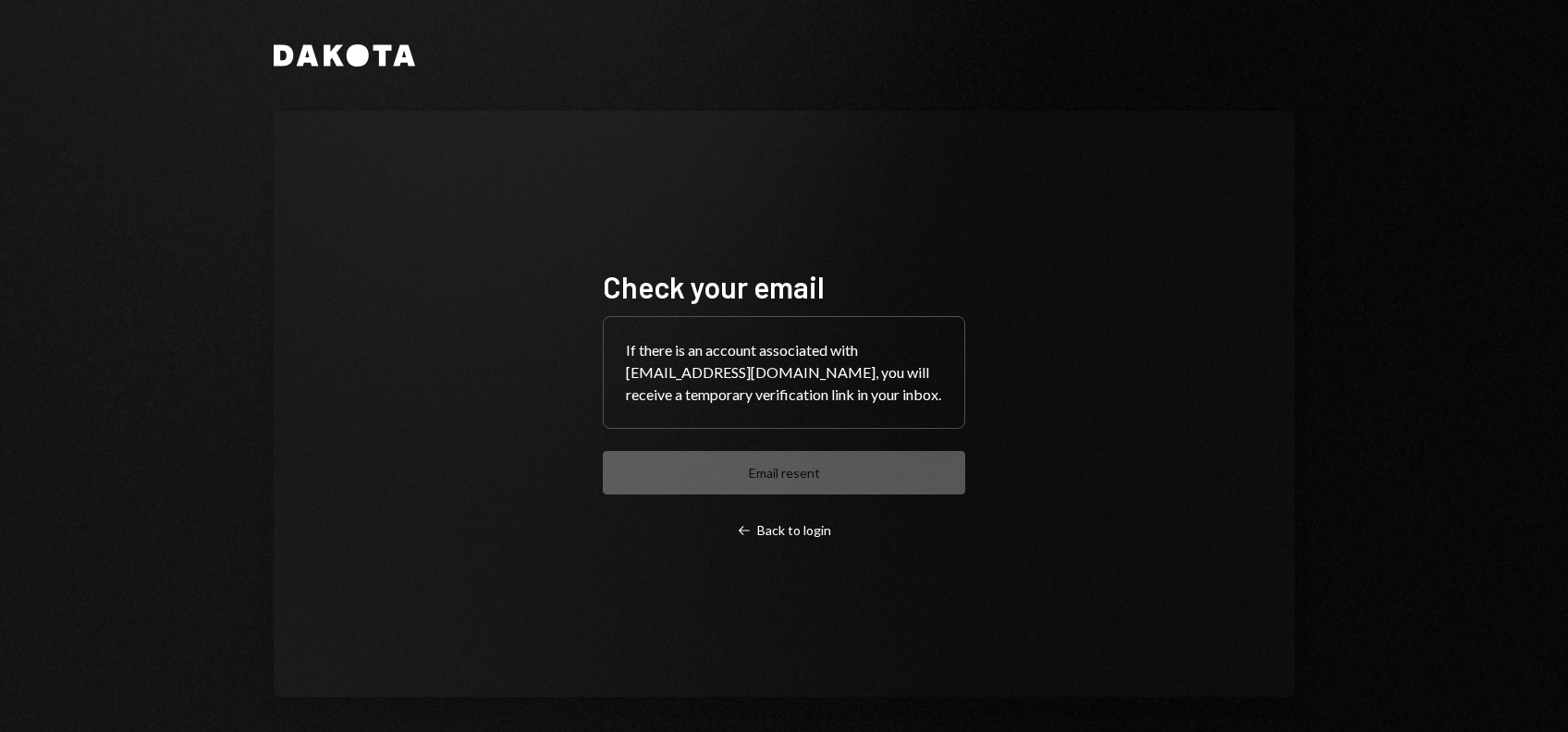
drag, startPoint x: 1237, startPoint y: 590, endPoint x: 1111, endPoint y: 660, distance: 144.1
click at [1233, 592] on div "Check your email If there is an account associated with [EMAIL_ADDRESS][DOMAIN_…" at bounding box center [783, 403] width 1021 height 586
click at [770, 533] on div "Left Arrow Back to login" at bounding box center [784, 531] width 95 height 17
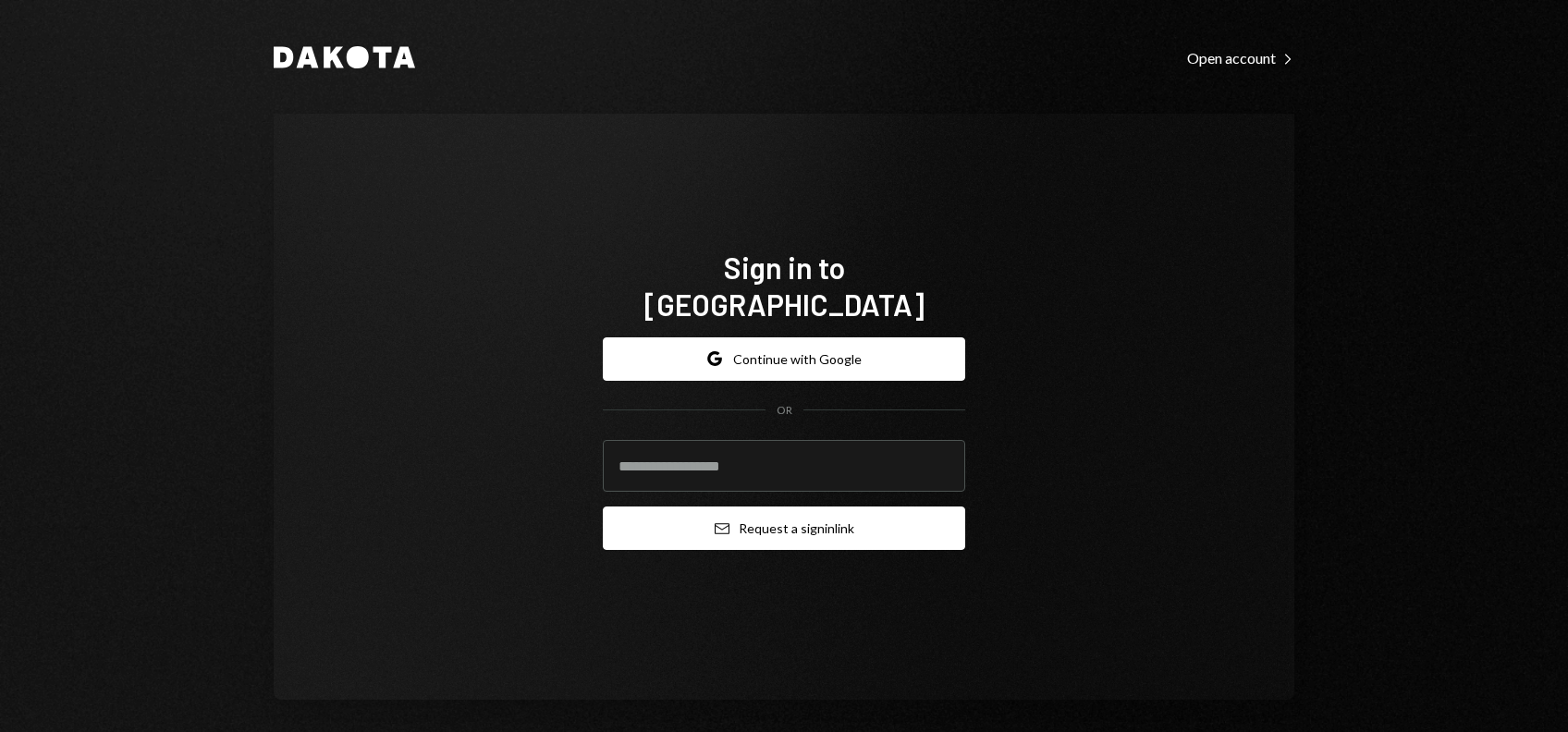
type input "**********"
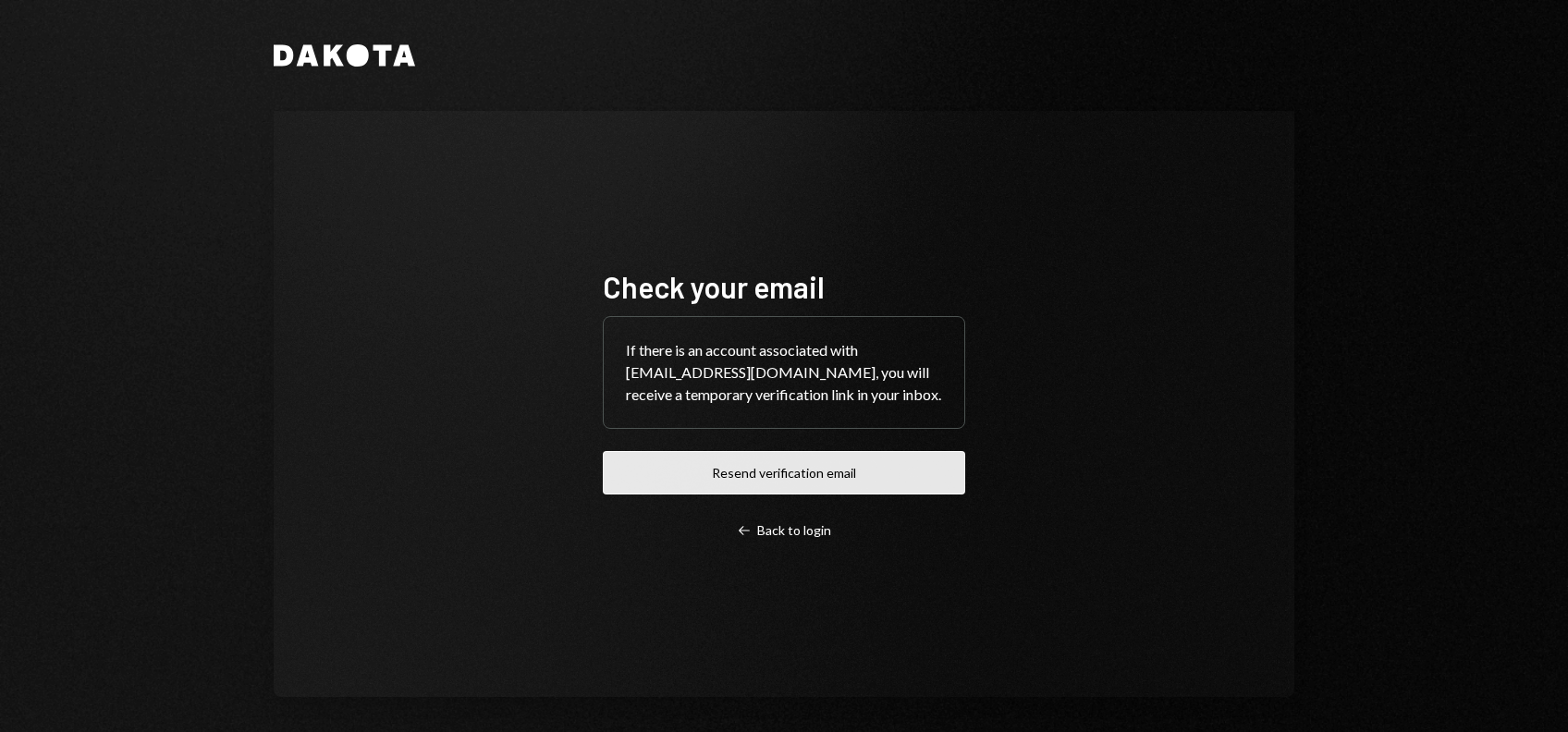
click at [747, 462] on button "Resend verification email" at bounding box center [783, 473] width 362 height 43
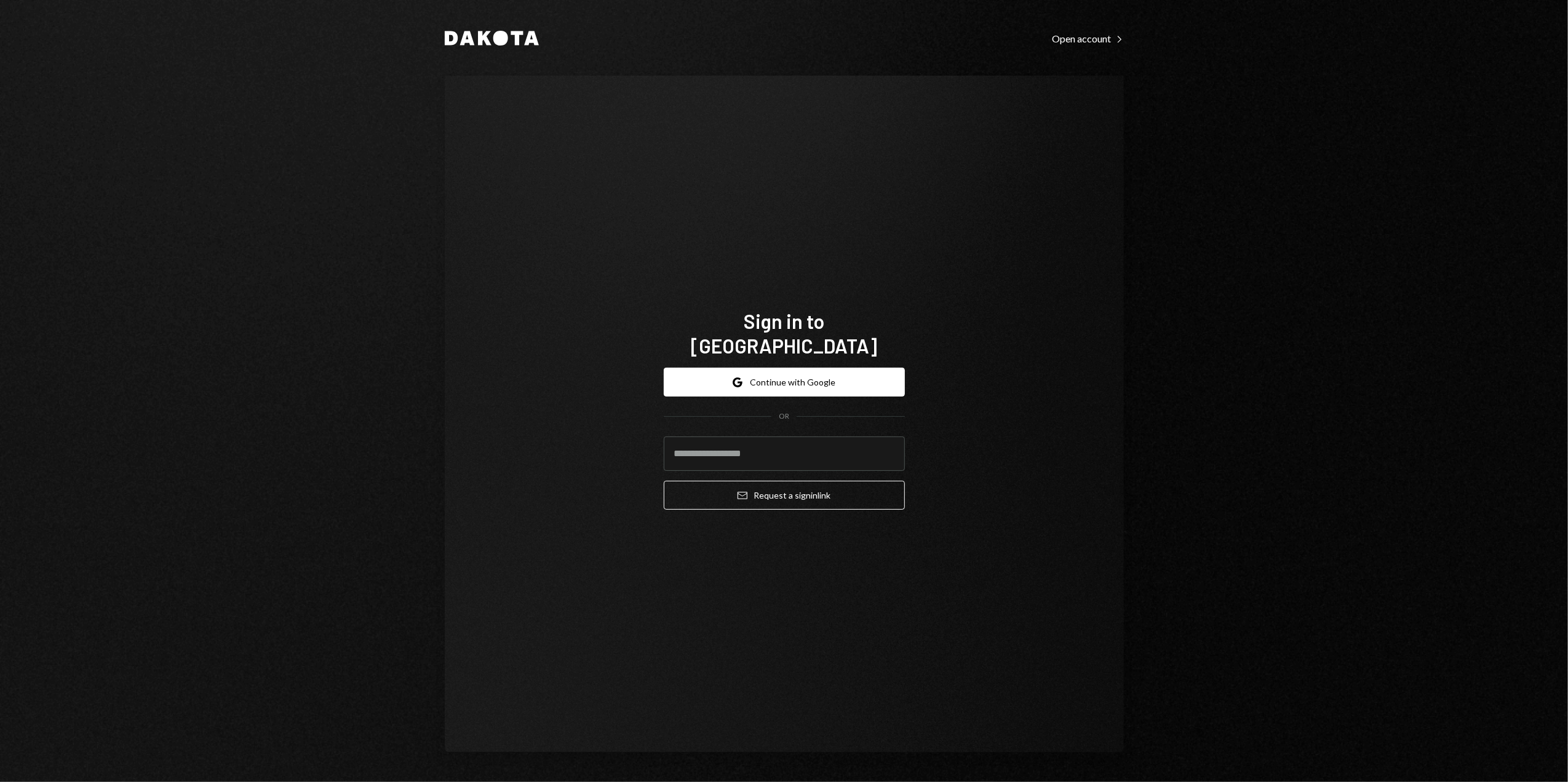
type input "**********"
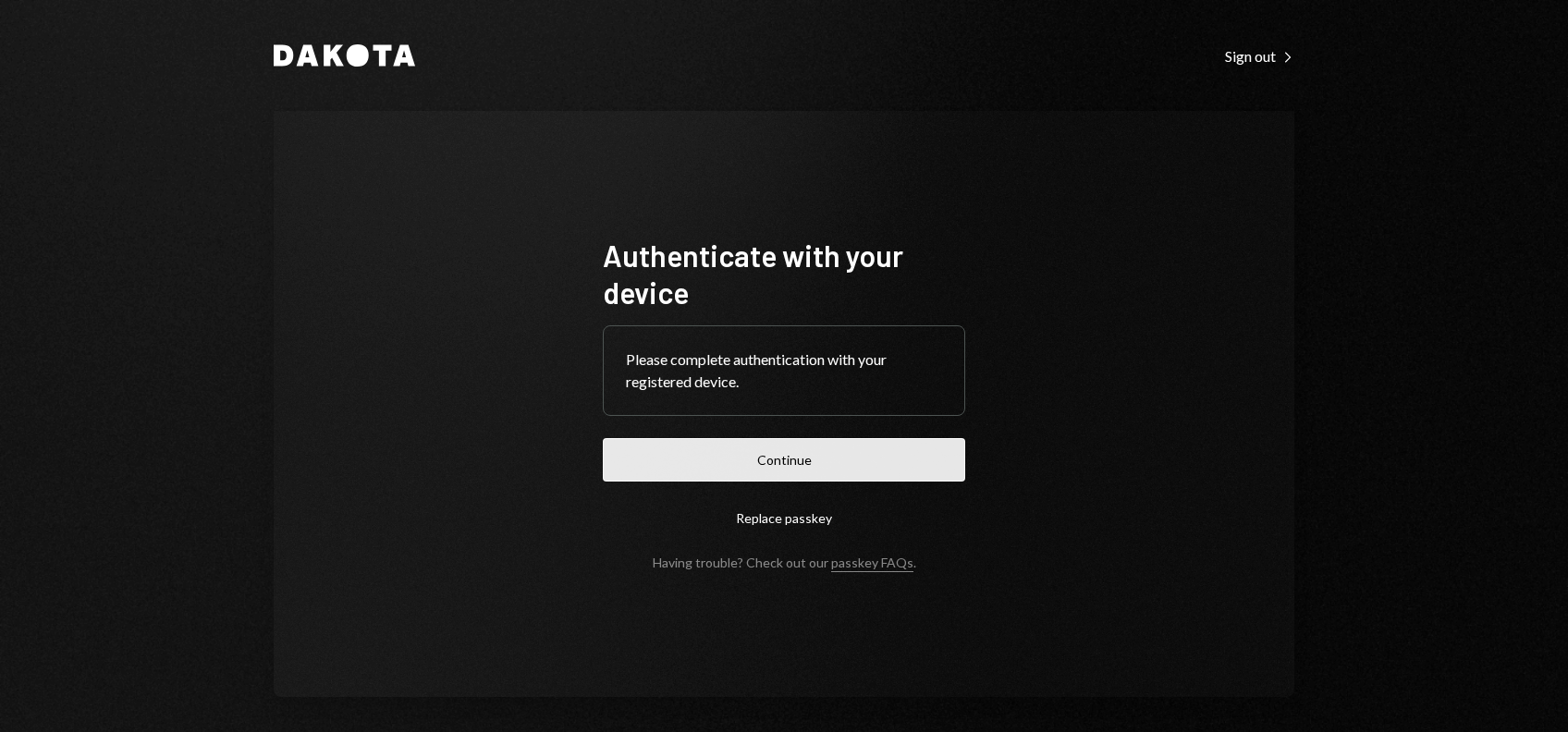
click at [799, 455] on button "Continue" at bounding box center [783, 460] width 362 height 43
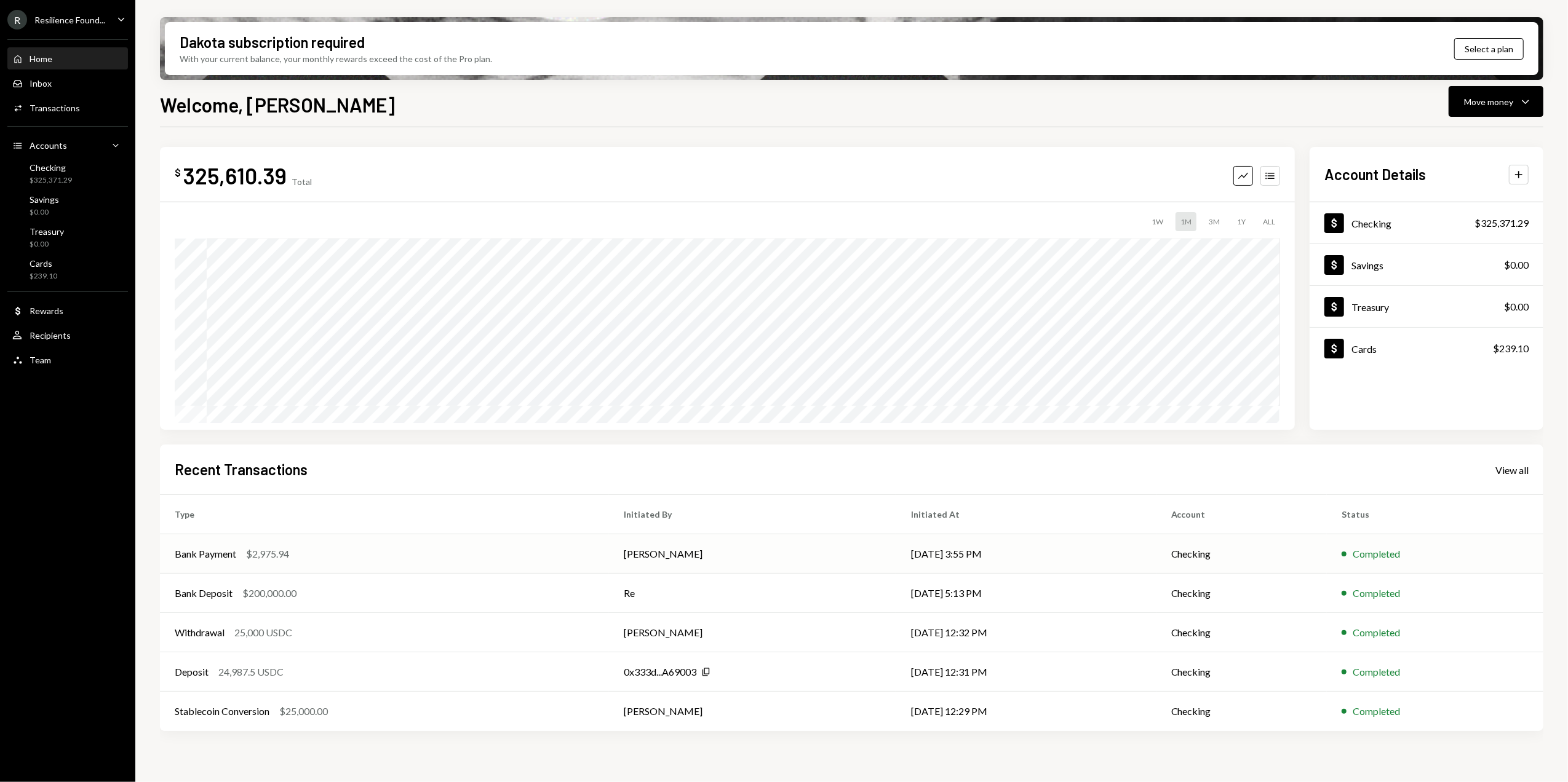
drag, startPoint x: 789, startPoint y: 563, endPoint x: 884, endPoint y: 558, distance: 95.1
click at [789, 486] on td "[PERSON_NAME]" at bounding box center [753, 554] width 287 height 39
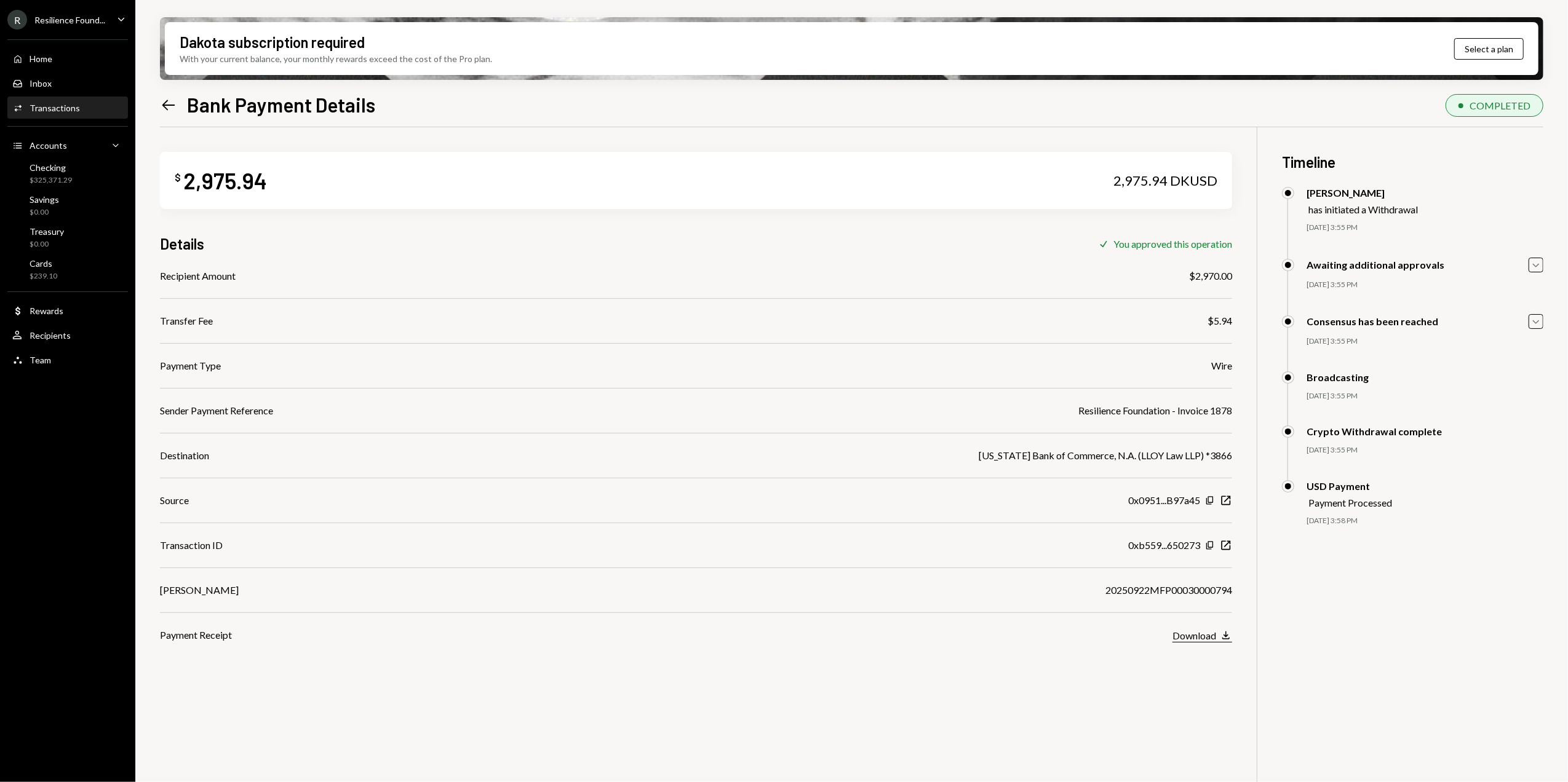
click at [1043, 486] on div "Download" at bounding box center [1194, 636] width 44 height 12
click at [1031, 49] on div "Dakota subscription required With your current balance, your monthly rewards ex…" at bounding box center [851, 49] width 1374 height 53
click at [68, 56] on div "Home Home" at bounding box center [68, 59] width 111 height 11
